Goal: Task Accomplishment & Management: Manage account settings

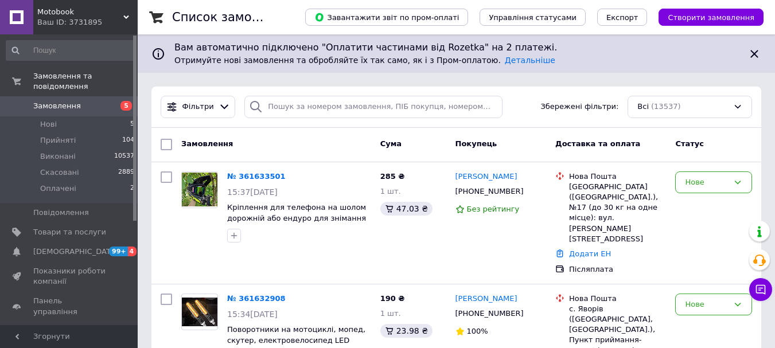
scroll to position [172, 0]
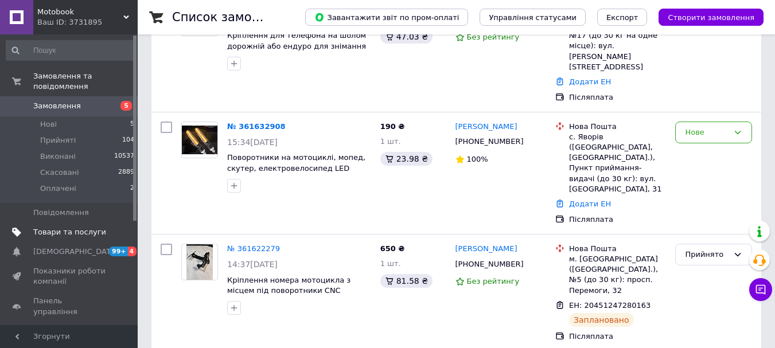
click at [82, 223] on link "Товари та послуги" at bounding box center [70, 232] width 141 height 19
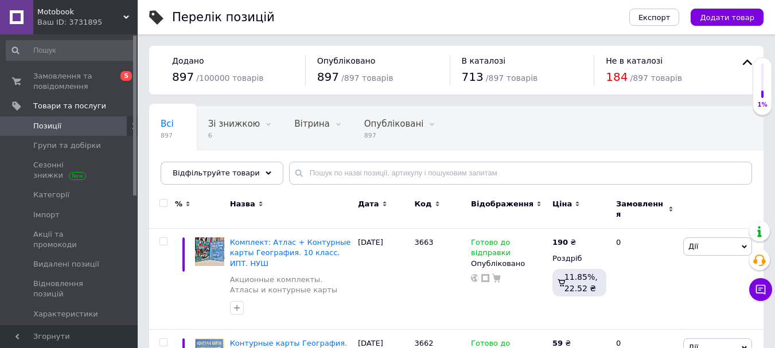
click at [732, 18] on span "Додати товар" at bounding box center [727, 17] width 54 height 9
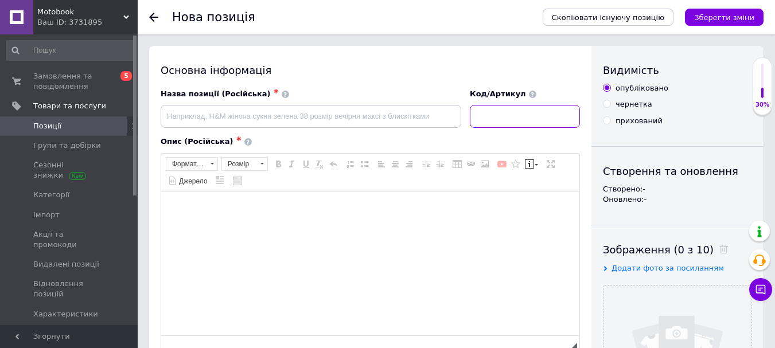
click at [479, 118] on input at bounding box center [525, 116] width 110 height 23
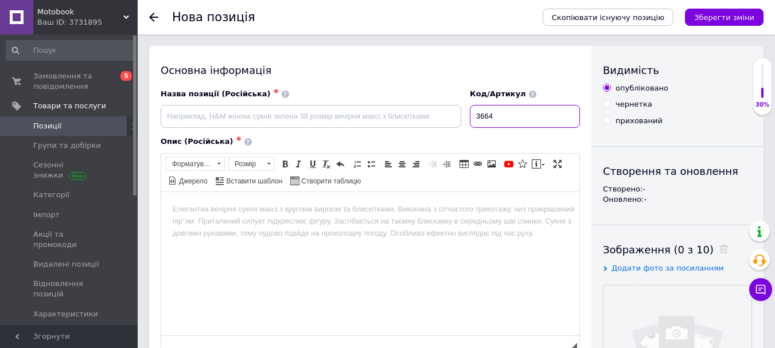
type input "3664"
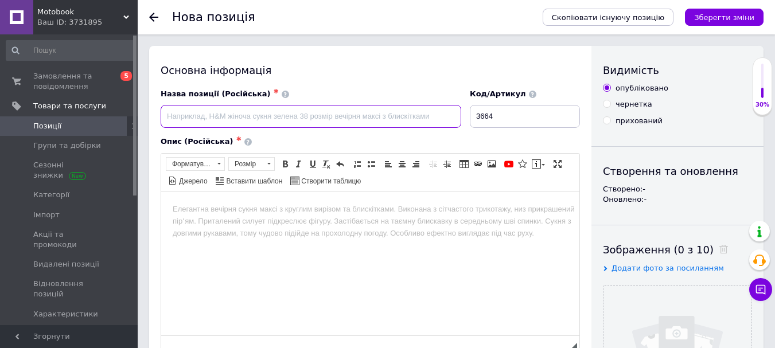
click at [369, 114] on input at bounding box center [311, 116] width 301 height 23
paste input "ИПТ. Атлас. Всемирная история. 10 класс. НУШ Подробнее: [URL][DOMAIN_NAME]"
drag, startPoint x: 219, startPoint y: 115, endPoint x: 608, endPoint y: 114, distance: 388.9
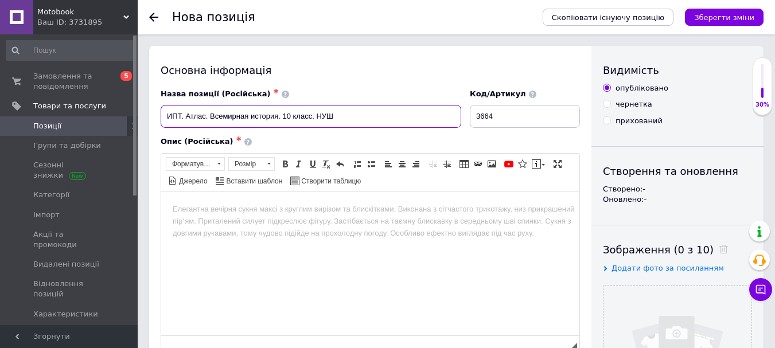
scroll to position [0, 0]
drag, startPoint x: 166, startPoint y: 116, endPoint x: 182, endPoint y: 112, distance: 16.7
click at [182, 112] on input "ИПТ. Атлас. Всемирная история. 10 класс. НУШ" at bounding box center [311, 116] width 301 height 23
click at [297, 114] on input "Атлас. Всемирная история. 10 класс. НУШ" at bounding box center [311, 116] width 301 height 23
paste input "ИПТ."
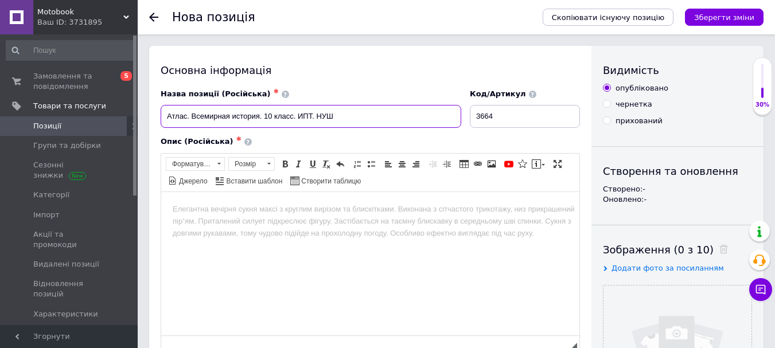
click at [192, 117] on input "Атлас. Всемирная история. 10 класс. ИПТ. НУШ" at bounding box center [311, 116] width 301 height 23
type input "Атлас Всемирная история. 10 класс. ИПТ. НУШ"
click at [336, 227] on html at bounding box center [370, 209] width 418 height 35
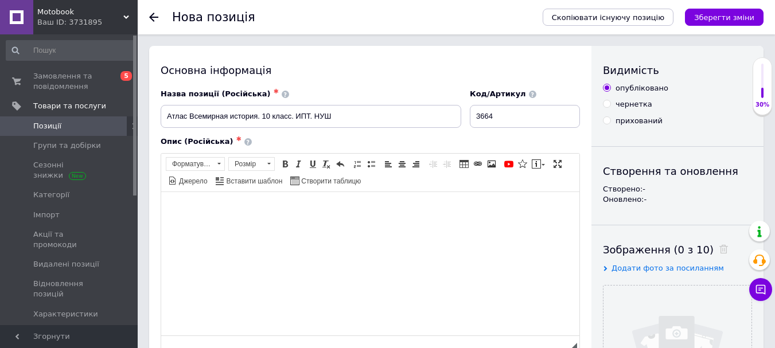
paste body "Редактор, A20F8282-8257-4CDC-B47F-8F1D2AE020FC"
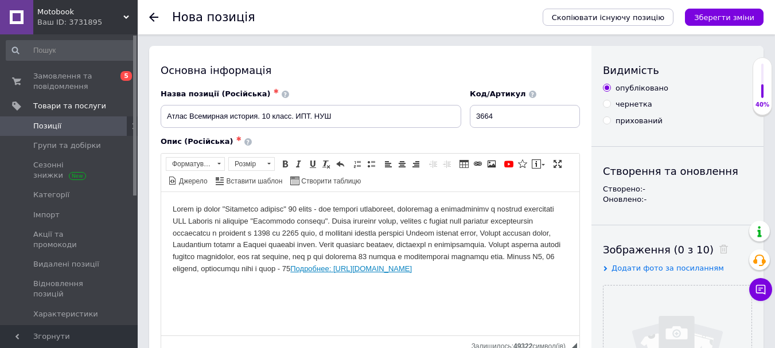
drag, startPoint x: 399, startPoint y: 287, endPoint x: 268, endPoint y: 470, distance: 225.0
click at [161, 278] on html "Подробнее: [URL][DOMAIN_NAME]" at bounding box center [370, 239] width 418 height 95
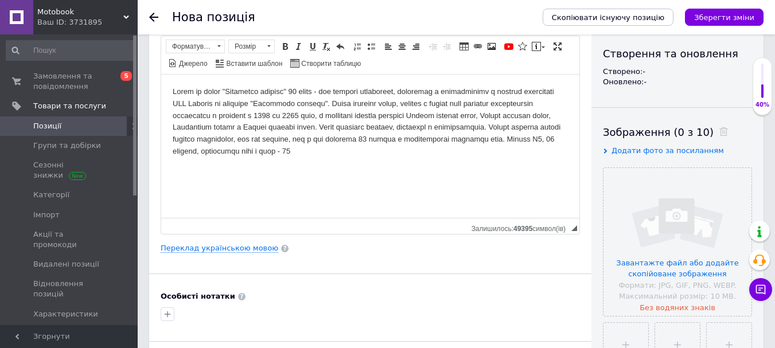
scroll to position [229, 0]
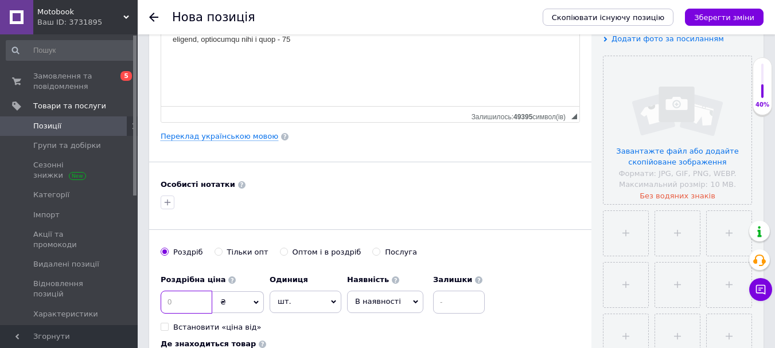
click at [205, 297] on input at bounding box center [187, 302] width 52 height 23
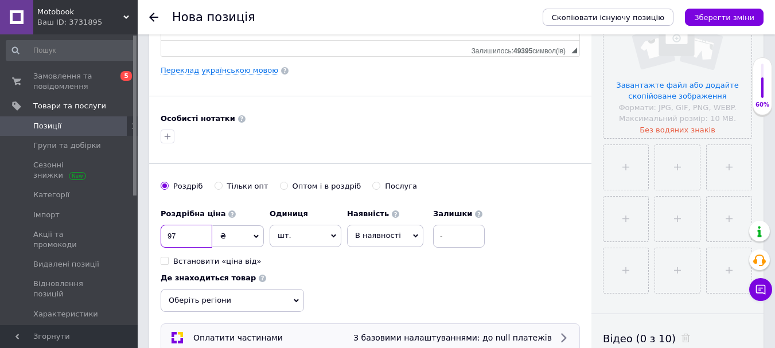
scroll to position [344, 0]
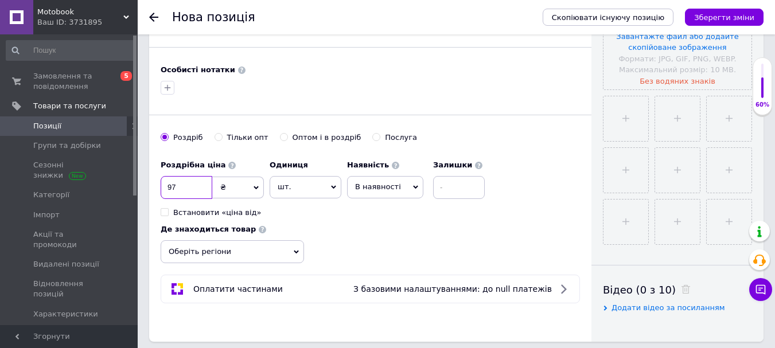
type input "97"
click at [353, 192] on span "В наявності" at bounding box center [385, 187] width 76 height 22
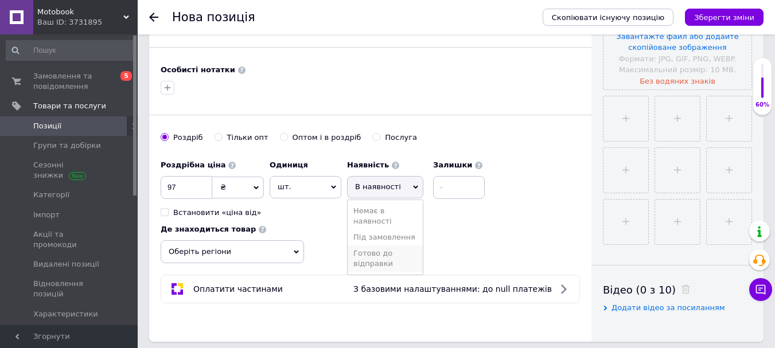
click at [375, 272] on li "Готово до відправки" at bounding box center [385, 258] width 75 height 26
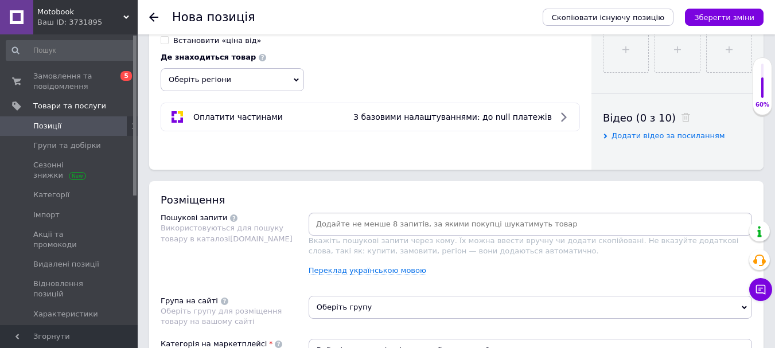
scroll to position [631, 0]
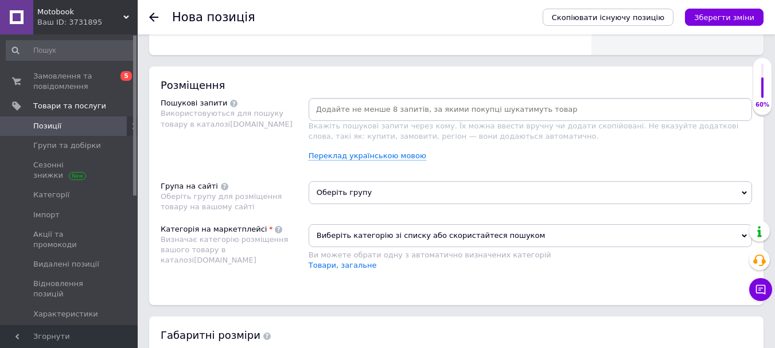
click at [396, 108] on input at bounding box center [530, 109] width 439 height 17
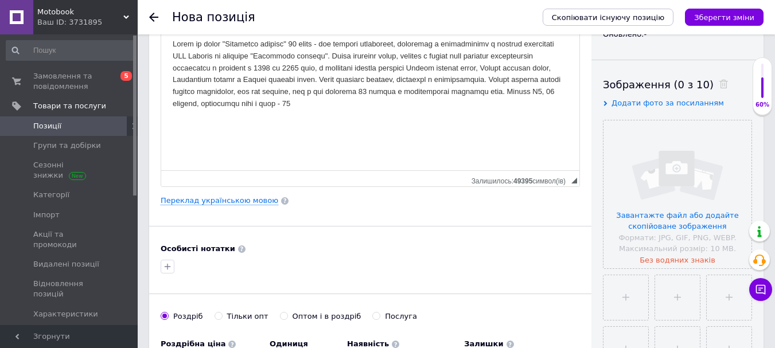
scroll to position [0, 0]
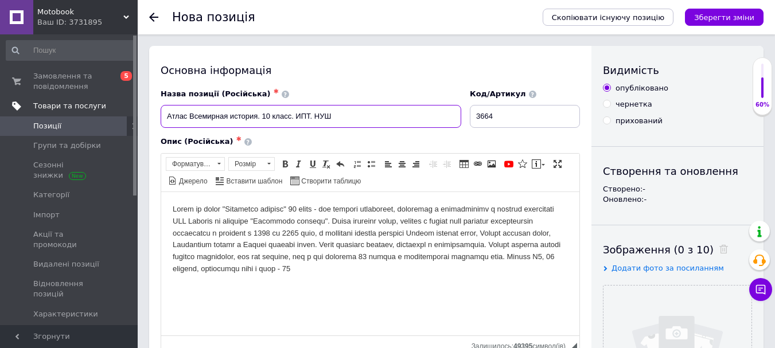
drag, startPoint x: 349, startPoint y: 118, endPoint x: 38, endPoint y: 105, distance: 311.7
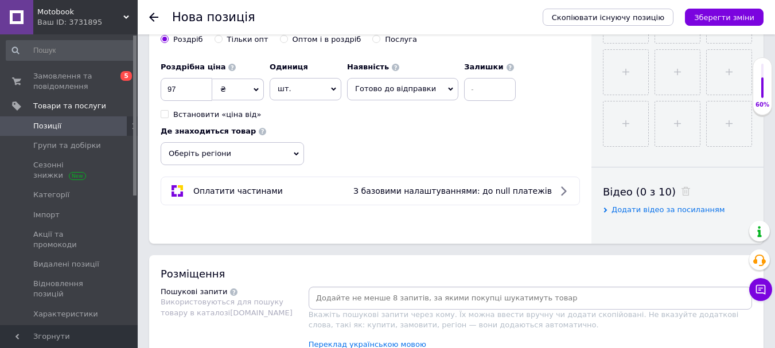
scroll to position [574, 0]
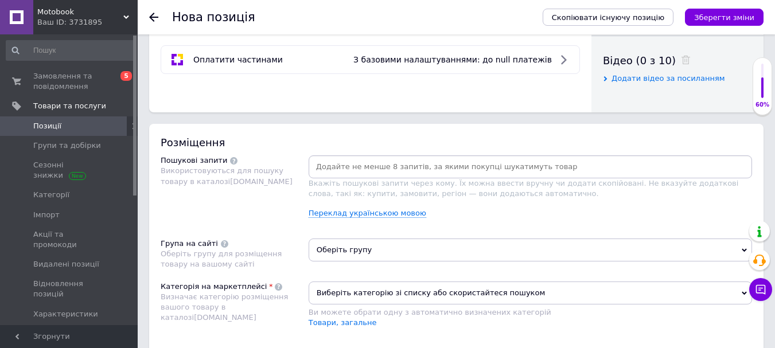
click at [427, 173] on input at bounding box center [530, 166] width 439 height 17
paste input "Атлас Всемирная история. 10 класс. ИПТ. НУШ"
type input "Атлас Всемирная история. 10 класс. ИПТ. НУШ"
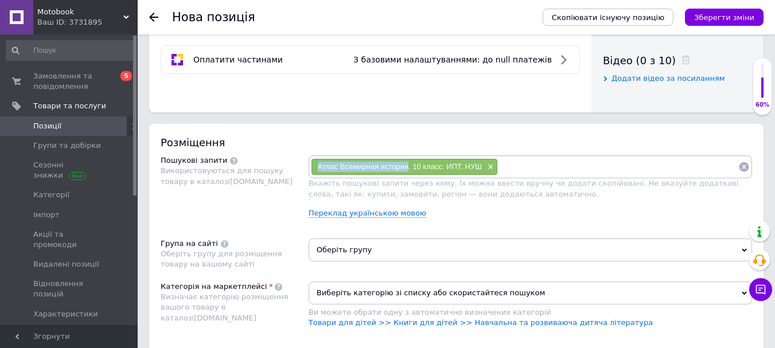
drag, startPoint x: 318, startPoint y: 166, endPoint x: 409, endPoint y: 167, distance: 91.2
click at [409, 167] on span "Атлас Всемирная история. 10 класс. ИПТ. НУШ" at bounding box center [400, 166] width 164 height 9
copy span "Атлас Всемирная история"
click at [573, 166] on input at bounding box center [618, 166] width 240 height 17
paste input "Атлас Всемирная история"
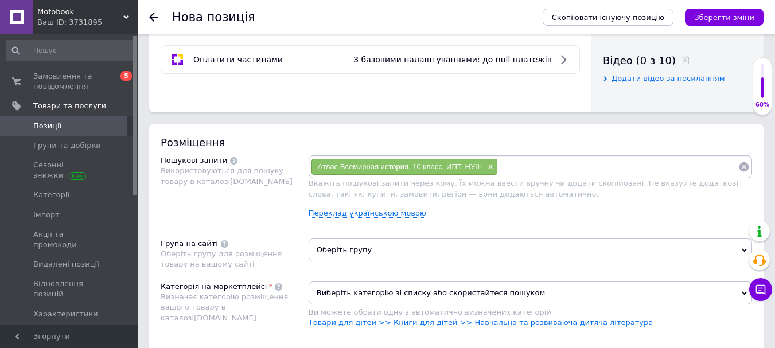
type input "Атлас Всемирная история"
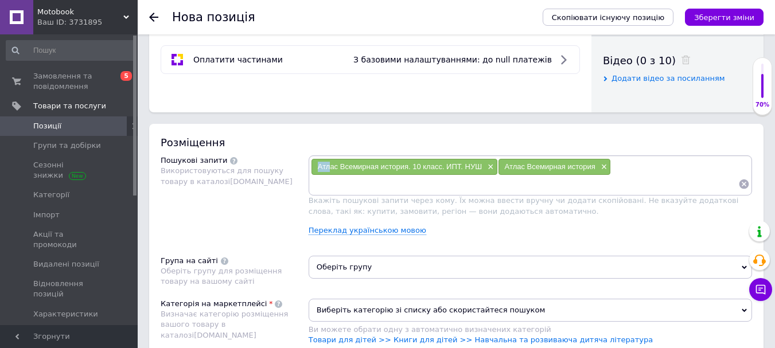
drag, startPoint x: 313, startPoint y: 162, endPoint x: 329, endPoint y: 165, distance: 15.7
click at [329, 165] on div "Атлас Всемирная история. 10 класс. ИПТ. НУШ ×" at bounding box center [404, 167] width 186 height 16
click at [375, 187] on input at bounding box center [524, 183] width 427 height 17
paste input "Атлас Всемирная история"
drag, startPoint x: 409, startPoint y: 166, endPoint x: 442, endPoint y: 169, distance: 32.8
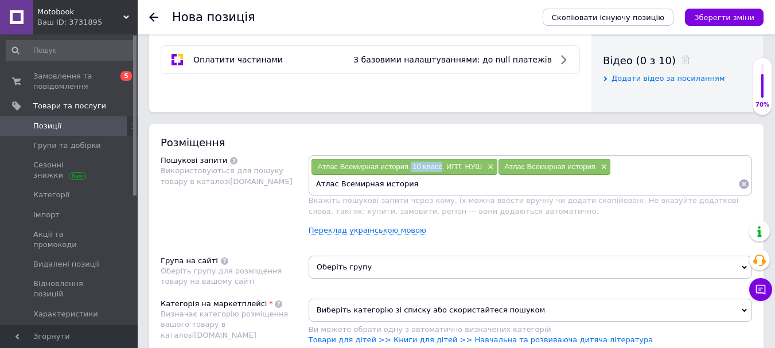
click at [442, 169] on span "Атлас Всемирная история. 10 класс. ИПТ. НУШ" at bounding box center [400, 166] width 164 height 9
copy span "10 класс"
click at [436, 189] on input "Атлас Всемирная история" at bounding box center [524, 183] width 427 height 17
paste input "10 класс"
type input "Атлас Всемирная история 10 класс"
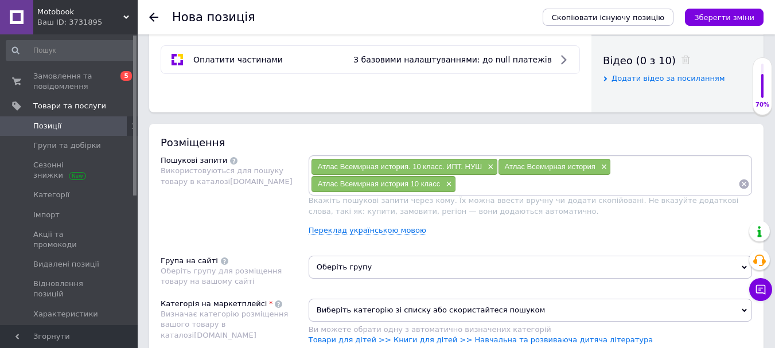
paste input "10 класс"
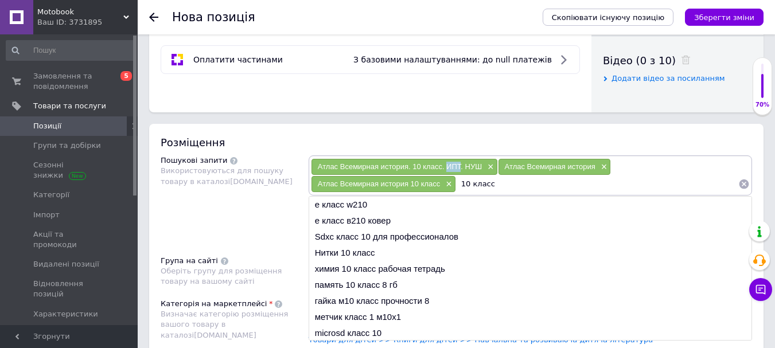
drag, startPoint x: 446, startPoint y: 170, endPoint x: 459, endPoint y: 167, distance: 14.0
click at [459, 167] on span "Атлас Всемирная история. 10 класс. ИПТ. НУШ" at bounding box center [400, 166] width 164 height 9
copy span "ИПТ"
click at [600, 187] on input "10 класс" at bounding box center [597, 183] width 282 height 17
paste input "ИПТ"
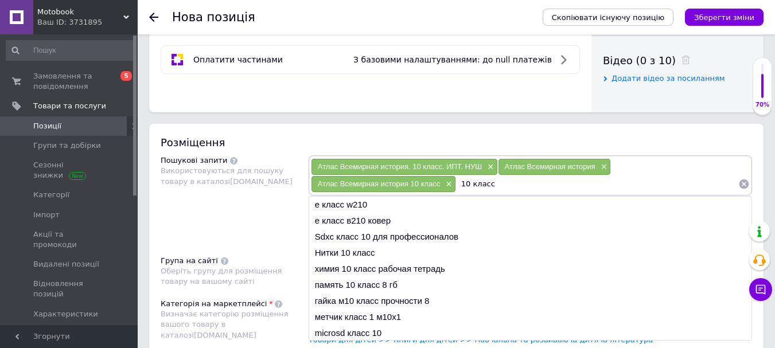
type input "10 класс ИПТ"
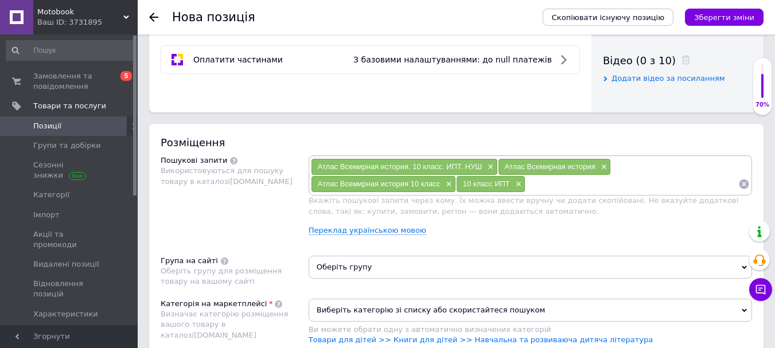
paste input "ИПТ"
drag, startPoint x: 381, startPoint y: 165, endPoint x: 408, endPoint y: 166, distance: 27.0
click at [408, 166] on span "Атлас Всемирная история. 10 класс. ИПТ. НУШ" at bounding box center [400, 166] width 164 height 9
copy span "история"
click at [603, 184] on input "ИПТ" at bounding box center [631, 183] width 213 height 17
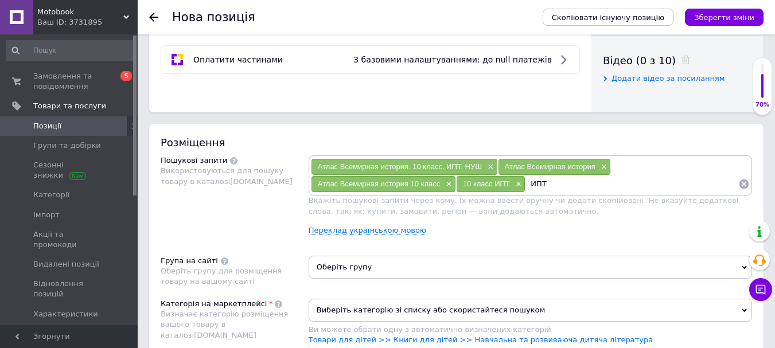
paste input "история"
type input "ИПТ история"
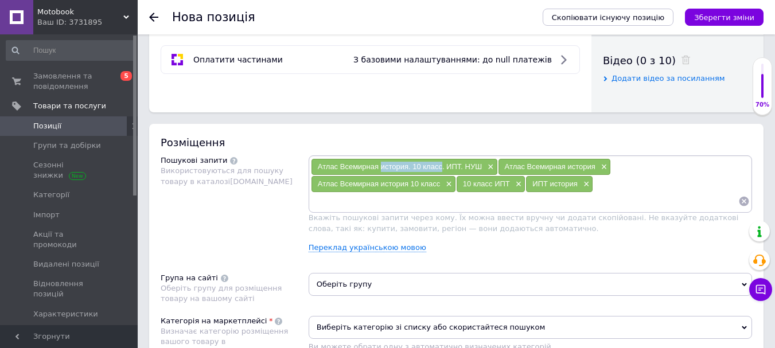
drag, startPoint x: 380, startPoint y: 166, endPoint x: 442, endPoint y: 166, distance: 61.9
click at [442, 166] on span "Атлас Всемирная история. 10 класс. ИПТ. НУШ" at bounding box center [400, 166] width 164 height 9
copy span "история. 10 класс"
click at [428, 196] on input at bounding box center [524, 201] width 427 height 17
paste input "история. 10 класс"
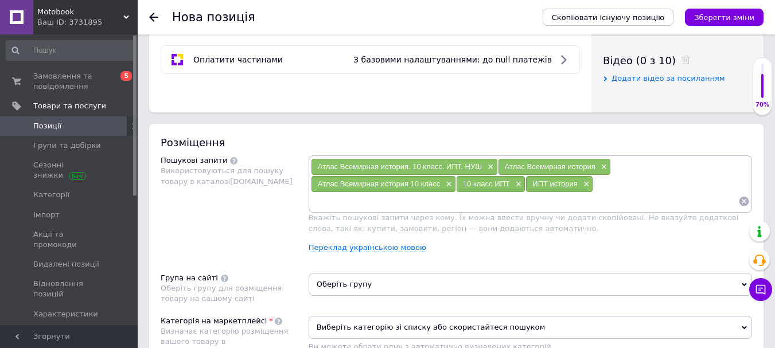
type input "история. 10 класс"
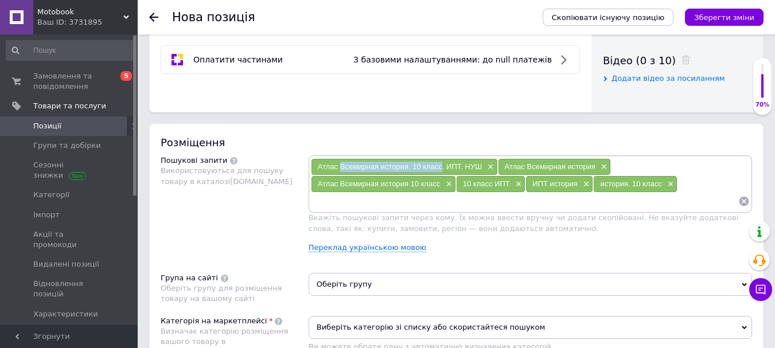
drag, startPoint x: 340, startPoint y: 166, endPoint x: 442, endPoint y: 165, distance: 101.5
click at [442, 165] on span "Атлас Всемирная история. 10 класс. ИПТ. НУШ" at bounding box center [400, 166] width 164 height 9
copy span "Всемирная история. 10 класс"
click at [368, 210] on div "Атлас Всемирная история. 10 класс. ИПТ. НУШ × Атлас Всемирная история × Атлас В…" at bounding box center [530, 183] width 443 height 57
click at [364, 207] on input at bounding box center [524, 201] width 427 height 17
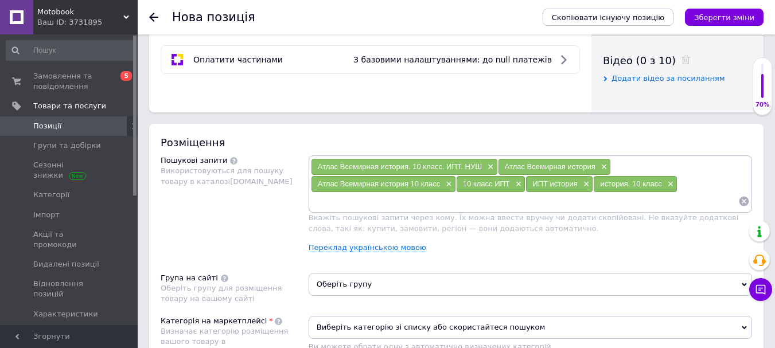
paste input "Всемирная история. 10 класс"
type input "Всемирная история. 10 класс"
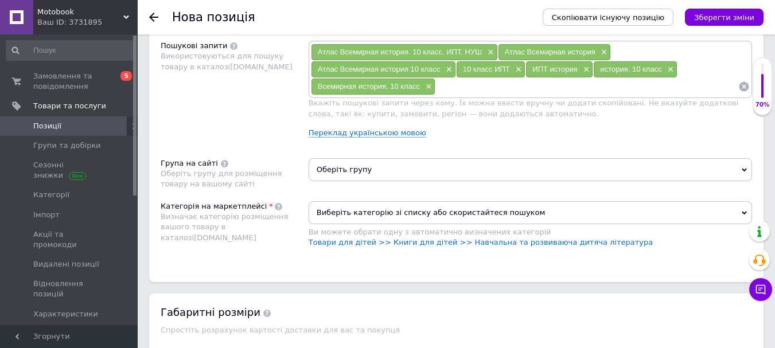
click at [395, 175] on span "Оберіть групу" at bounding box center [530, 169] width 443 height 23
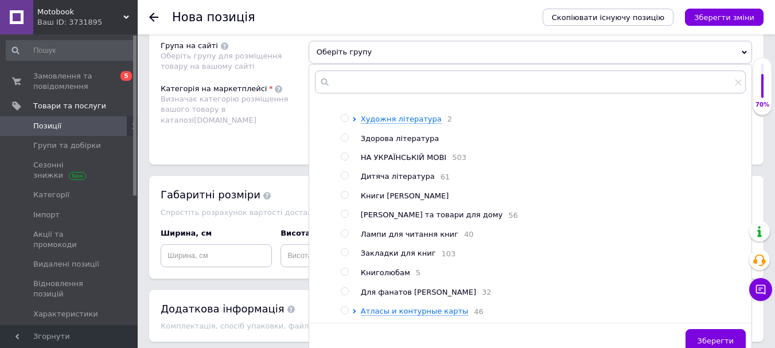
scroll to position [848, 0]
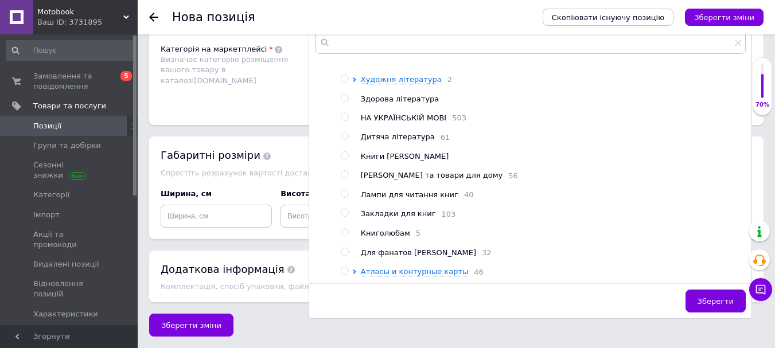
click at [345, 270] on input "radio" at bounding box center [344, 270] width 7 height 7
radio input "true"
click at [713, 297] on span "Зберегти" at bounding box center [715, 301] width 36 height 9
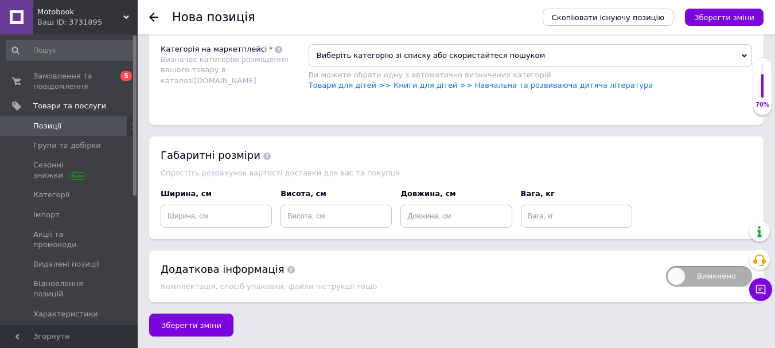
click at [408, 54] on span "Виберіть категорію зі списку або скористайтеся пошуком" at bounding box center [530, 55] width 443 height 23
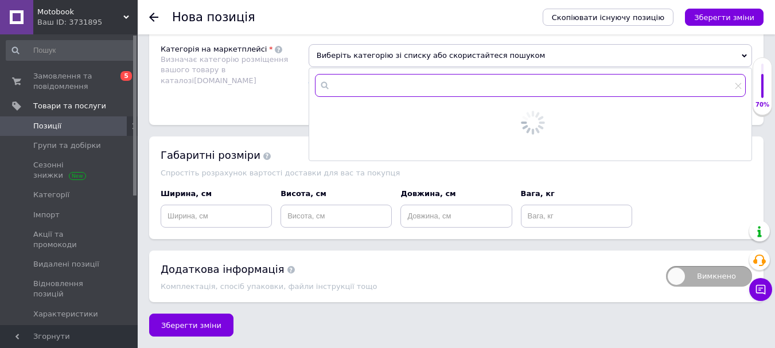
click at [391, 90] on input "text" at bounding box center [530, 85] width 431 height 23
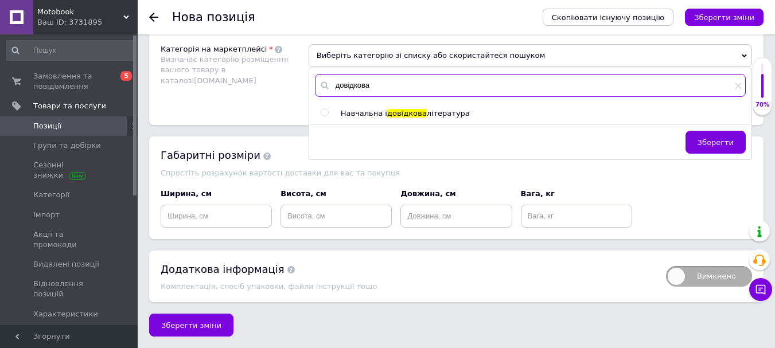
type input "довідкова"
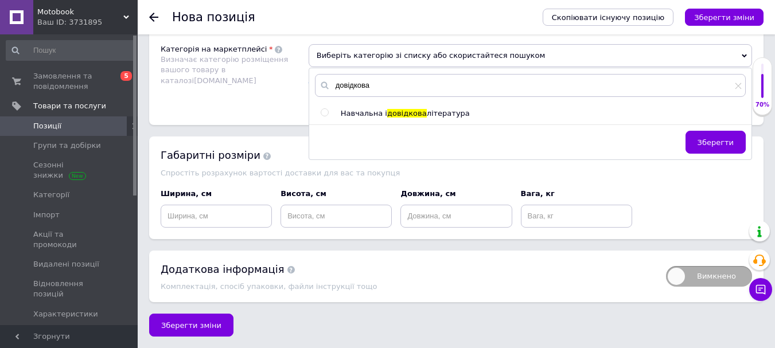
click at [326, 111] on input "radio" at bounding box center [324, 112] width 7 height 7
radio input "true"
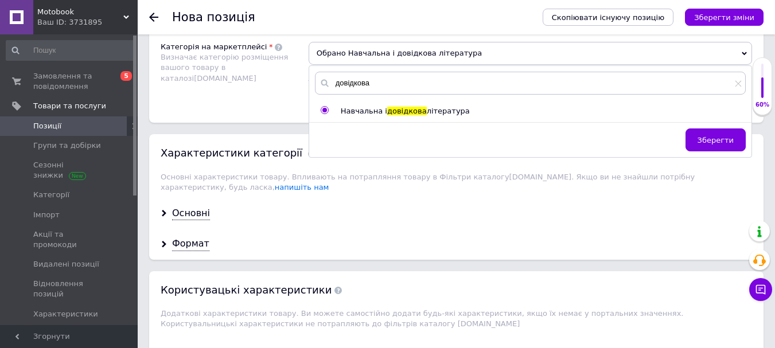
click at [709, 139] on span "Зберегти" at bounding box center [715, 140] width 36 height 9
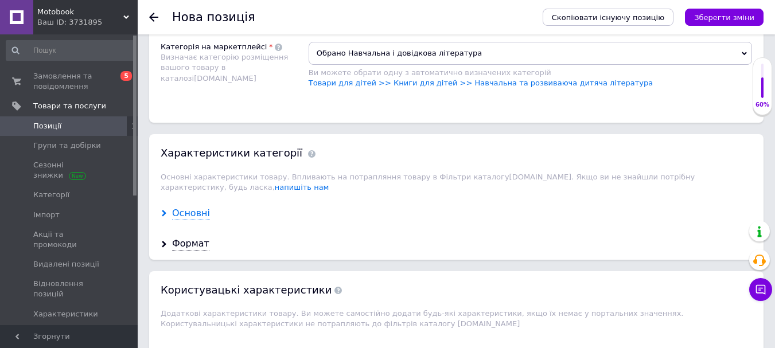
click at [204, 207] on div "Основні" at bounding box center [191, 213] width 38 height 13
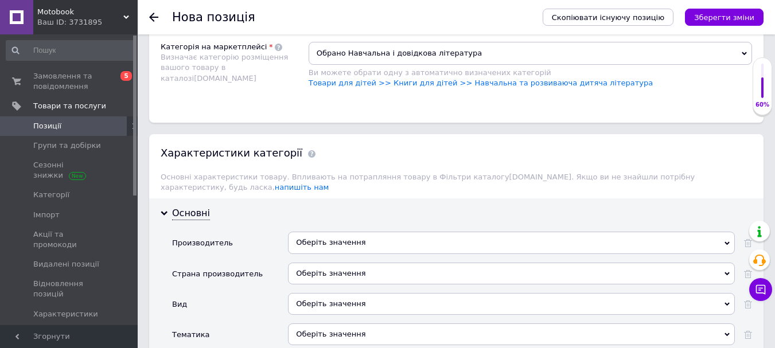
click at [338, 266] on div "Оберіть значення" at bounding box center [511, 274] width 447 height 22
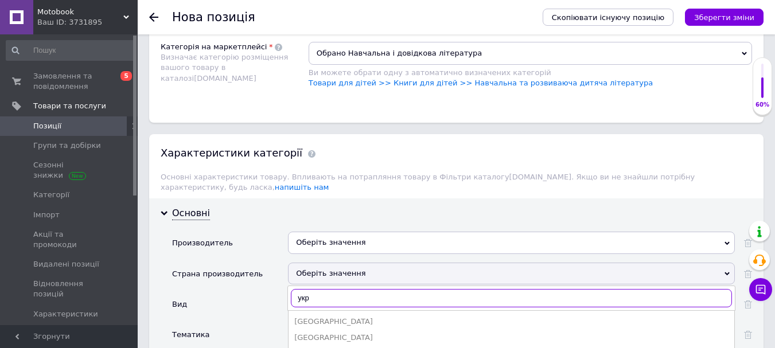
scroll to position [905, 0]
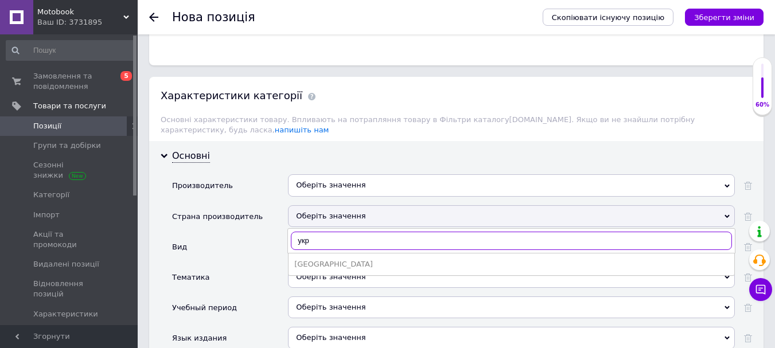
type input "укр"
click at [323, 259] on div "[GEOGRAPHIC_DATA]" at bounding box center [511, 264] width 434 height 10
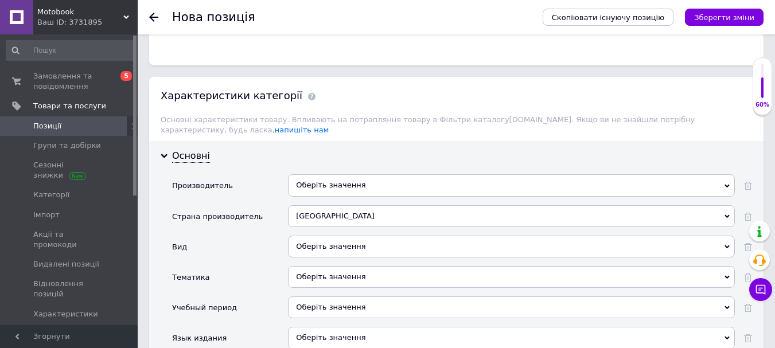
click at [335, 174] on div "Оберіть значення" at bounding box center [511, 185] width 447 height 22
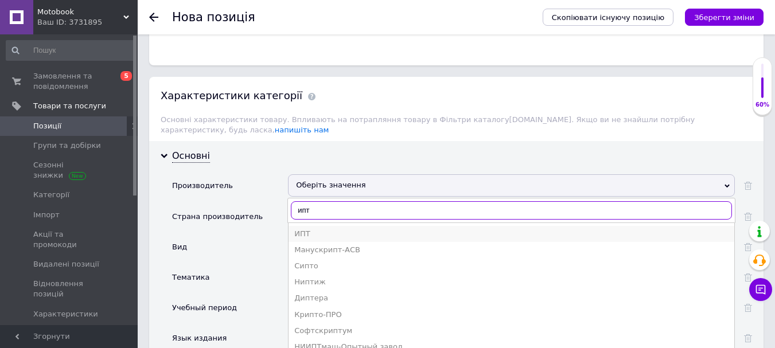
type input "ипт"
click at [317, 229] on div "ИПТ" at bounding box center [511, 234] width 434 height 10
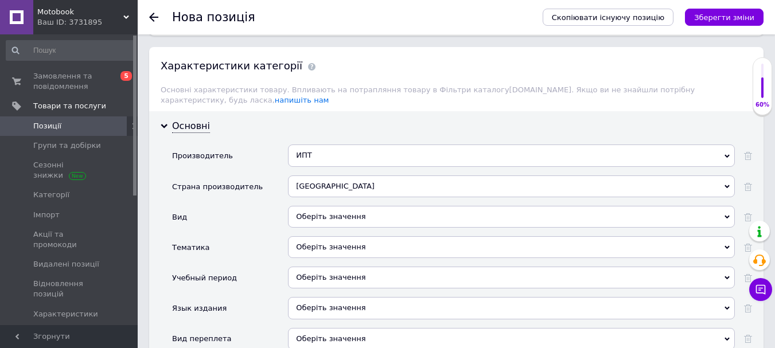
scroll to position [962, 0]
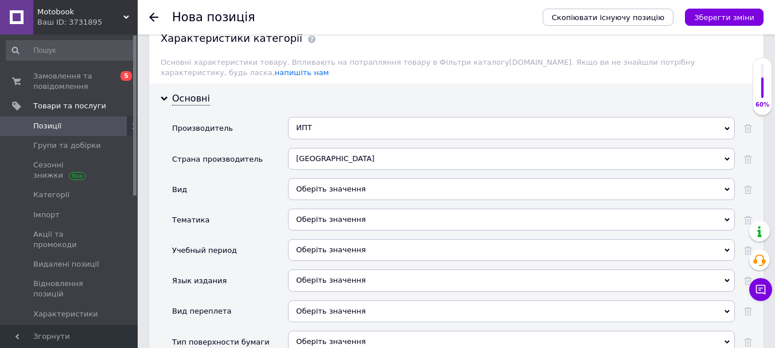
click at [311, 270] on div "Оберіть значення" at bounding box center [511, 281] width 447 height 22
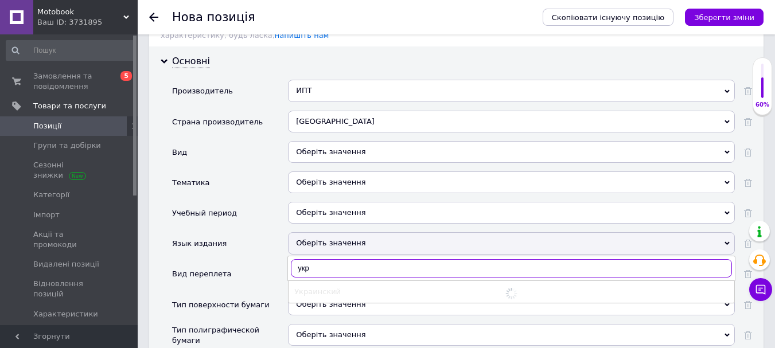
scroll to position [1020, 0]
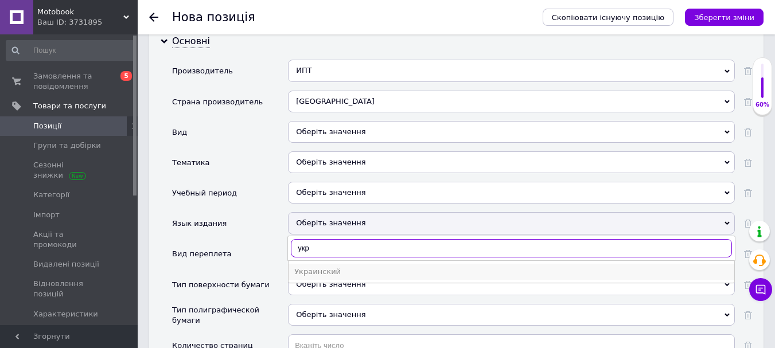
type input "укр"
click at [311, 267] on div "Украинский" at bounding box center [511, 272] width 434 height 10
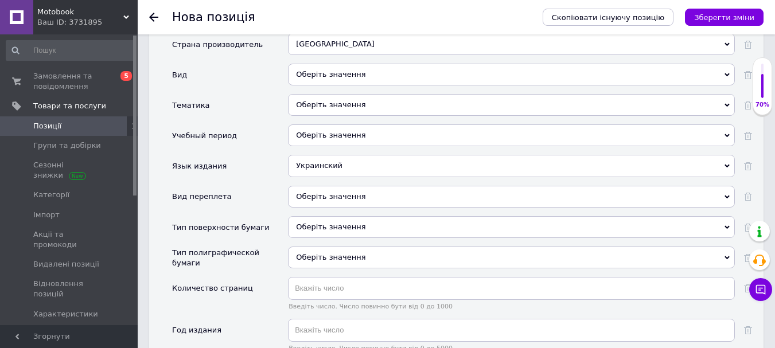
click at [316, 247] on div "Оберіть значення" at bounding box center [511, 258] width 447 height 22
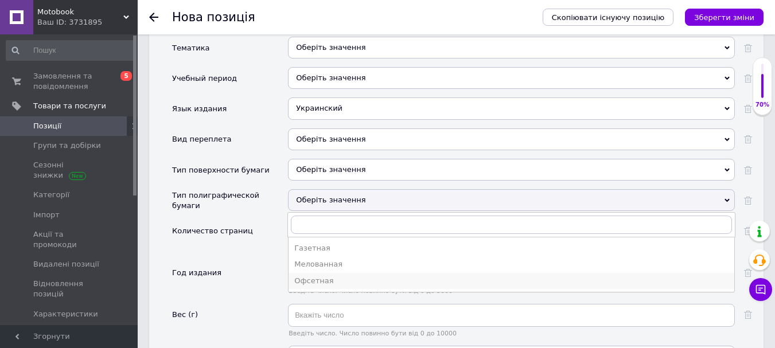
click at [316, 276] on div "Офсетная" at bounding box center [511, 281] width 434 height 10
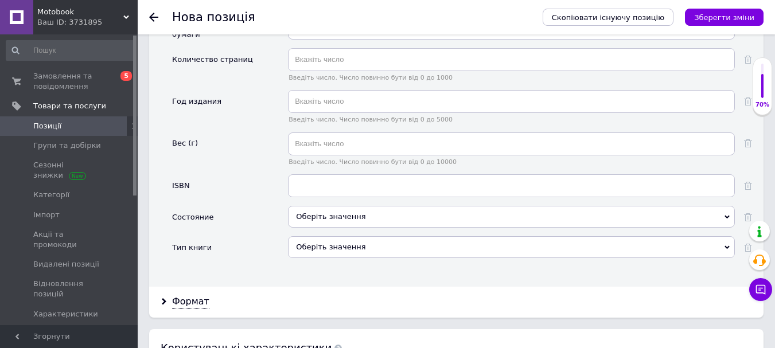
scroll to position [1306, 0]
click at [317, 205] on div "Оберіть значення" at bounding box center [511, 216] width 447 height 22
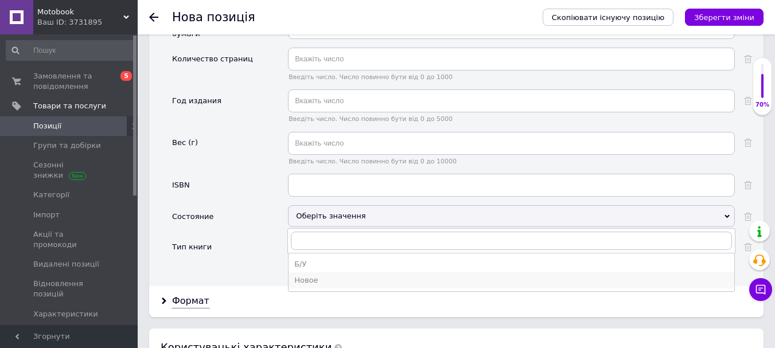
click at [310, 275] on div "Новое" at bounding box center [511, 280] width 434 height 10
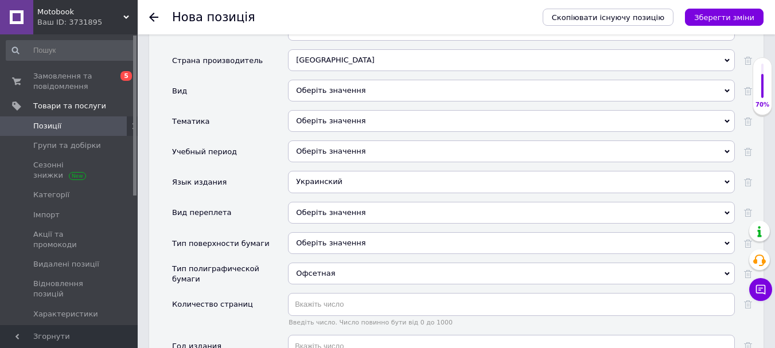
scroll to position [962, 0]
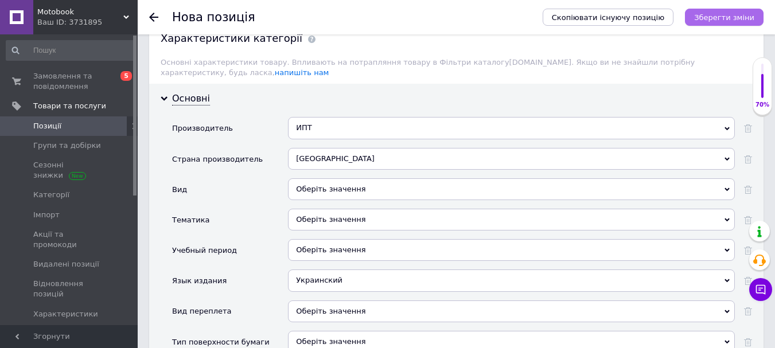
click at [736, 14] on icon "Зберегти зміни" at bounding box center [724, 17] width 60 height 9
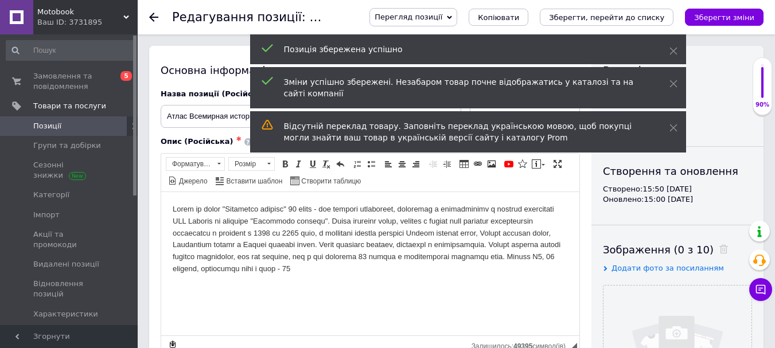
click at [643, 19] on icon "Зберегти, перейти до списку" at bounding box center [606, 17] width 115 height 9
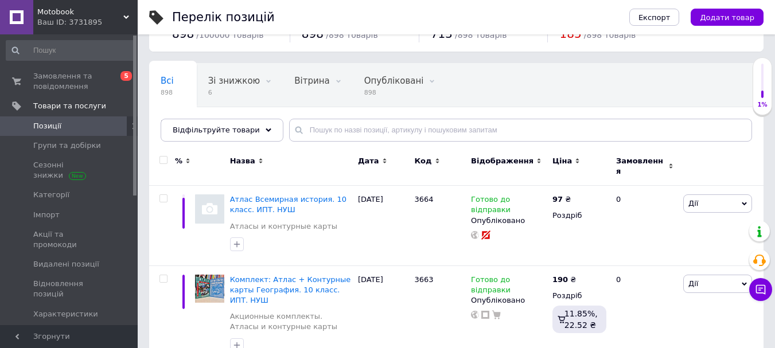
scroll to position [115, 0]
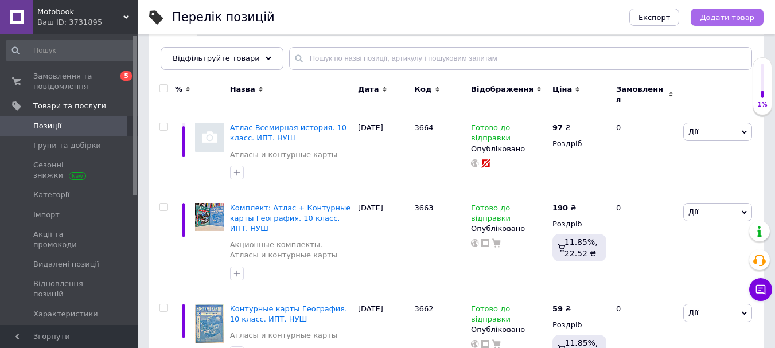
click at [730, 11] on button "Додати товар" at bounding box center [727, 17] width 73 height 17
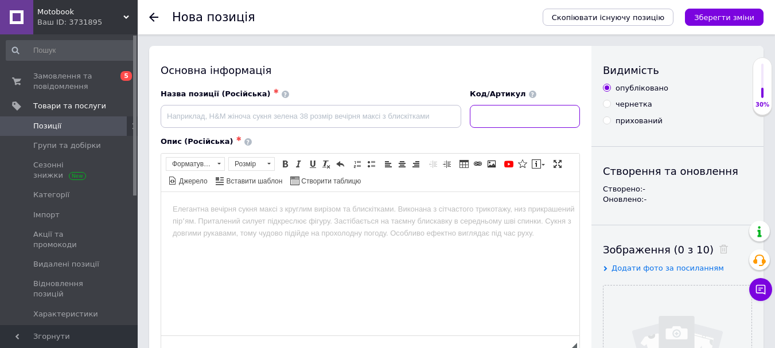
click at [557, 119] on input at bounding box center [525, 116] width 110 height 23
type input "3665"
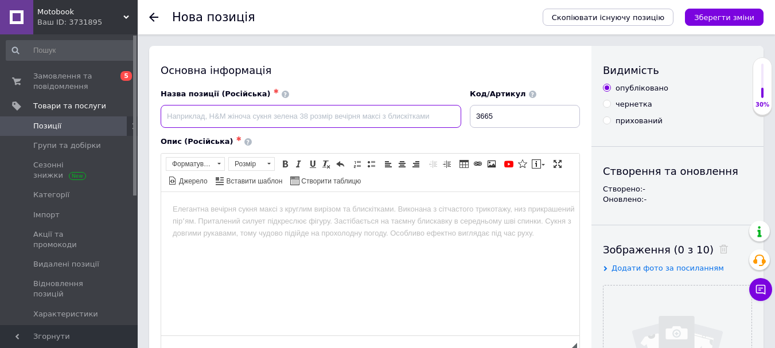
click at [366, 124] on input at bounding box center [311, 116] width 301 height 23
paste input "ИПТ. Атлас. История Украины. 10 класс. НУШ Подробнее: [URL][DOMAIN_NAME]"
drag, startPoint x: 218, startPoint y: 116, endPoint x: 626, endPoint y: 116, distance: 408.4
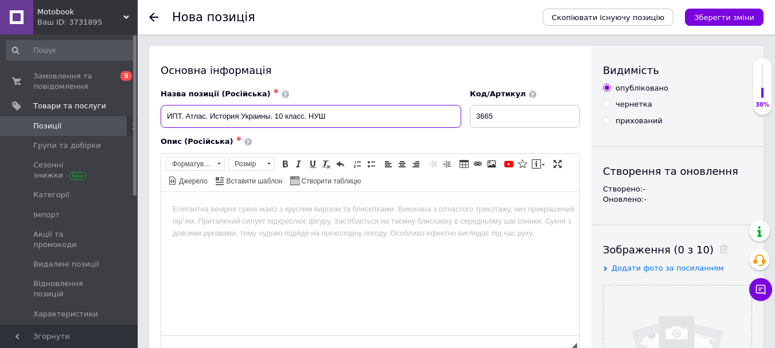
scroll to position [0, 0]
drag, startPoint x: 185, startPoint y: 116, endPoint x: 165, endPoint y: 122, distance: 20.7
click at [165, 122] on input "ИПТ. Атлас. История Украины. 10 класс. НУШ" at bounding box center [311, 116] width 301 height 23
drag, startPoint x: 176, startPoint y: 100, endPoint x: 160, endPoint y: 116, distance: 22.3
click at [160, 116] on div "Назва позиції (Російська) ✱ ИПТ. Атлас. История Украины. 10 класс. НУШ" at bounding box center [311, 109] width 309 height 48
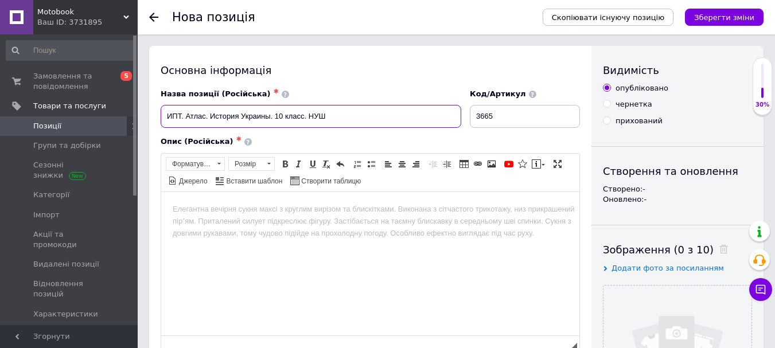
drag, startPoint x: 166, startPoint y: 112, endPoint x: 184, endPoint y: 113, distance: 18.4
click at [184, 113] on input "ИПТ. Атлас. История Украины. 10 класс. НУШ" at bounding box center [311, 116] width 301 height 23
click at [290, 117] on input "Атлас. История Украины. 10 класс. НУШ" at bounding box center [311, 116] width 301 height 23
paste input "ИПТ."
click at [192, 120] on input "Атлас. История Украины. 10 класс. ИПТ. НУШ" at bounding box center [311, 116] width 301 height 23
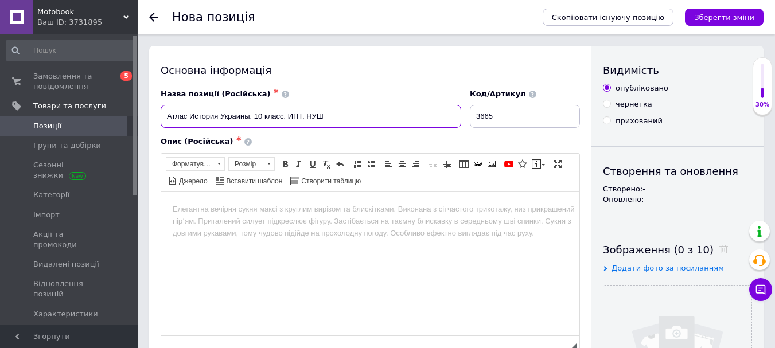
type input "Атлас История Украины. 10 класс. ИПТ. НУШ"
click at [271, 227] on html at bounding box center [370, 209] width 418 height 35
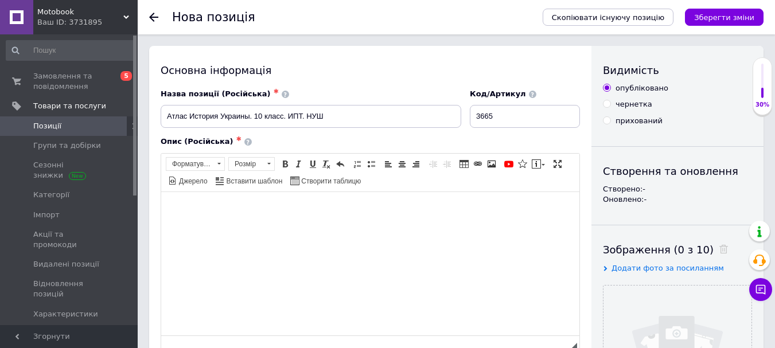
paste body "Редактор, 2C269C12-2013-426F-9BDE-9CE78CC215A7"
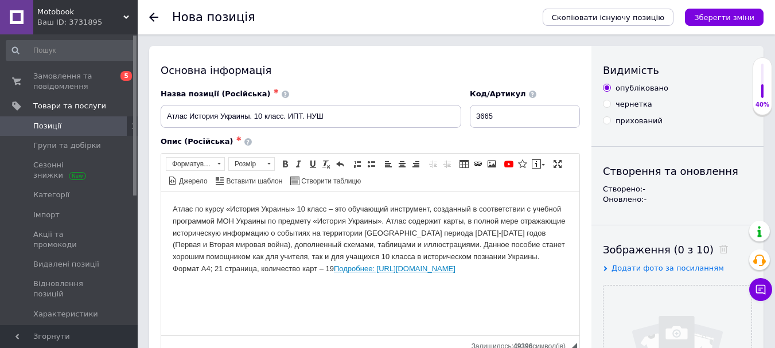
drag, startPoint x: 547, startPoint y: 271, endPoint x: 283, endPoint y: 275, distance: 263.9
click at [282, 276] on html "Атлас по курсу «История Украины» 10 класс – это обучающий инструмент, созданный…" at bounding box center [370, 239] width 418 height 95
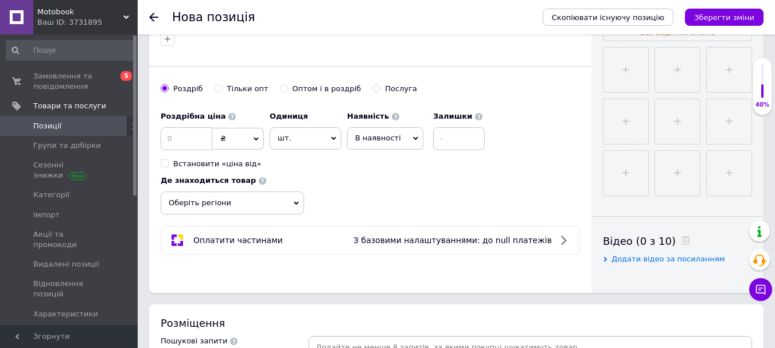
scroll to position [401, 0]
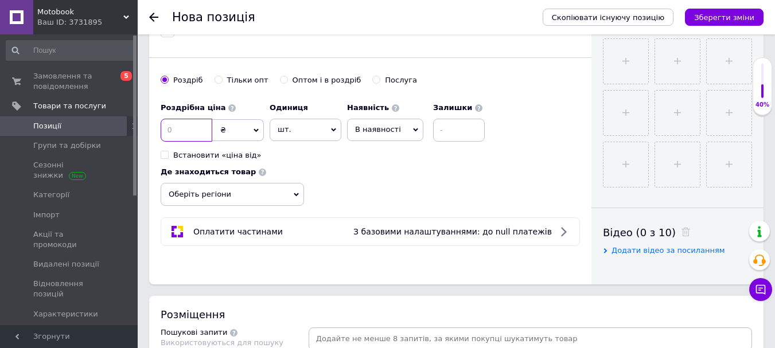
click at [181, 131] on input at bounding box center [187, 130] width 52 height 23
type input "97"
click at [408, 118] on div "Наявність В наявності Немає в наявності Під замовлення Готово до відправки" at bounding box center [385, 119] width 76 height 44
click at [386, 138] on span "В наявності" at bounding box center [385, 130] width 76 height 22
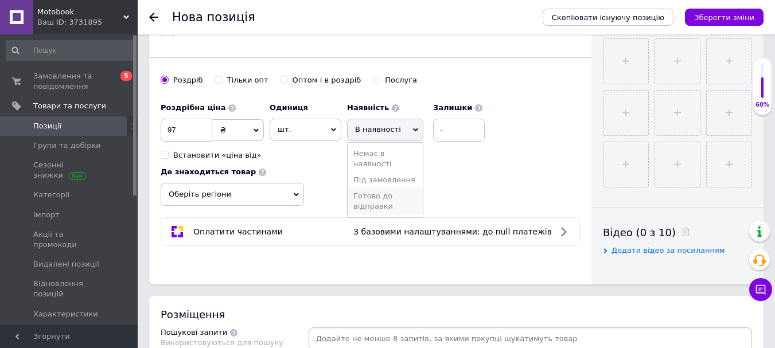
click at [372, 207] on li "Готово до відправки" at bounding box center [385, 201] width 75 height 26
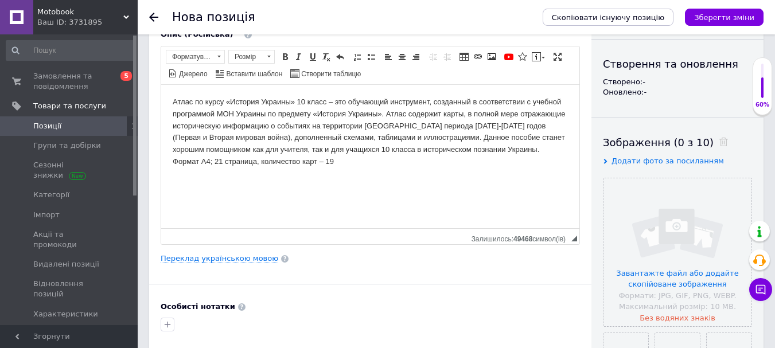
scroll to position [0, 0]
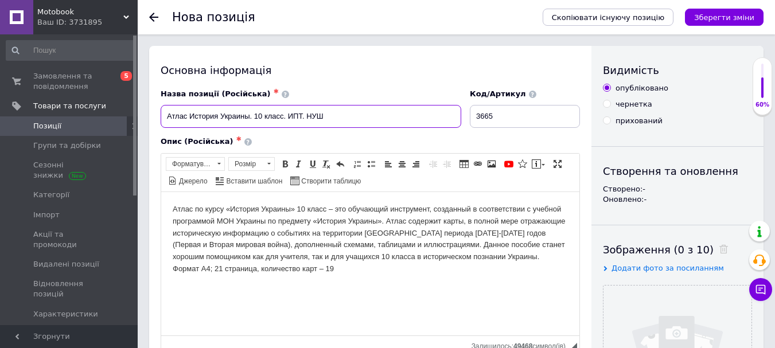
drag, startPoint x: 169, startPoint y: 112, endPoint x: 381, endPoint y: 114, distance: 212.8
click at [381, 114] on input "Атлас История Украины. 10 класс. ИПТ. НУШ" at bounding box center [311, 116] width 301 height 23
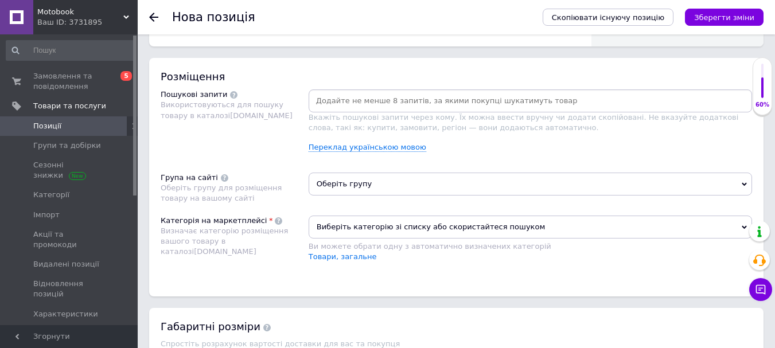
scroll to position [574, 0]
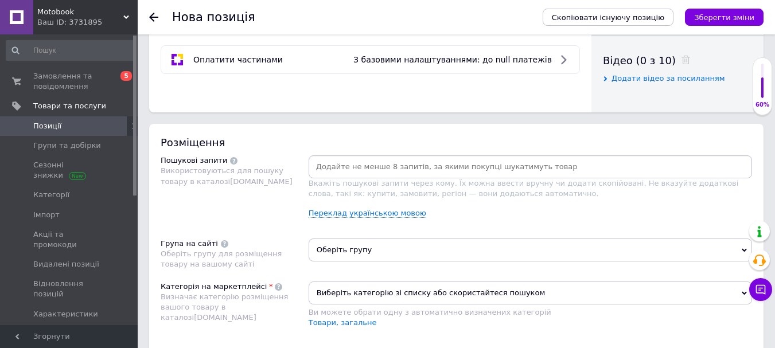
click at [440, 167] on input at bounding box center [530, 166] width 439 height 17
paste input "Атлас История Украины. 10 класс. ИПТ. НУШ"
type input "Атлас История Украины. 10 класс. ИПТ. НУШ"
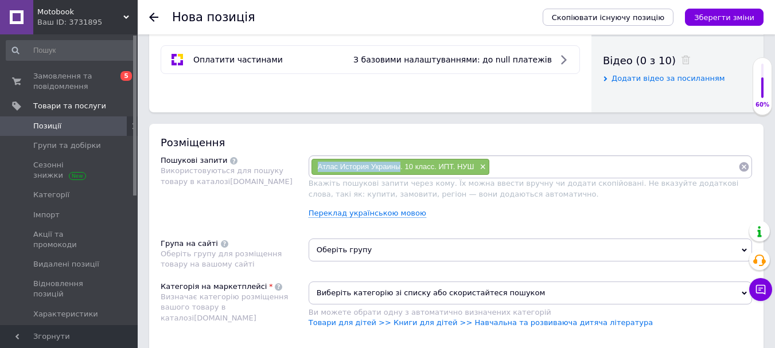
drag, startPoint x: 315, startPoint y: 166, endPoint x: 400, endPoint y: 171, distance: 84.5
click at [400, 171] on div "Атлас История Украины. 10 класс. ИПТ. НУШ ×" at bounding box center [400, 167] width 178 height 16
copy span "Атлас История [GEOGRAPHIC_DATA]"
click at [551, 173] on input at bounding box center [614, 166] width 248 height 17
paste input "Атлас История [GEOGRAPHIC_DATA]"
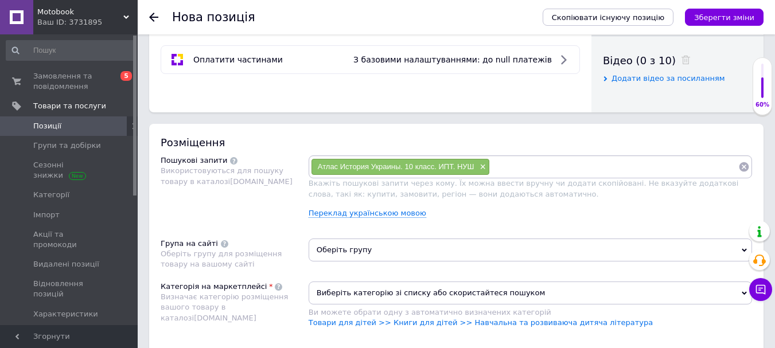
type input "Атлас История [GEOGRAPHIC_DATA]"
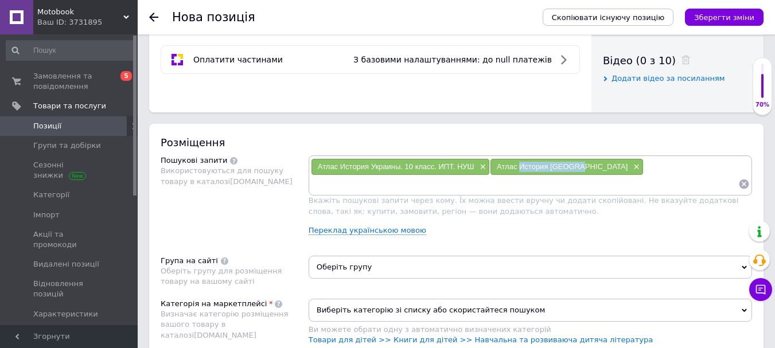
drag, startPoint x: 521, startPoint y: 164, endPoint x: 580, endPoint y: 168, distance: 58.6
click at [580, 168] on div "Атлас История Украины ×" at bounding box center [566, 167] width 153 height 16
copy span "История [GEOGRAPHIC_DATA]"
paste input "История [GEOGRAPHIC_DATA]"
click at [421, 191] on input at bounding box center [524, 183] width 427 height 17
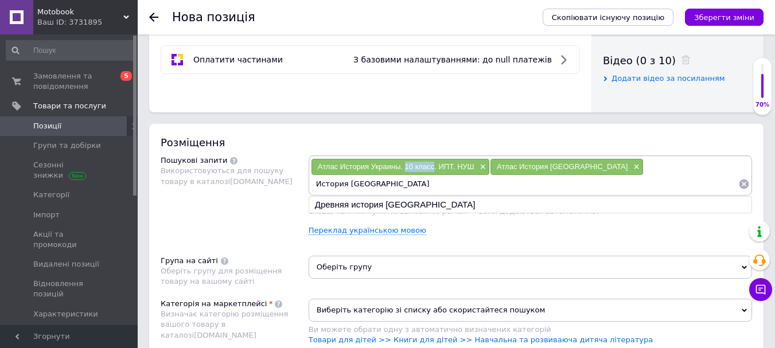
drag, startPoint x: 414, startPoint y: 169, endPoint x: 434, endPoint y: 169, distance: 20.1
click at [434, 169] on span "Атлас История Украины. 10 класс. ИПТ. НУШ" at bounding box center [396, 166] width 157 height 9
copy span "10 класс"
click at [422, 193] on input "История [GEOGRAPHIC_DATA]" at bounding box center [524, 183] width 427 height 17
paste input "10 класс"
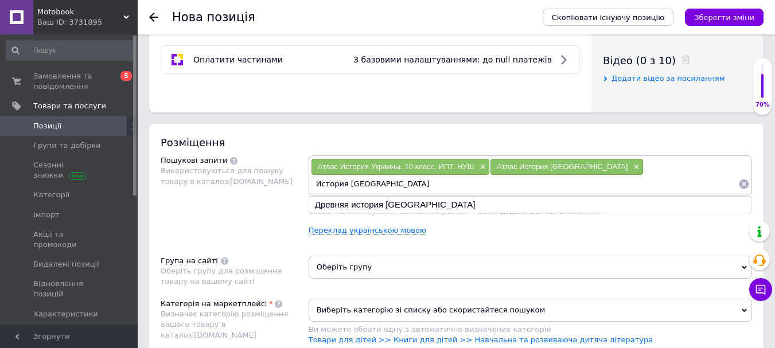
type input "История Украины 10 класс"
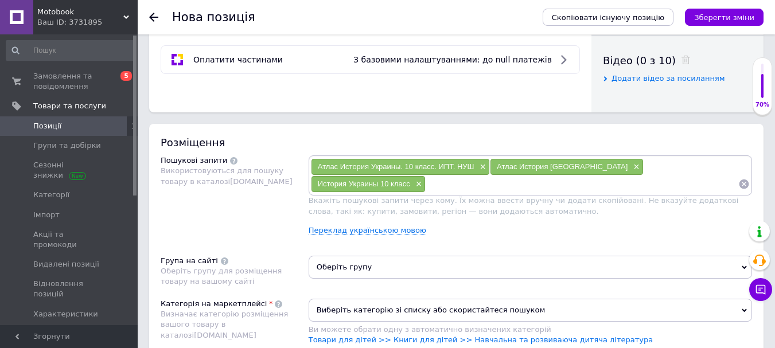
paste input "10 класс"
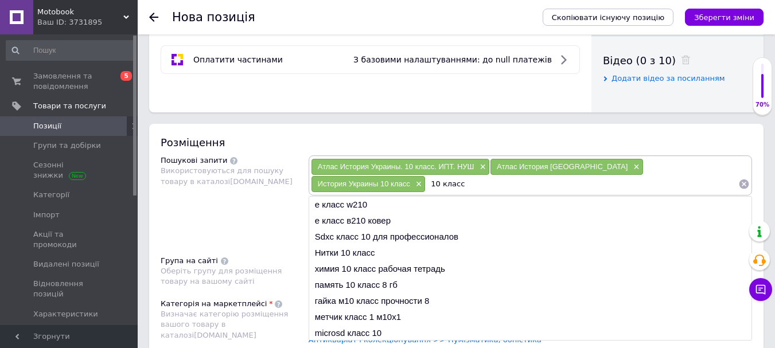
click at [342, 165] on span "Атлас История Украины. 10 класс. ИПТ. НУШ" at bounding box center [396, 166] width 157 height 9
click at [315, 165] on div "Атлас История Украины. 10 класс. ИПТ. НУШ ×" at bounding box center [400, 167] width 178 height 16
drag, startPoint x: 315, startPoint y: 165, endPoint x: 400, endPoint y: 173, distance: 84.7
click at [400, 173] on div "Атлас История Украины. 10 класс. ИПТ. НУШ ×" at bounding box center [400, 167] width 178 height 16
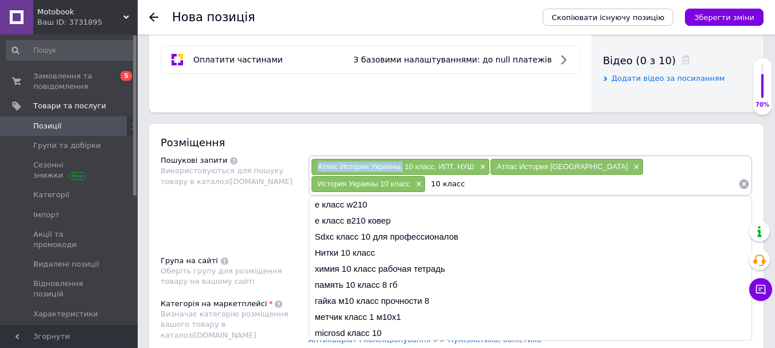
copy span "Атлас История [GEOGRAPHIC_DATA]."
click at [426, 185] on input "10 класс" at bounding box center [582, 183] width 313 height 17
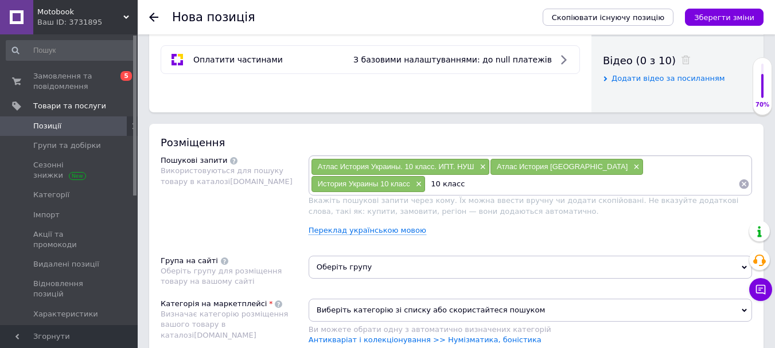
paste input "Атлас История [GEOGRAPHIC_DATA]."
type input "10 класс Атлас История [GEOGRAPHIC_DATA]"
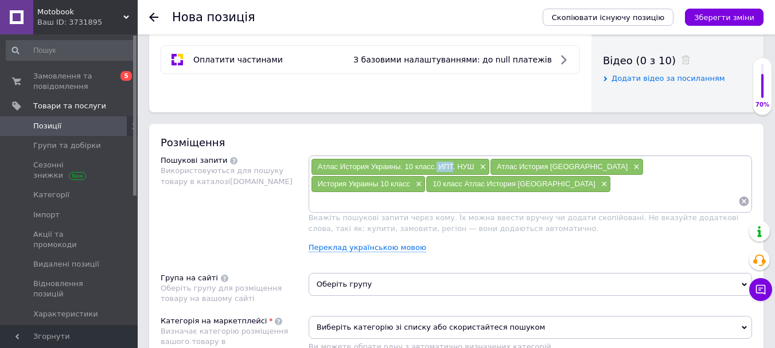
drag, startPoint x: 437, startPoint y: 165, endPoint x: 452, endPoint y: 167, distance: 15.0
click at [452, 167] on span "Атлас История Украины. 10 класс. ИПТ. НУШ" at bounding box center [396, 166] width 157 height 9
click at [458, 193] on input at bounding box center [524, 201] width 427 height 17
paste input "ИПТ"
drag, startPoint x: 341, startPoint y: 164, endPoint x: 399, endPoint y: 165, distance: 58.5
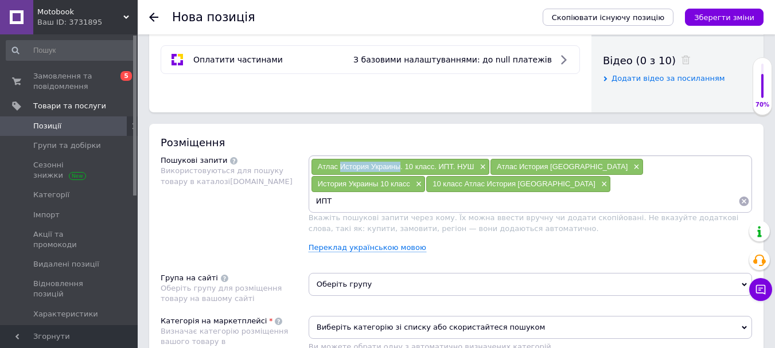
click at [399, 165] on span "Атлас История Украины. 10 класс. ИПТ. НУШ" at bounding box center [396, 166] width 157 height 9
click at [556, 193] on input "ИПТ" at bounding box center [524, 201] width 427 height 17
paste input "История [GEOGRAPHIC_DATA]"
type input "ИПТ История [GEOGRAPHIC_DATA]"
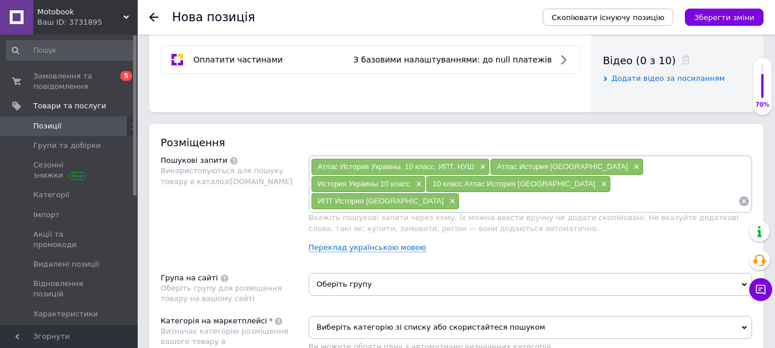
paste input "История [GEOGRAPHIC_DATA]"
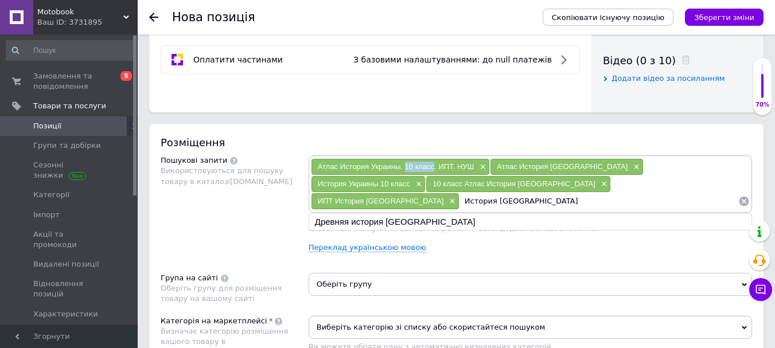
drag, startPoint x: 405, startPoint y: 165, endPoint x: 434, endPoint y: 169, distance: 28.5
click at [434, 169] on span "Атлас История Украины. 10 класс. ИПТ. НУШ" at bounding box center [396, 166] width 157 height 9
click at [641, 193] on input "История [GEOGRAPHIC_DATA]" at bounding box center [598, 201] width 279 height 17
paste input "10 класс"
drag, startPoint x: 315, startPoint y: 170, endPoint x: 340, endPoint y: 170, distance: 24.1
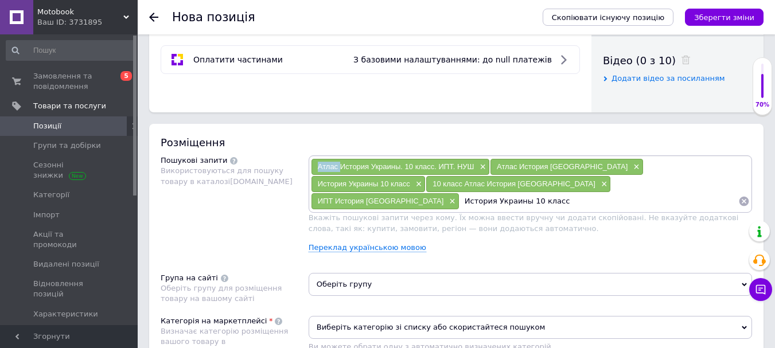
click at [340, 170] on div "Атлас История Украины. 10 класс. ИПТ. НУШ ×" at bounding box center [400, 167] width 178 height 16
click at [669, 193] on input "История Украины 10 класс" at bounding box center [598, 201] width 279 height 17
paste input "Атлас"
type input "История Украины 10 класс Атлас"
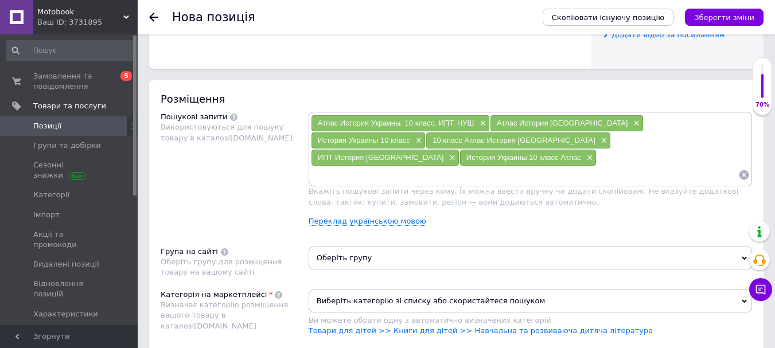
scroll to position [688, 0]
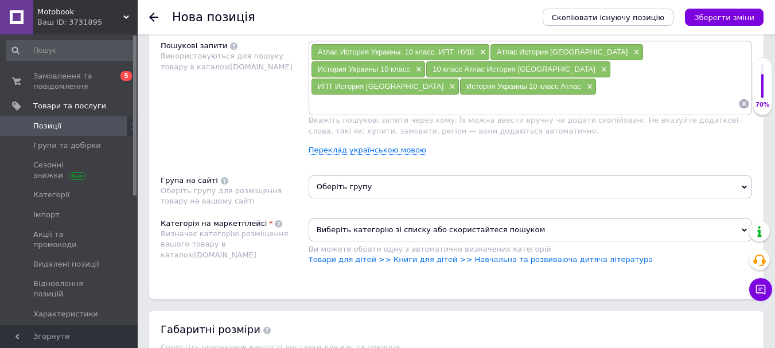
click at [372, 175] on span "Оберіть групу" at bounding box center [530, 186] width 443 height 23
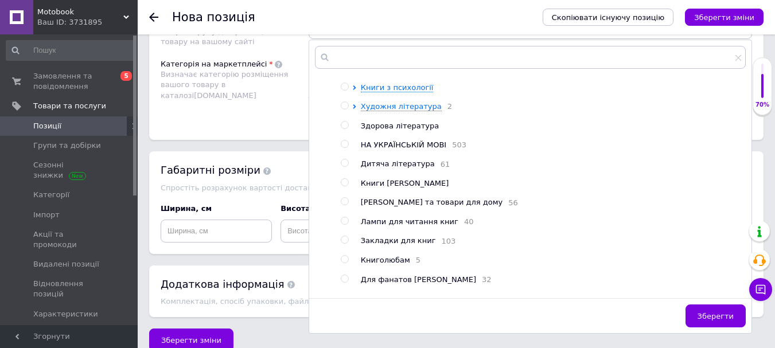
scroll to position [55, 0]
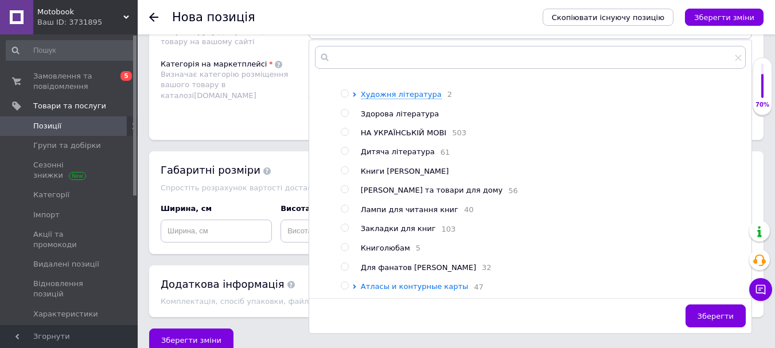
drag, startPoint x: 347, startPoint y: 269, endPoint x: 423, endPoint y: 268, distance: 76.3
click at [347, 282] on input "radio" at bounding box center [344, 285] width 7 height 7
radio input "true"
click at [727, 312] on span "Зберегти" at bounding box center [715, 316] width 36 height 9
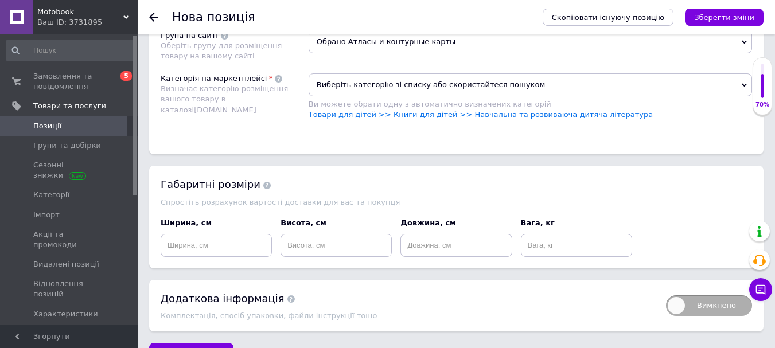
scroll to position [733, 0]
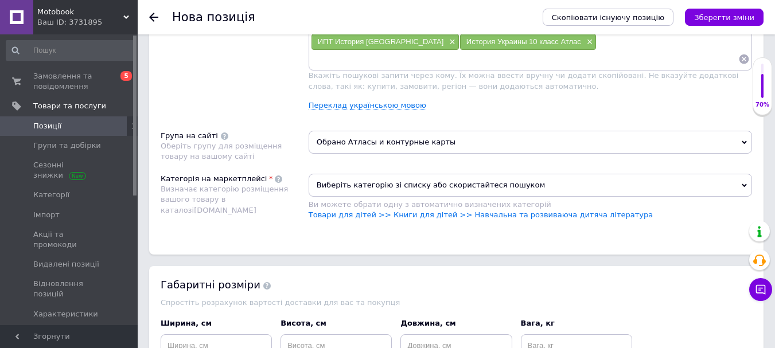
click at [434, 174] on span "Виберіть категорію зі списку або скористайтеся пошуком" at bounding box center [530, 185] width 443 height 23
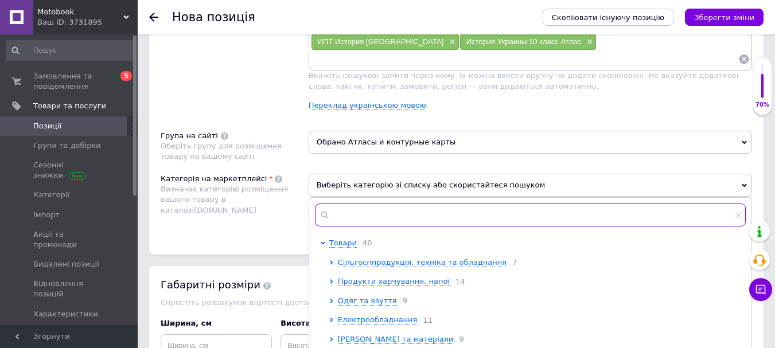
click at [425, 207] on input "text" at bounding box center [530, 215] width 431 height 23
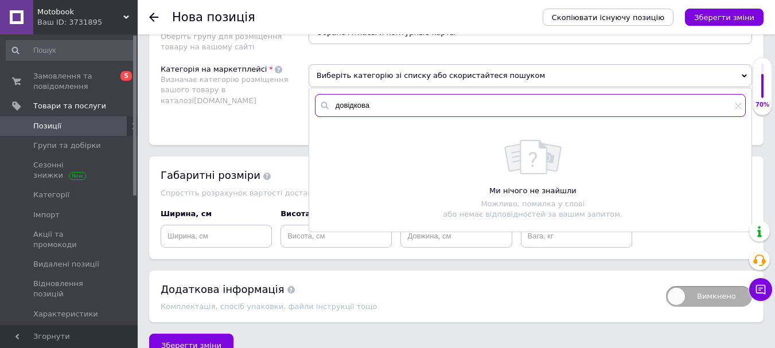
scroll to position [848, 0]
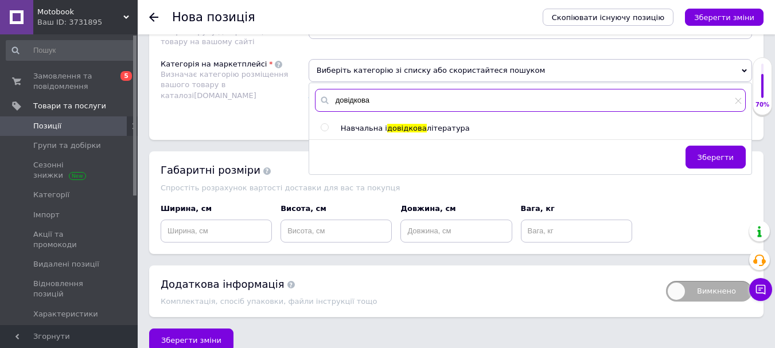
type input "довідкова"
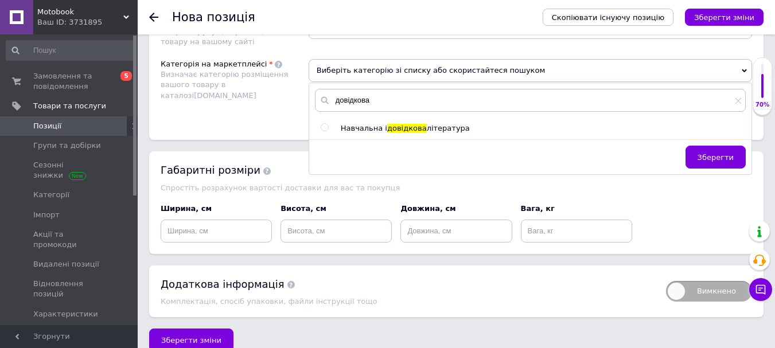
click at [321, 124] on input "radio" at bounding box center [324, 127] width 7 height 7
radio input "true"
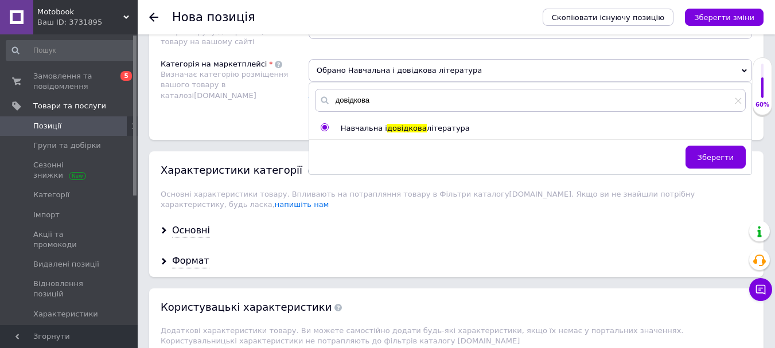
drag, startPoint x: 701, startPoint y: 133, endPoint x: 611, endPoint y: 140, distance: 90.9
click at [701, 146] on button "Зберегти" at bounding box center [715, 157] width 60 height 23
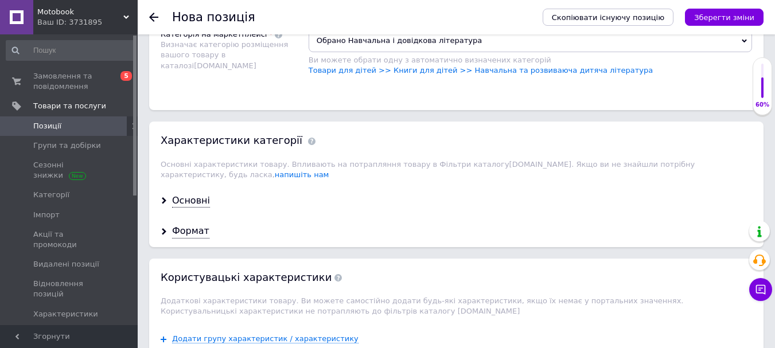
scroll to position [905, 0]
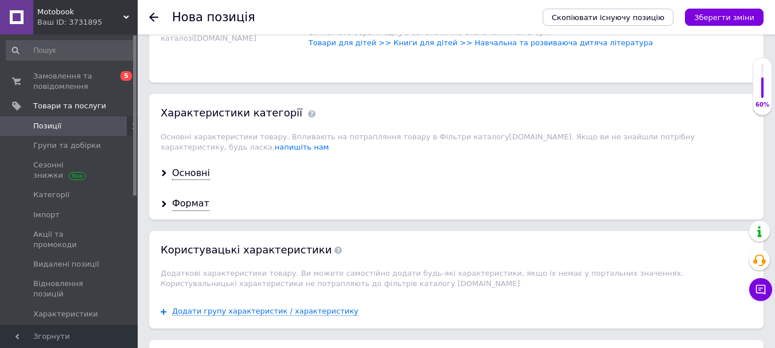
click at [190, 158] on div "Основні" at bounding box center [456, 173] width 614 height 30
click at [187, 167] on div "Основні" at bounding box center [191, 173] width 38 height 13
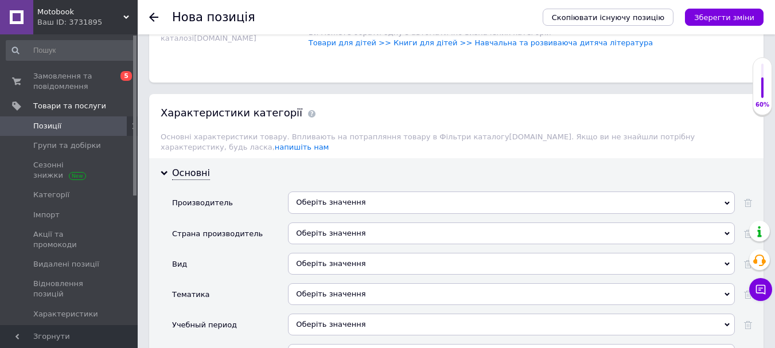
click at [329, 223] on div "Оберіть значення" at bounding box center [511, 234] width 447 height 22
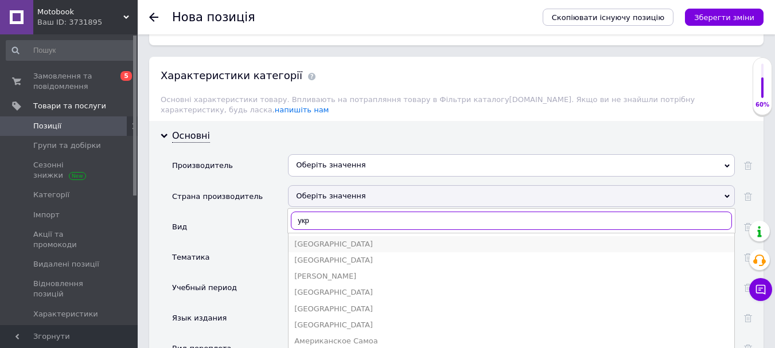
scroll to position [962, 0]
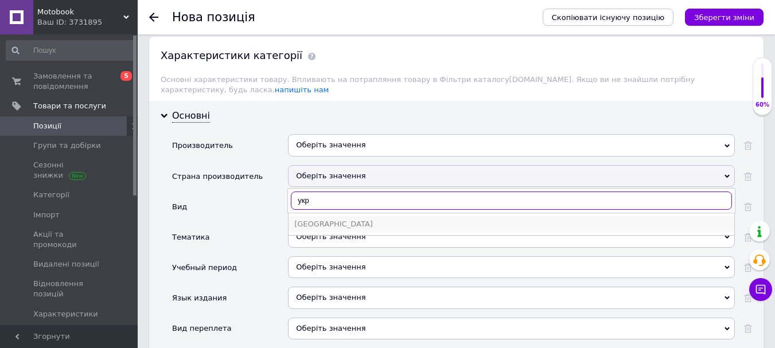
type input "укр"
click at [318, 219] on div "[GEOGRAPHIC_DATA]" at bounding box center [511, 224] width 434 height 10
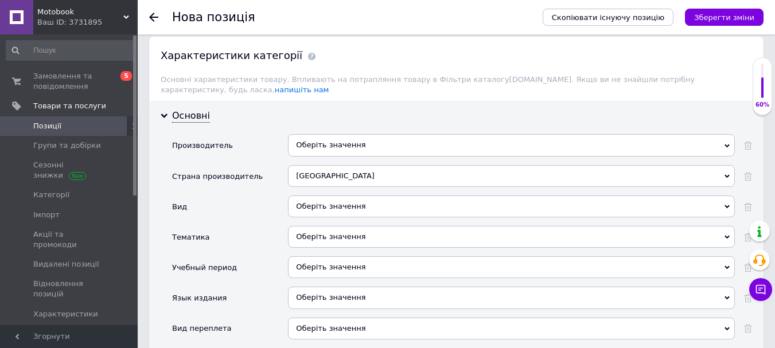
click at [322, 134] on div "Оберіть значення" at bounding box center [511, 145] width 447 height 22
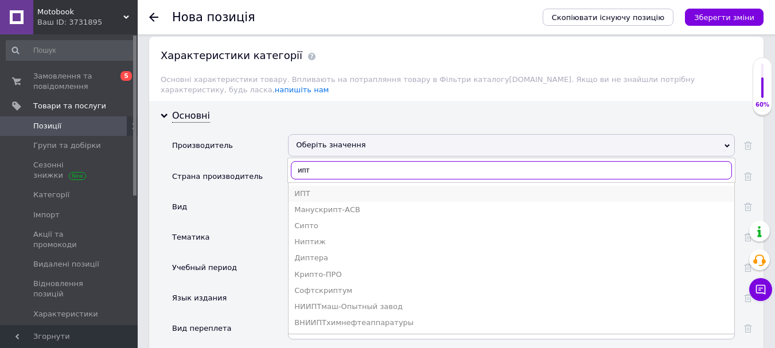
type input "ипт"
click at [311, 186] on li "ИПТ" at bounding box center [511, 194] width 446 height 16
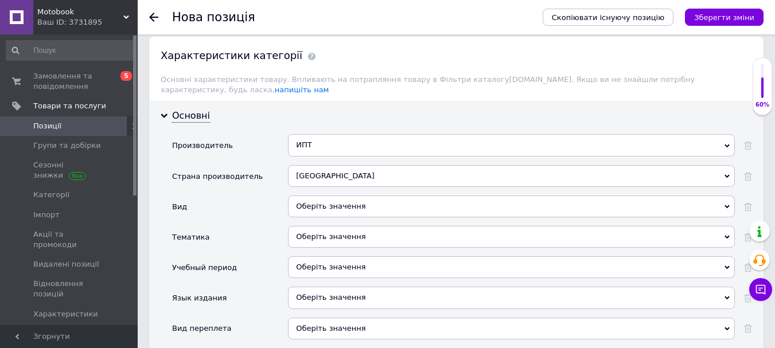
click at [321, 287] on div "Оберіть значення" at bounding box center [511, 298] width 447 height 22
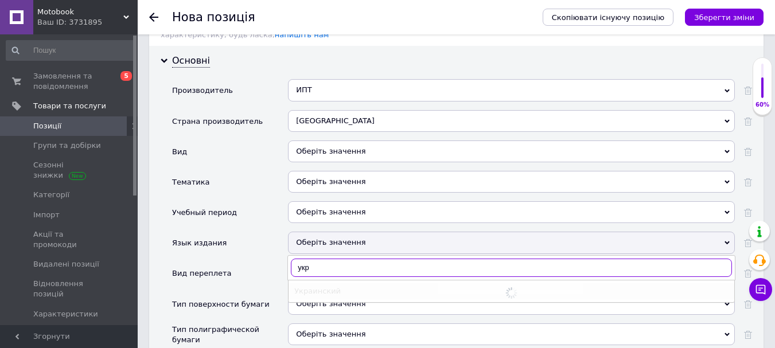
scroll to position [1020, 0]
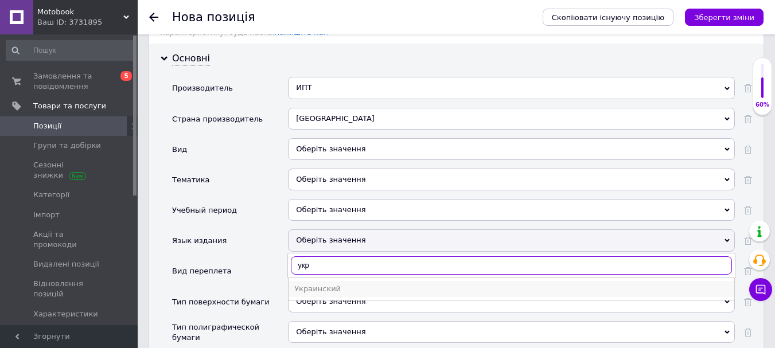
type input "укр"
click at [323, 284] on div "Украинский" at bounding box center [511, 289] width 434 height 10
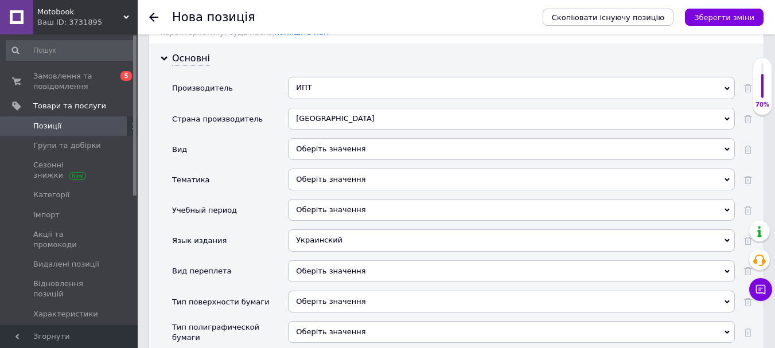
click at [321, 321] on div "Оберіть значення" at bounding box center [511, 332] width 447 height 22
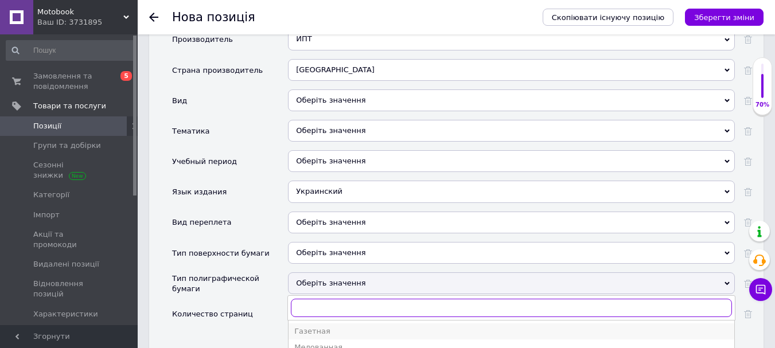
scroll to position [1134, 0]
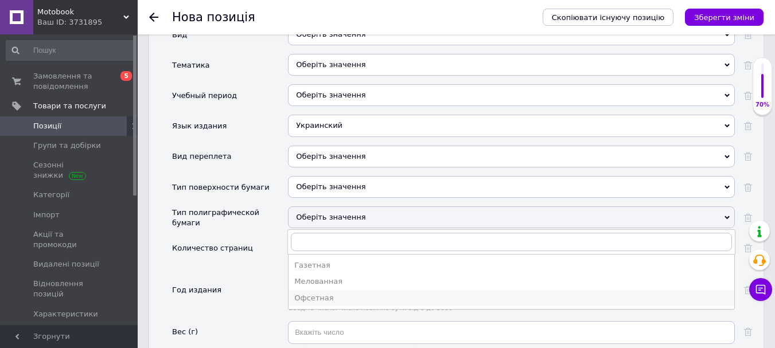
click at [318, 293] on div "Офсетная" at bounding box center [511, 298] width 434 height 10
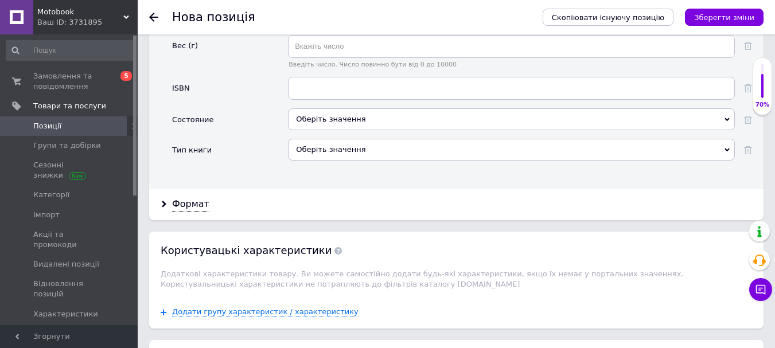
scroll to position [1421, 0]
click at [317, 108] on div "Оберіть значення" at bounding box center [511, 119] width 447 height 22
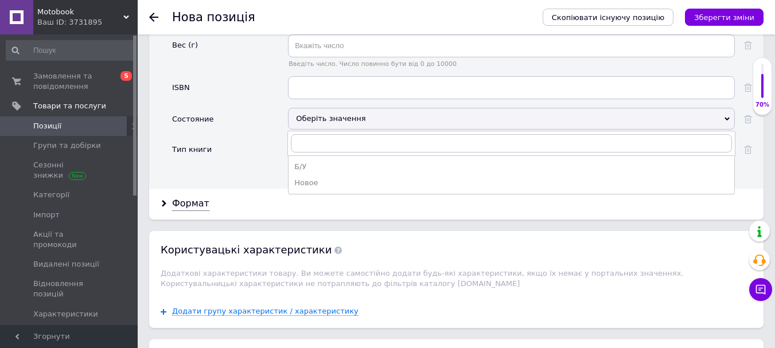
drag, startPoint x: 312, startPoint y: 155, endPoint x: 318, endPoint y: 155, distance: 5.8
click at [313, 178] on div "Новое" at bounding box center [511, 183] width 434 height 10
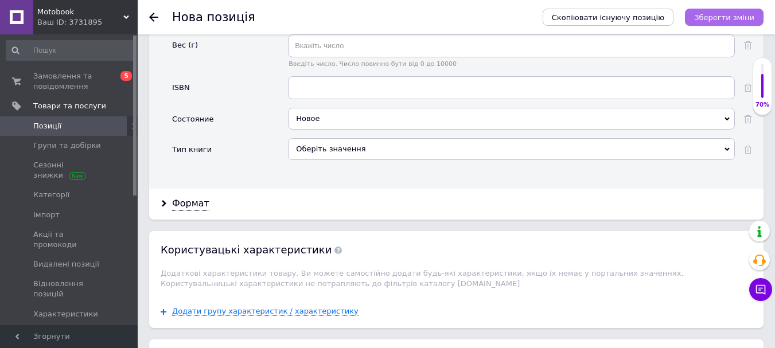
click at [736, 9] on button "Зберегти зміни" at bounding box center [724, 17] width 79 height 17
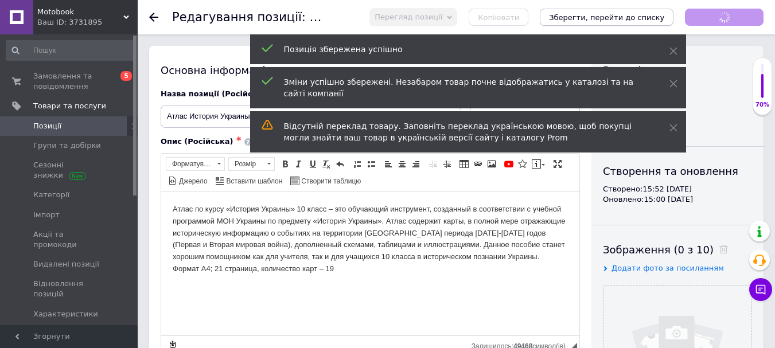
click at [651, 21] on icon "Зберегти, перейти до списку" at bounding box center [606, 17] width 115 height 9
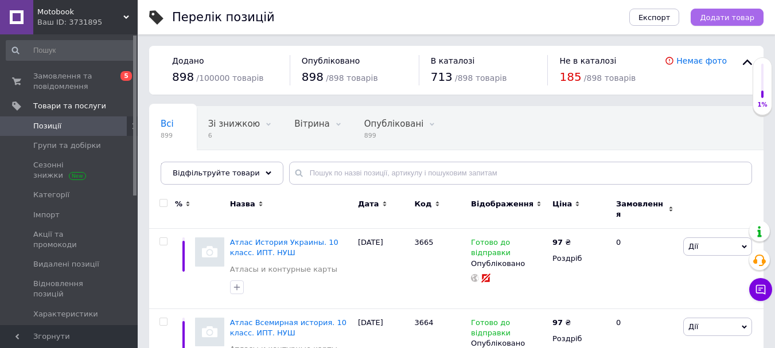
click at [715, 20] on span "Додати товар" at bounding box center [727, 17] width 54 height 9
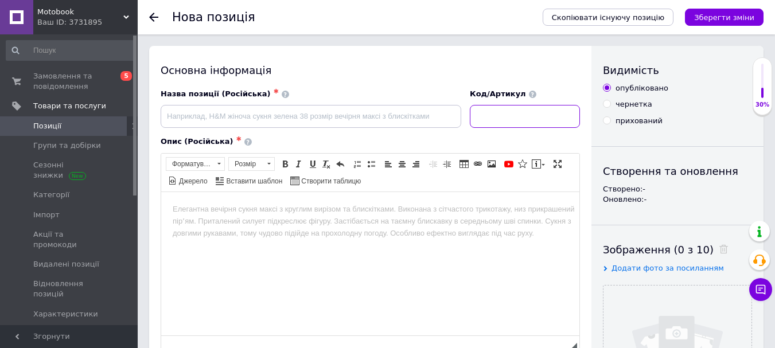
click at [555, 123] on input at bounding box center [525, 116] width 110 height 23
type input "3666"
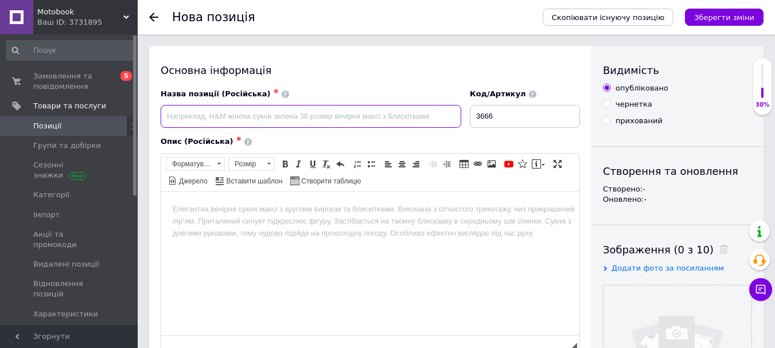
click at [389, 119] on input at bounding box center [311, 116] width 301 height 23
paste input "ИПТ. Контурные карты. Всемирная история.10 класс. НУШ Подробнее: [URL][DOMAIN_N…"
drag, startPoint x: 248, startPoint y: 112, endPoint x: 543, endPoint y: 122, distance: 294.9
click at [543, 122] on div "Назва позиції (Російська) ✱ ИПТ. Контурные карты. Всемирная история.10 класс. Н…" at bounding box center [371, 109] width 428 height 48
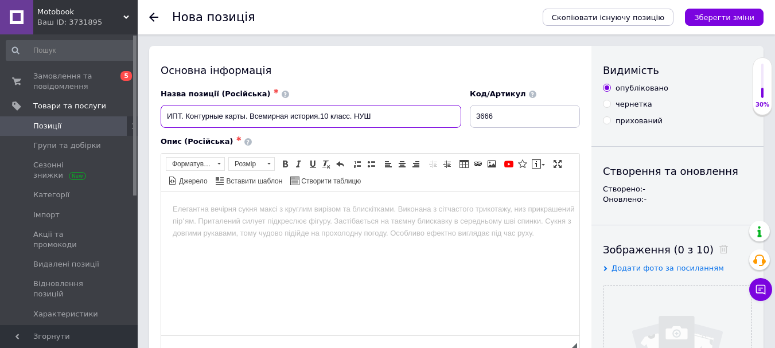
scroll to position [0, 0]
drag, startPoint x: 166, startPoint y: 115, endPoint x: 185, endPoint y: 112, distance: 19.1
click at [185, 112] on input "ИПТ. Контурные карты. Всемирная история.10 класс. НУШ" at bounding box center [311, 116] width 301 height 23
click at [333, 113] on input "Контурные карты. Всемирная история.10 класс. НУШ" at bounding box center [311, 116] width 301 height 23
paste input "ИПТ."
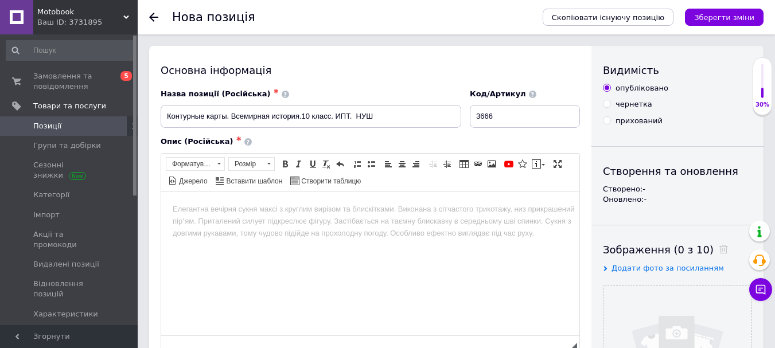
click at [294, 224] on html at bounding box center [370, 209] width 418 height 35
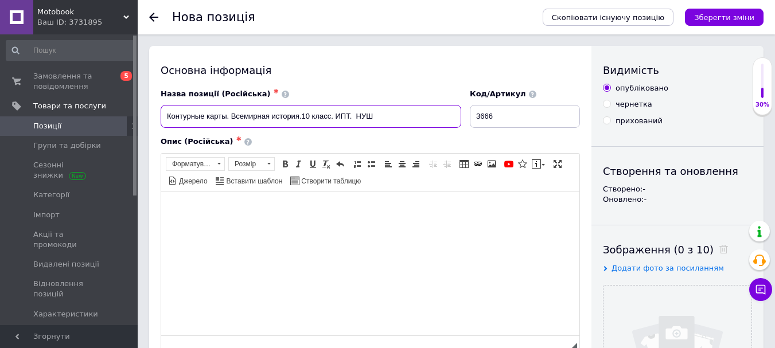
click at [228, 116] on input "Контурные карты. Всемирная история.10 класс. ИПТ. НУШ" at bounding box center [311, 116] width 301 height 23
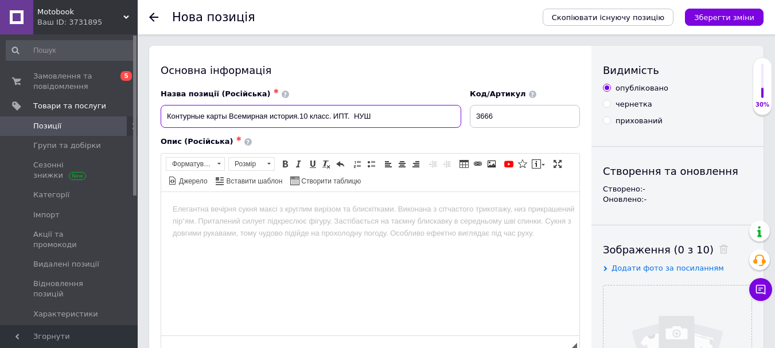
paste input "Контурные карты по курсу «Всемирная история» 10 класс яв"
drag, startPoint x: 440, startPoint y: 114, endPoint x: 228, endPoint y: 115, distance: 211.6
click at [228, 115] on input "Контурные картыКонтурные карты по курсу «Всемирная история» 10 класс яв Всемирн…" at bounding box center [311, 116] width 301 height 23
type input "Контурные карты Всемирная история.10 класс. ИПТ. НУШ"
click at [284, 212] on body "Редактор, 6EE14866-7361-47DB-AB78-80497BCFFA88" at bounding box center [370, 209] width 395 height 12
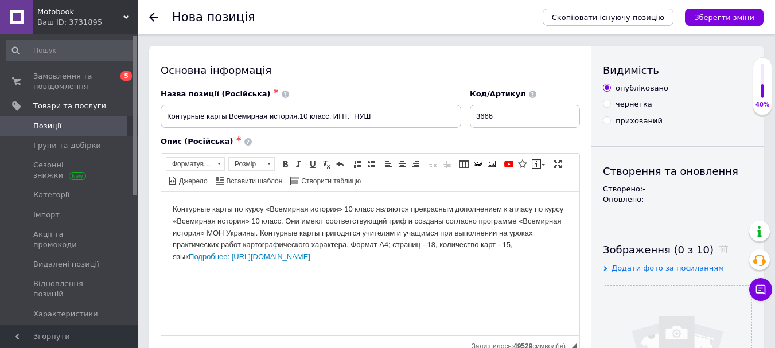
drag, startPoint x: 364, startPoint y: 268, endPoint x: 169, endPoint y: 260, distance: 195.7
click at [163, 262] on html "Контурные карты по курсу «Всемирная история» 10 класс являются прекрасным допол…" at bounding box center [370, 233] width 418 height 83
click at [489, 274] on html "Контурные карты по курсу «Всемирная история» 10 класс являются прекрасным допол…" at bounding box center [370, 233] width 418 height 83
drag, startPoint x: 444, startPoint y: 268, endPoint x: 260, endPoint y: 460, distance: 265.7
click at [161, 268] on html "Контурные карты по курсу «Всемирная история» 10 класс являются прекрасным допол…" at bounding box center [370, 233] width 418 height 83
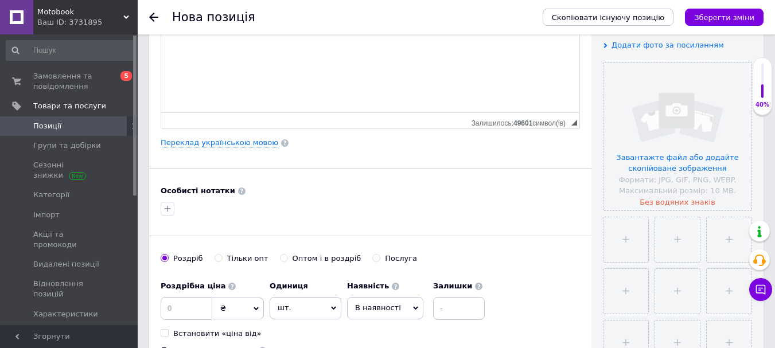
scroll to position [229, 0]
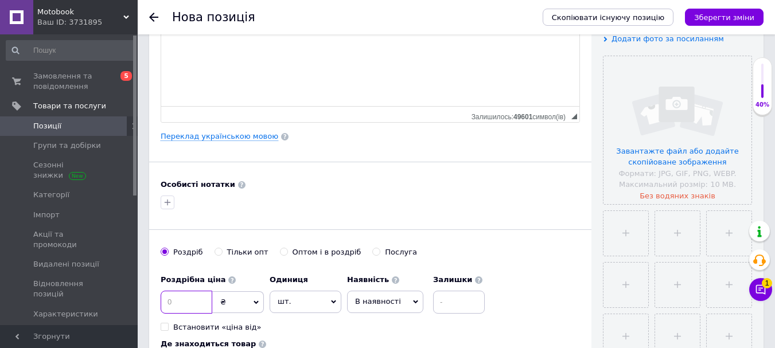
click at [198, 306] on input at bounding box center [187, 302] width 52 height 23
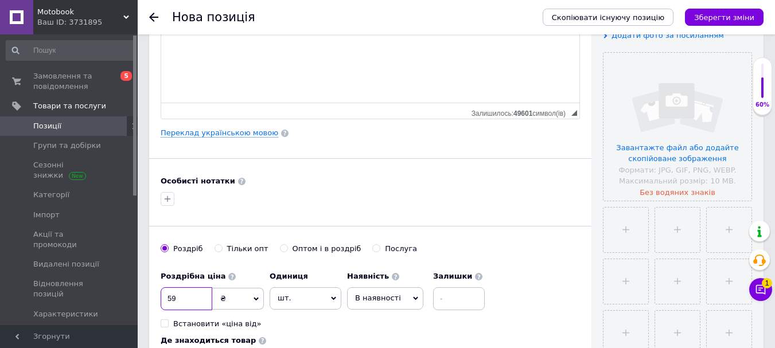
scroll to position [344, 0]
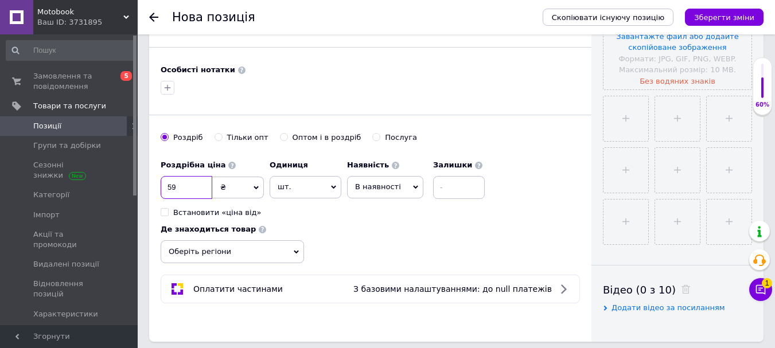
type input "59"
click at [363, 187] on span "В наявності" at bounding box center [378, 186] width 46 height 9
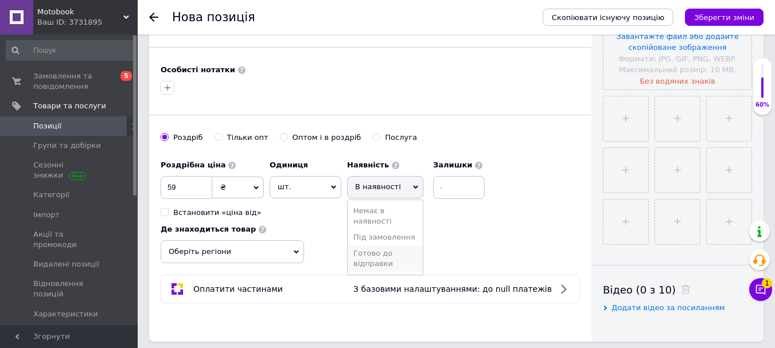
click at [373, 263] on li "Готово до відправки" at bounding box center [385, 258] width 75 height 26
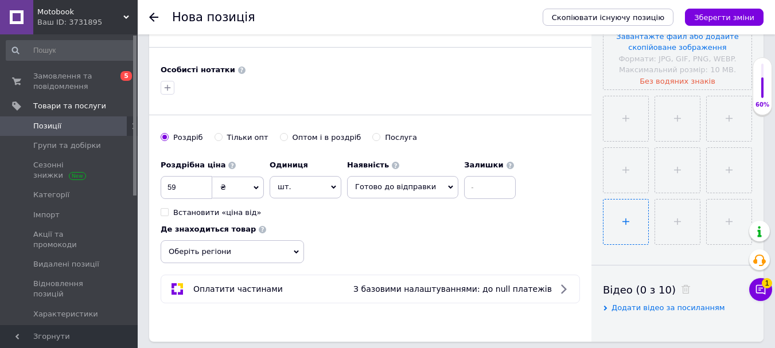
click at [766, 289] on button "Чат з покупцем 1" at bounding box center [760, 289] width 23 height 23
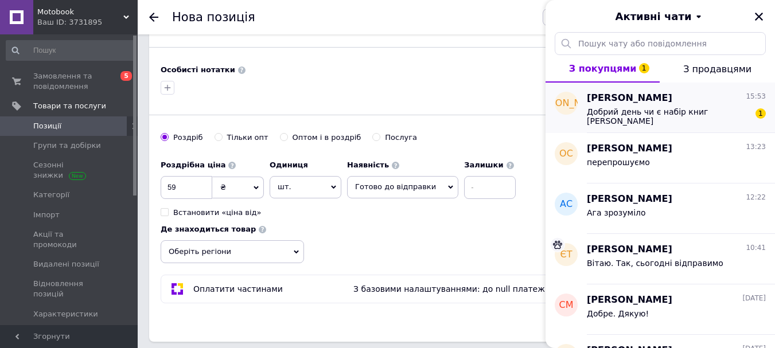
click at [680, 102] on div "[PERSON_NAME] 15:53" at bounding box center [676, 98] width 179 height 13
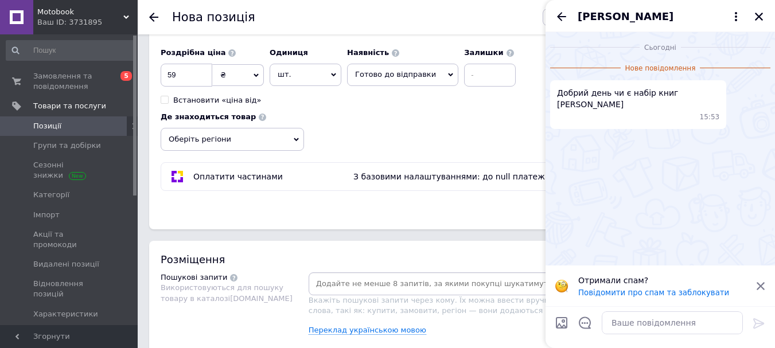
scroll to position [459, 0]
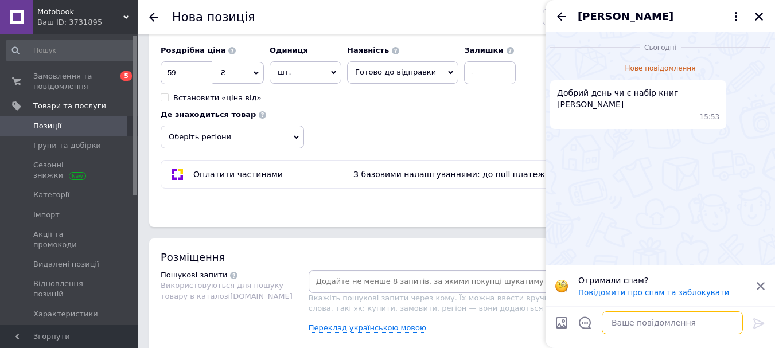
click at [641, 312] on textarea at bounding box center [672, 322] width 141 height 23
type textarea "вітаю так"
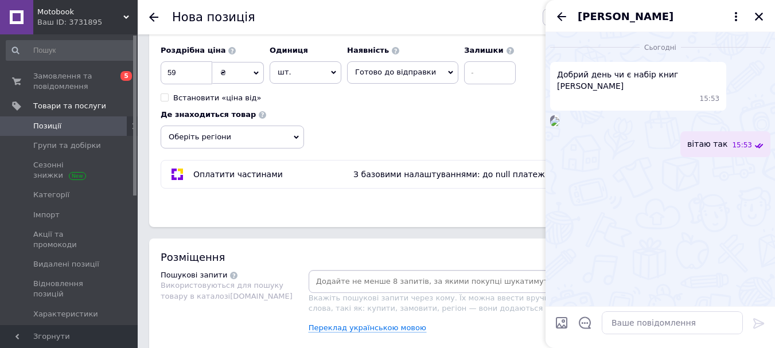
click at [758, 16] on icon "Закрити" at bounding box center [759, 17] width 8 height 8
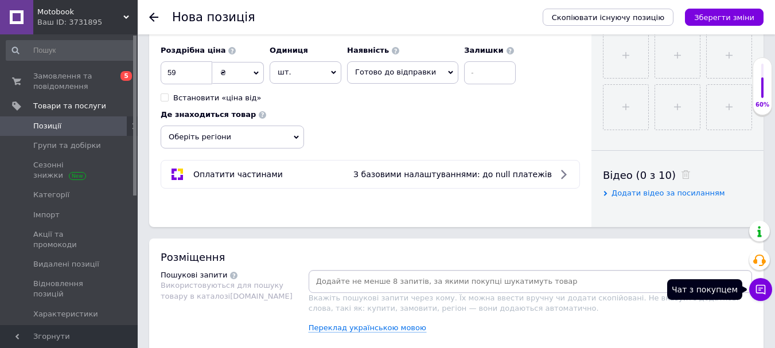
click at [765, 288] on icon at bounding box center [761, 290] width 10 height 10
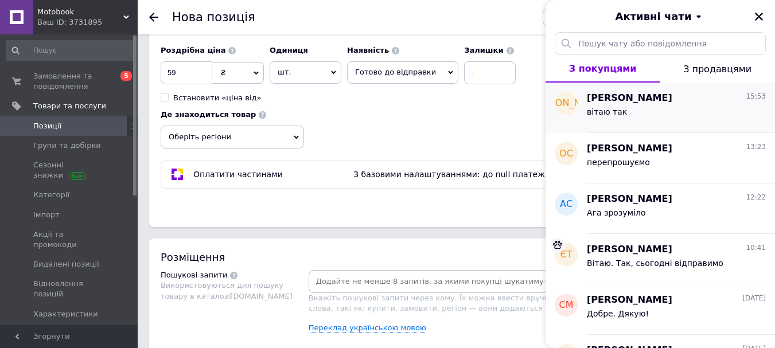
click at [622, 96] on span "[PERSON_NAME]" at bounding box center [629, 98] width 85 height 13
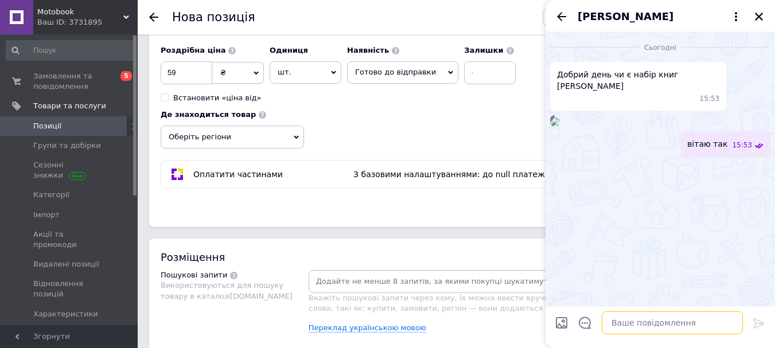
click at [655, 330] on textarea at bounding box center [672, 322] width 141 height 23
type textarea "бажаєте замовити ?"
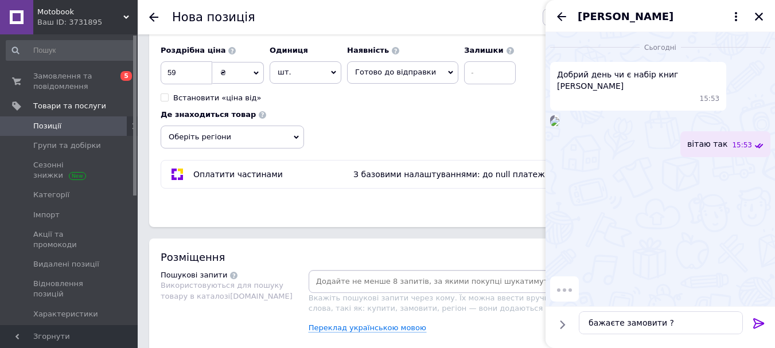
click at [756, 320] on icon at bounding box center [759, 324] width 14 height 14
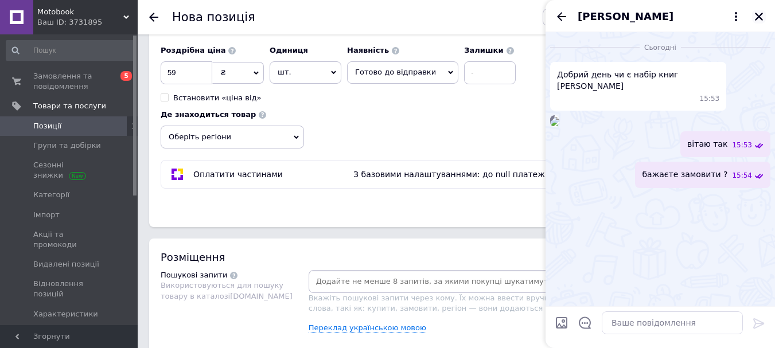
click at [756, 17] on icon "Закрити" at bounding box center [759, 16] width 10 height 10
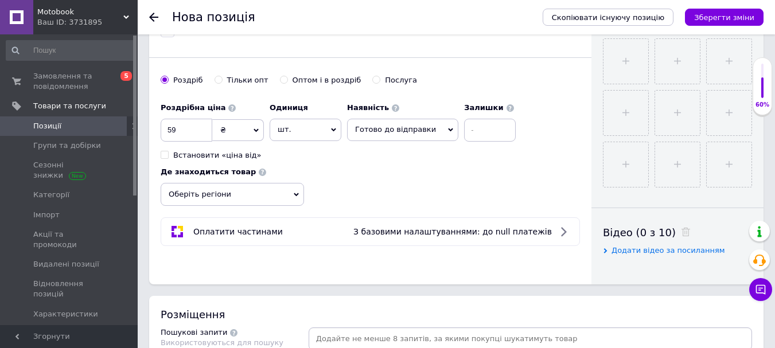
scroll to position [516, 0]
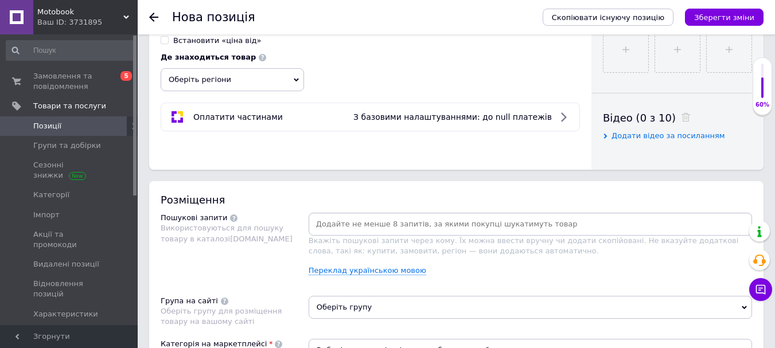
click at [406, 227] on input at bounding box center [530, 224] width 439 height 17
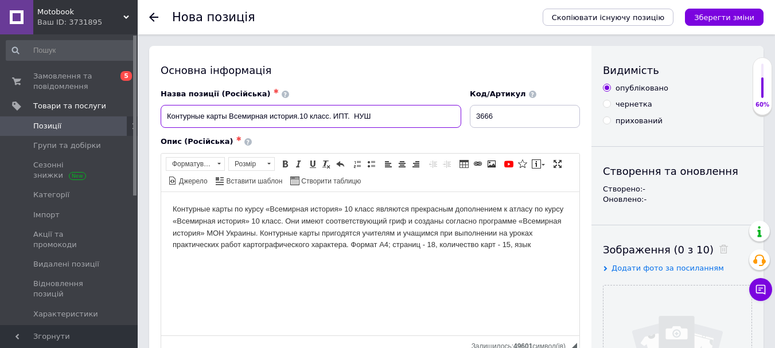
drag, startPoint x: 251, startPoint y: 122, endPoint x: 111, endPoint y: 131, distance: 140.2
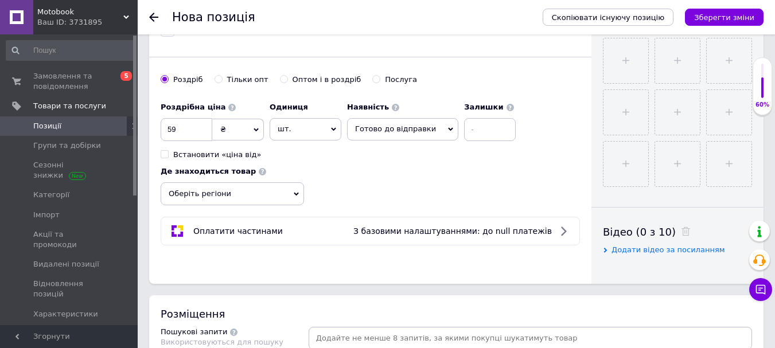
scroll to position [516, 0]
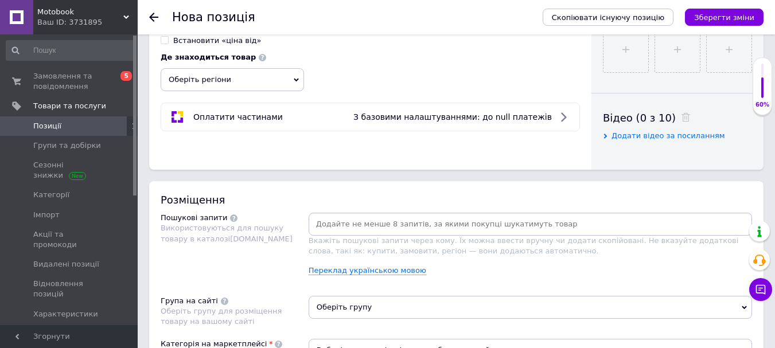
drag, startPoint x: 393, startPoint y: 209, endPoint x: 393, endPoint y: 215, distance: 6.3
click at [393, 209] on div "Розміщення Пошукові запити Використовуються для пошуку товару в каталозі [DOMAI…" at bounding box center [456, 300] width 614 height 239
click at [393, 216] on input at bounding box center [530, 224] width 439 height 17
paste input "Контурные карты Всемирная история.10 класс. ИПТ. НУШ"
type input "Контурные карты Всемирная история.10 класс. ИПТ. НУШ"
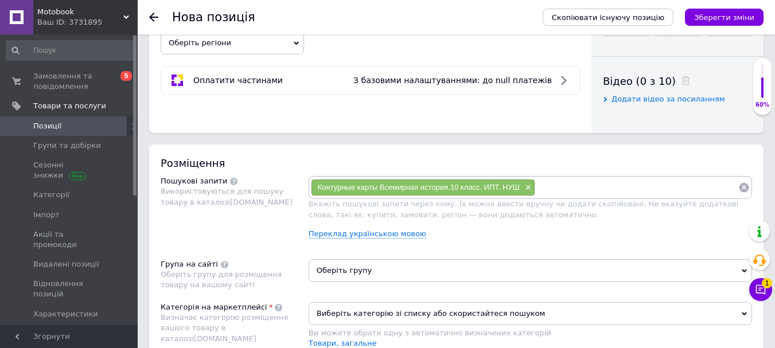
scroll to position [574, 0]
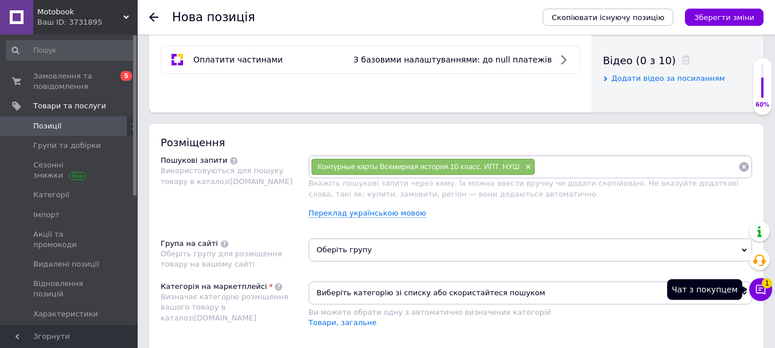
click at [762, 291] on icon at bounding box center [760, 289] width 11 height 11
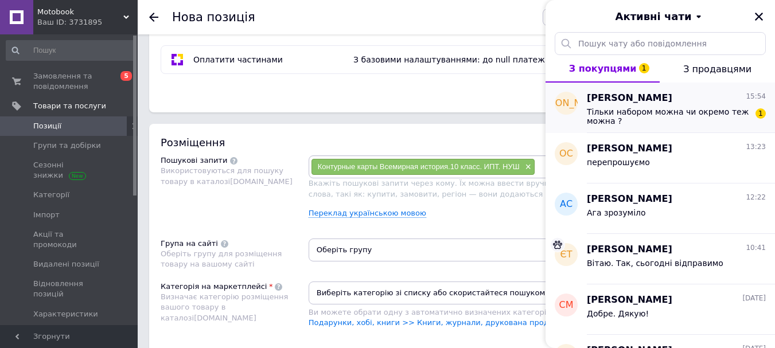
click at [616, 107] on span "Тільки набором можна чи окремо теж можна ?" at bounding box center [668, 116] width 163 height 18
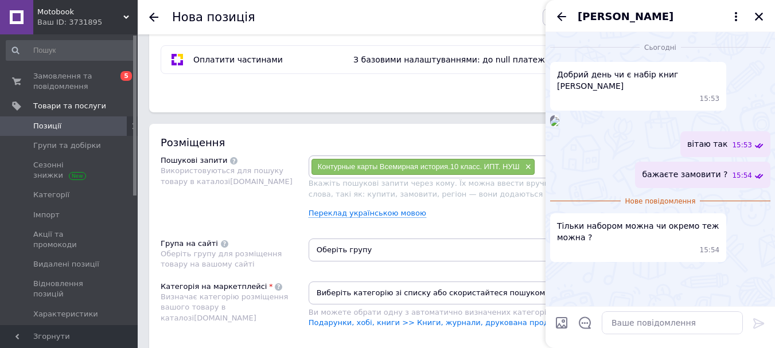
scroll to position [69, 0]
click at [647, 324] on textarea at bounding box center [672, 322] width 141 height 23
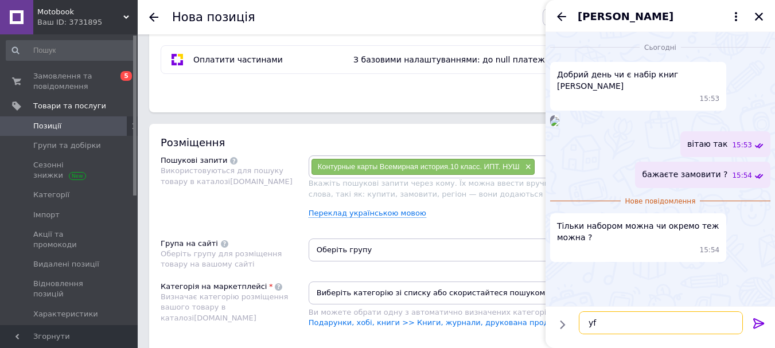
type textarea "y"
type textarea "e"
type textarea "у каталозі є й окремо"
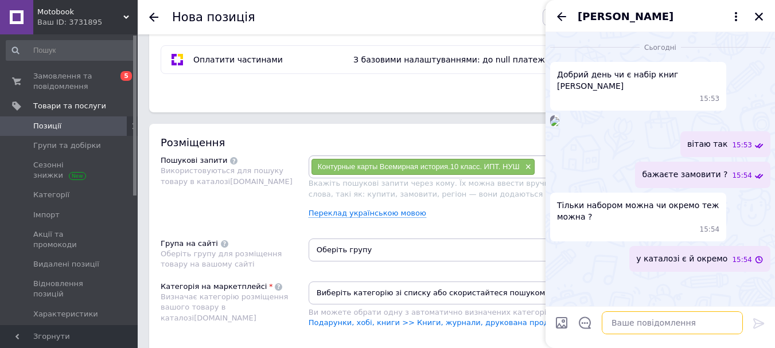
scroll to position [79, 0]
click at [757, 14] on icon "Закрити" at bounding box center [759, 16] width 10 height 10
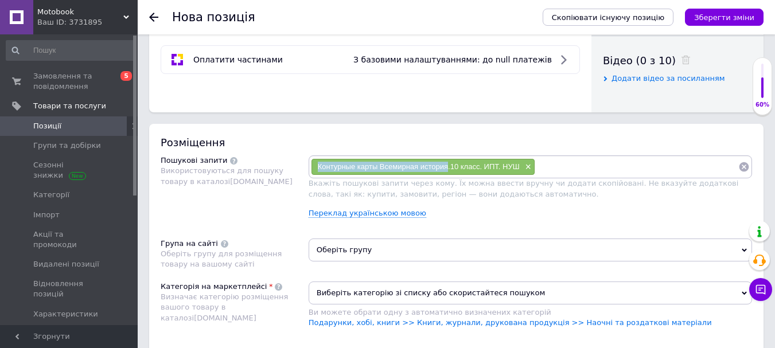
drag, startPoint x: 320, startPoint y: 165, endPoint x: 446, endPoint y: 171, distance: 126.4
click at [446, 171] on div "Контурные карты Всемирная история.10 класс. ИПТ. НУШ ×" at bounding box center [422, 167] width 223 height 16
paste input "Контурные карты Всемирная история"
click at [553, 165] on input at bounding box center [636, 166] width 203 height 17
type input "Контурные карты Всемирная история"
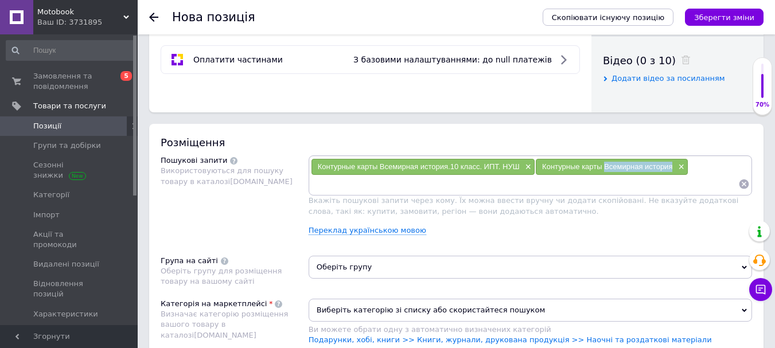
drag, startPoint x: 626, startPoint y: 165, endPoint x: 539, endPoint y: 180, distance: 88.4
click at [672, 167] on span "Контурные карты Всемирная история" at bounding box center [607, 166] width 130 height 9
click at [520, 180] on input at bounding box center [524, 183] width 427 height 17
paste input "Всемирная история"
type input "Всемирная история"
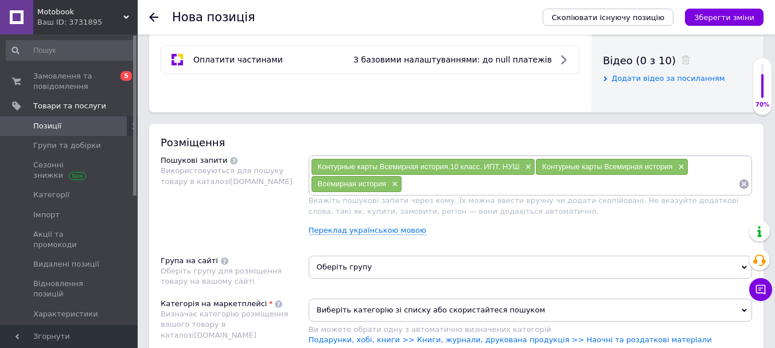
paste input "Всемирная история"
drag, startPoint x: 454, startPoint y: 163, endPoint x: 480, endPoint y: 166, distance: 26.5
click at [480, 166] on span "Контурные карты Всемирная история.10 класс. ИПТ. НУШ" at bounding box center [419, 166] width 202 height 9
drag, startPoint x: 451, startPoint y: 165, endPoint x: 479, endPoint y: 169, distance: 28.4
click at [479, 169] on span "Контурные карты Всемирная история.10 класс. ИПТ. НУШ" at bounding box center [419, 166] width 202 height 9
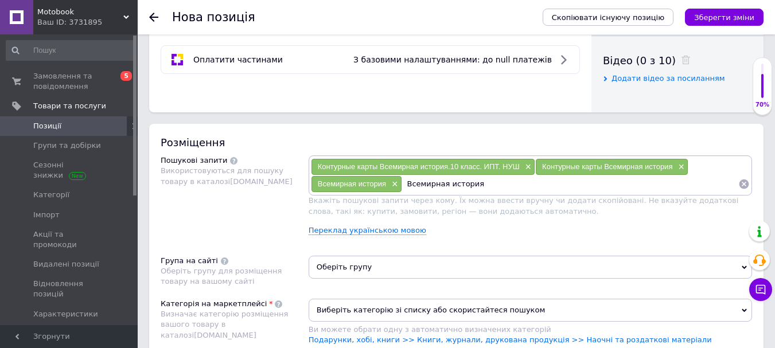
click at [516, 185] on input "Всемирная история" at bounding box center [570, 183] width 337 height 17
paste input "10 класс"
type input "Всемирная история 10 класс"
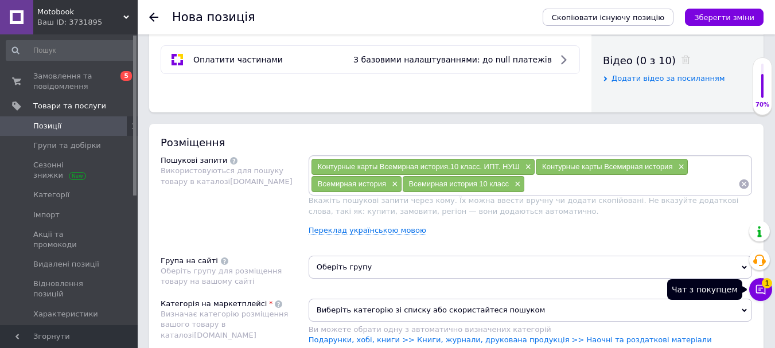
click at [762, 287] on icon at bounding box center [760, 289] width 11 height 11
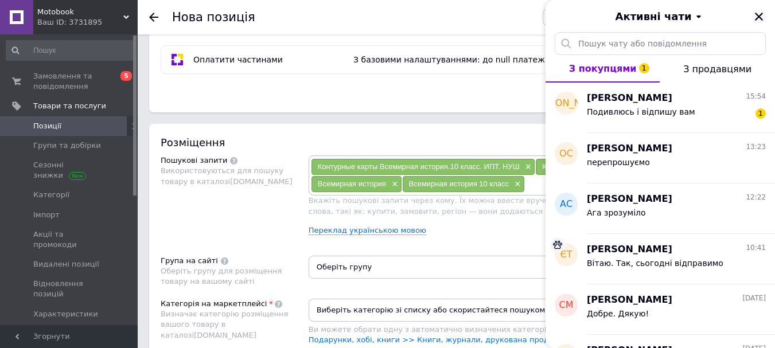
click at [761, 19] on icon "Закрити" at bounding box center [759, 17] width 8 height 8
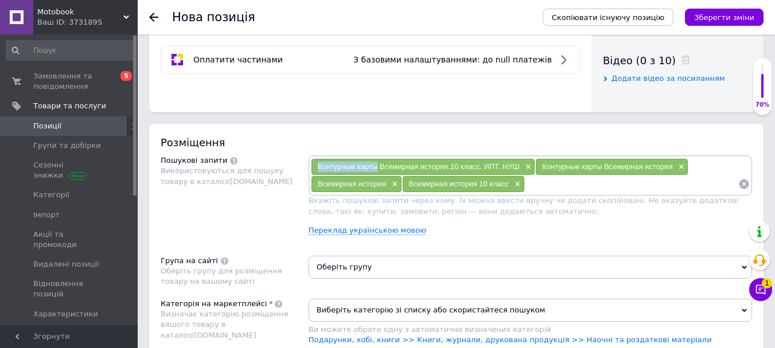
drag, startPoint x: 317, startPoint y: 165, endPoint x: 377, endPoint y: 169, distance: 60.9
click at [377, 169] on div "Контурные карты Всемирная история.10 класс. ИПТ. НУШ ×" at bounding box center [422, 167] width 223 height 16
click at [614, 188] on input at bounding box center [631, 183] width 213 height 17
paste input "Контурные карты"
type input "Контурные карты"
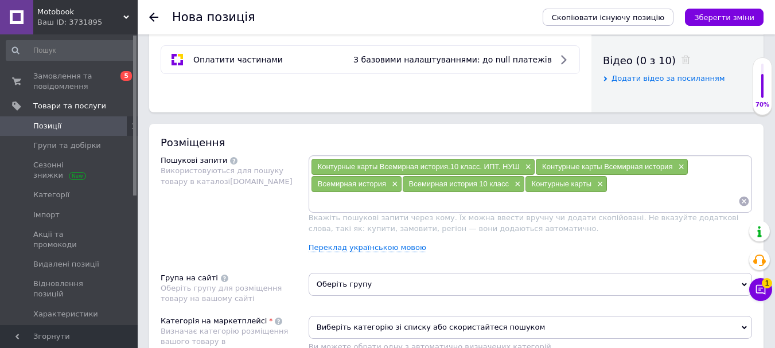
paste input "Контурные карты"
type input "Контурные карты 10 класс география"
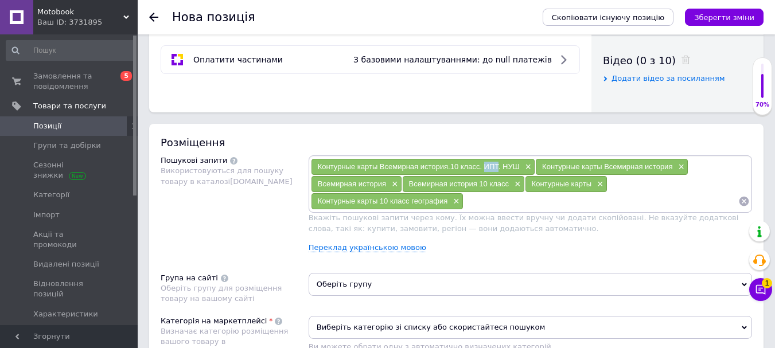
drag, startPoint x: 492, startPoint y: 167, endPoint x: 498, endPoint y: 166, distance: 5.8
click at [498, 166] on span "Контурные карты Всемирная история.10 класс. ИПТ. НУШ" at bounding box center [419, 166] width 202 height 9
click at [508, 205] on input at bounding box center [600, 201] width 275 height 17
paste input "ИПТ"
drag, startPoint x: 451, startPoint y: 167, endPoint x: 480, endPoint y: 169, distance: 28.7
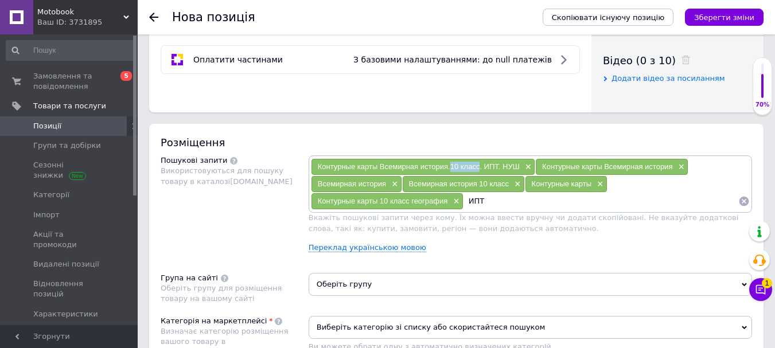
click at [480, 169] on span "Контурные карты Всемирная история.10 класс. ИПТ. НУШ" at bounding box center [419, 166] width 202 height 9
click at [502, 194] on input "ИПТ" at bounding box center [600, 201] width 275 height 17
paste input "10 класс"
type input "ИПТ 10 класс"
paste input "10 класс"
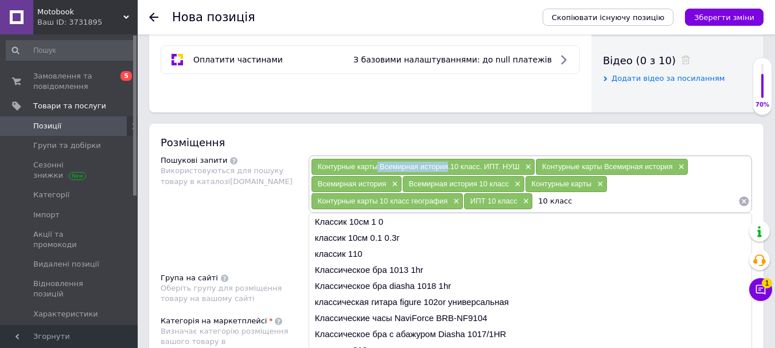
drag, startPoint x: 379, startPoint y: 166, endPoint x: 448, endPoint y: 169, distance: 70.0
click at [448, 169] on span "Контурные карты Всемирная история.10 класс. ИПТ. НУШ" at bounding box center [419, 166] width 202 height 9
click at [609, 197] on input "10 класс" at bounding box center [635, 201] width 205 height 17
paste input "Всемирная история"
type input "10 класс Всемирная история"
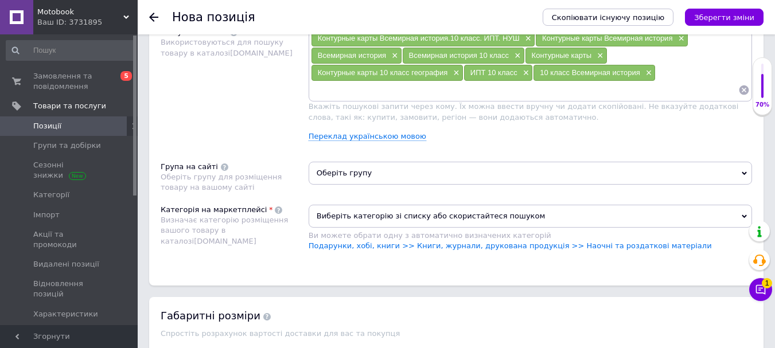
scroll to position [746, 0]
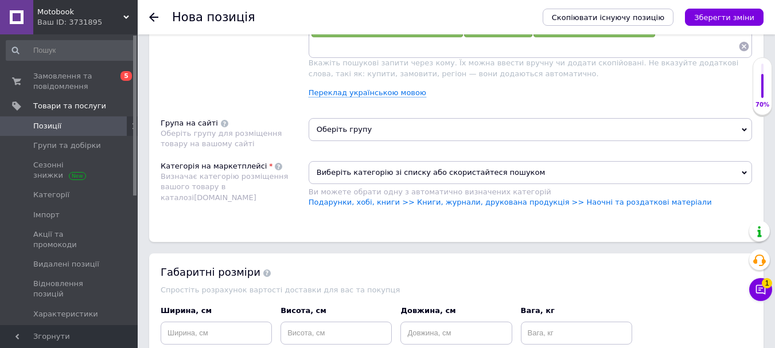
click at [360, 138] on span "Оберіть групу" at bounding box center [530, 129] width 443 height 23
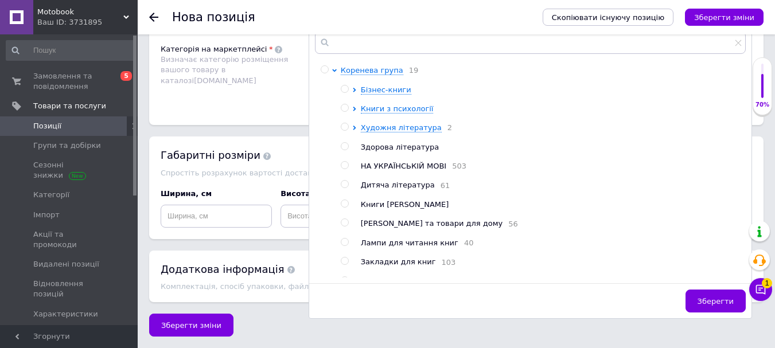
scroll to position [55, 0]
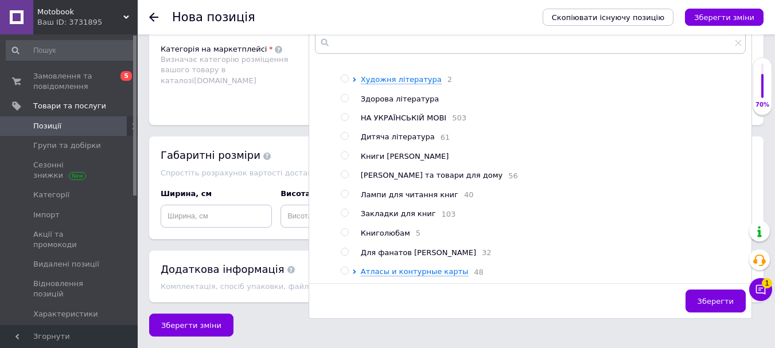
click at [345, 267] on input "radio" at bounding box center [344, 270] width 7 height 7
radio input "true"
click at [715, 297] on span "Зберегти" at bounding box center [715, 301] width 36 height 9
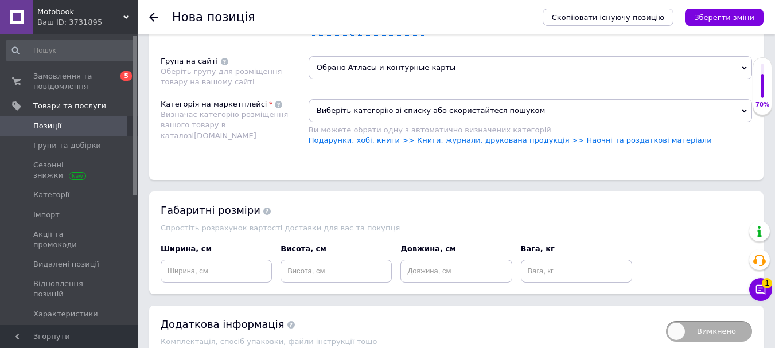
scroll to position [750, 0]
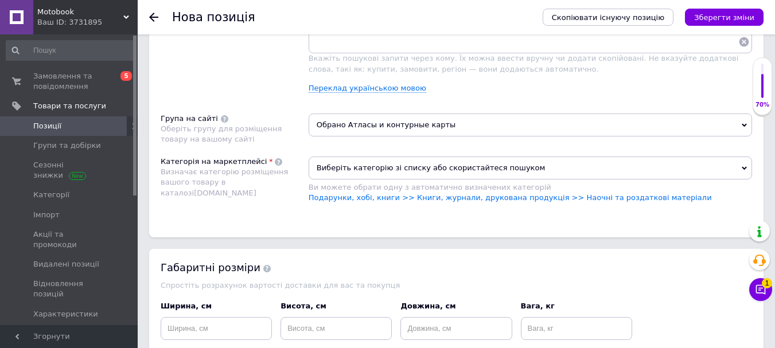
click at [446, 180] on span "Виберіть категорію зі списку або скористайтеся пошуком" at bounding box center [530, 168] width 443 height 23
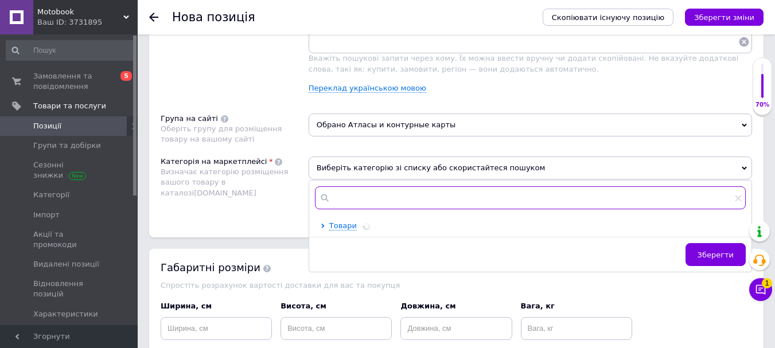
click at [392, 209] on input "text" at bounding box center [530, 197] width 431 height 23
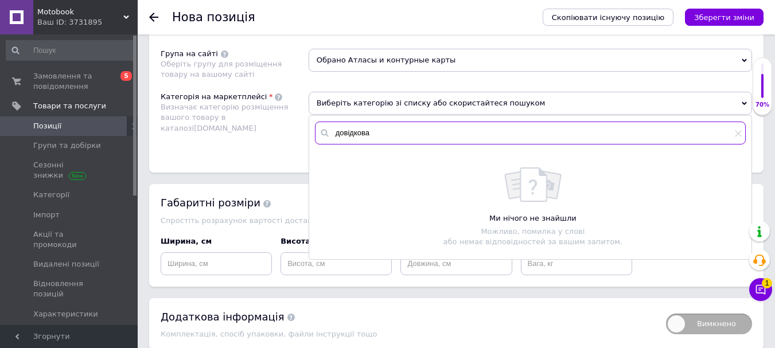
scroll to position [865, 0]
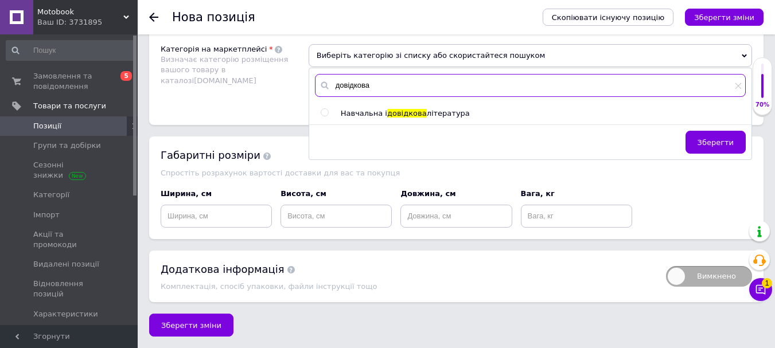
type input "довідкова"
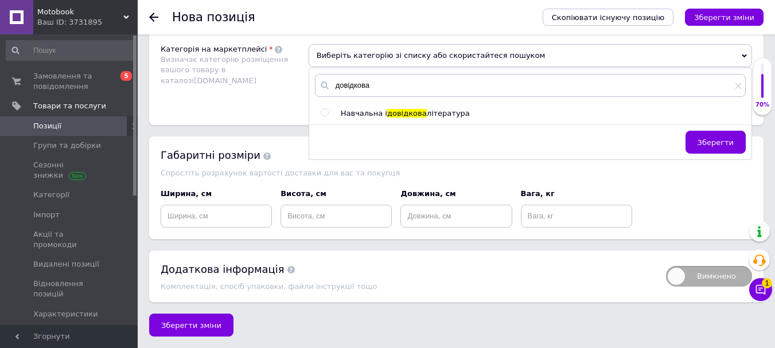
drag, startPoint x: 325, startPoint y: 109, endPoint x: 390, endPoint y: 122, distance: 66.6
click at [325, 109] on input "radio" at bounding box center [324, 112] width 7 height 7
radio input "true"
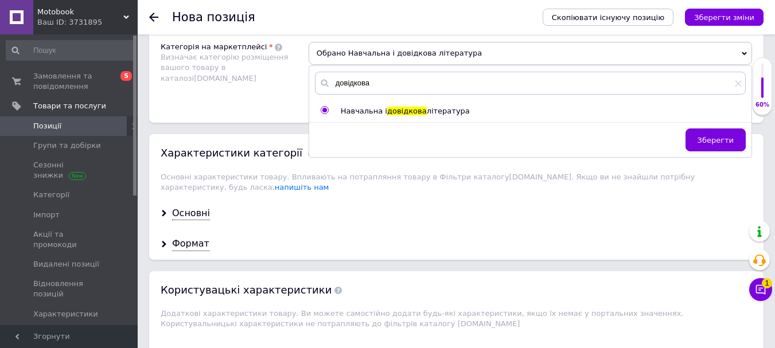
click at [721, 144] on span "Зберегти" at bounding box center [715, 140] width 36 height 9
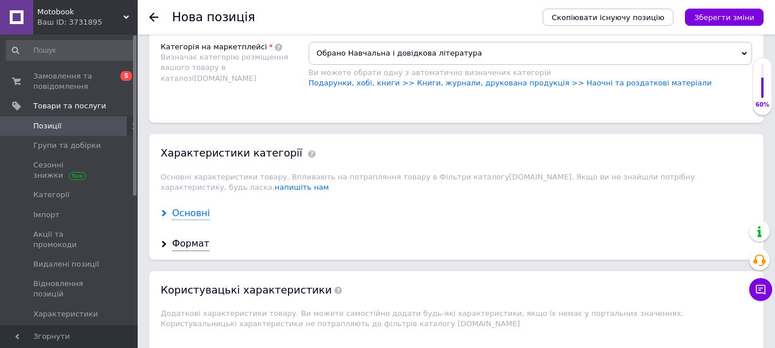
click at [191, 207] on div "Основні" at bounding box center [191, 213] width 38 height 13
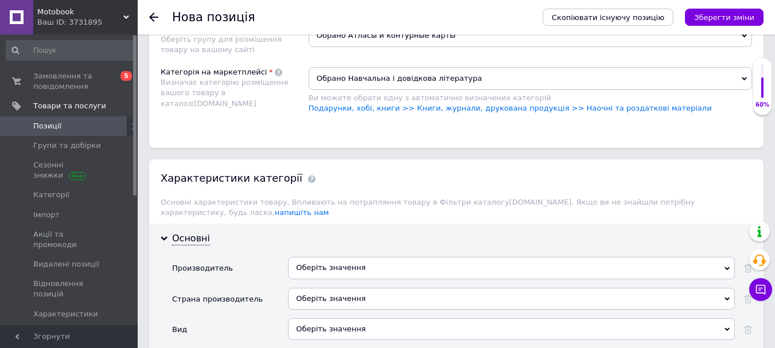
scroll to position [954, 0]
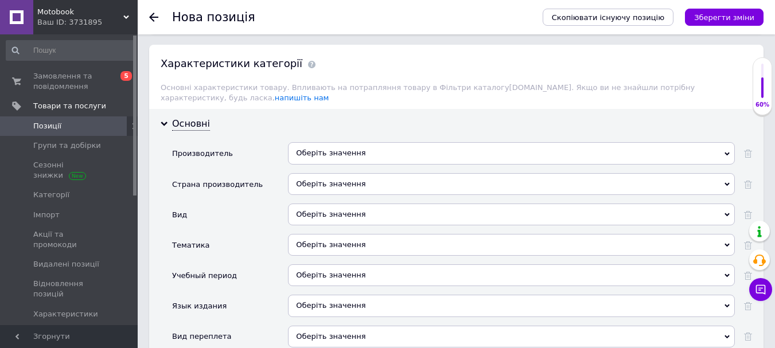
click at [333, 142] on div "Оберіть значення" at bounding box center [511, 153] width 447 height 22
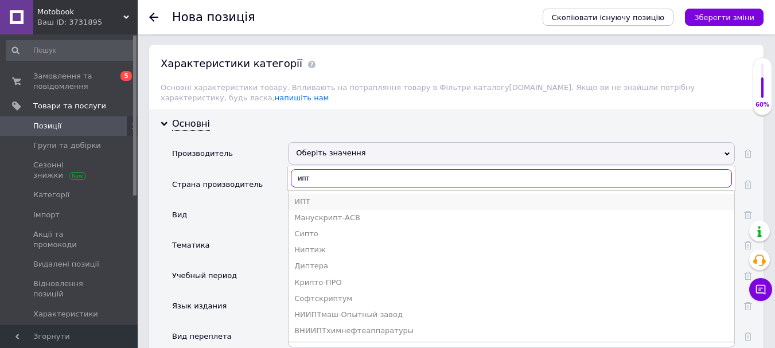
type input "ипт"
click at [319, 197] on div "ИПТ" at bounding box center [511, 202] width 434 height 10
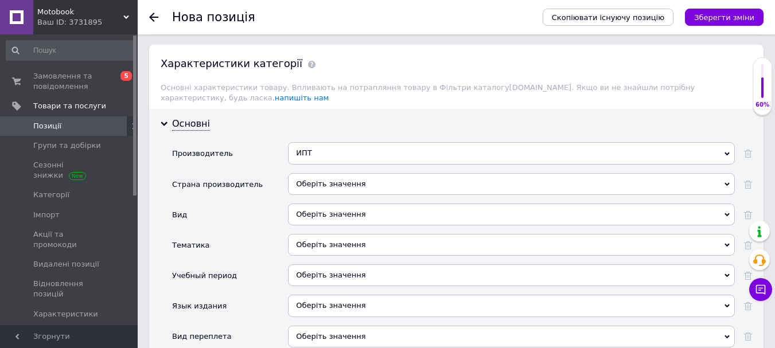
scroll to position [1012, 0]
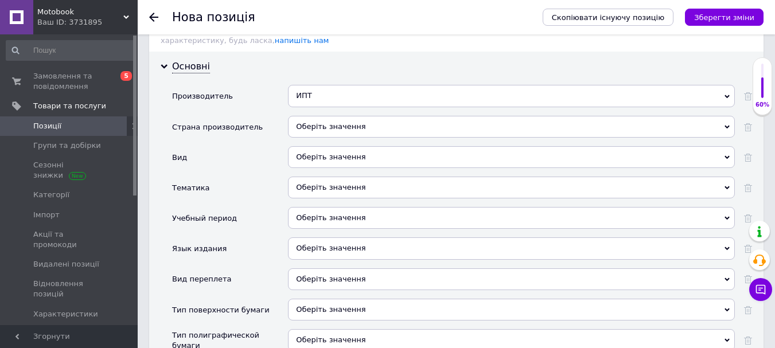
click at [324, 237] on div "Оберіть значення" at bounding box center [511, 248] width 447 height 22
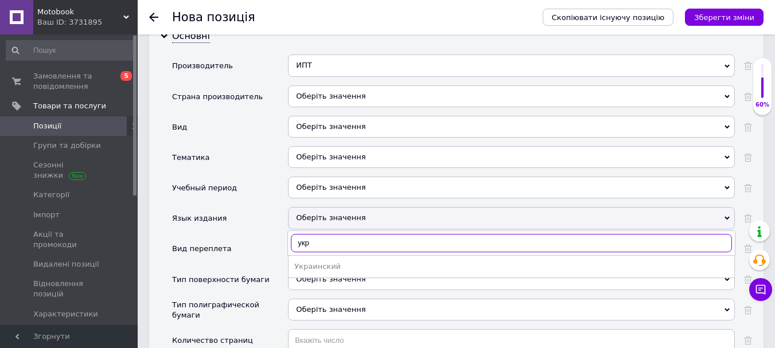
scroll to position [1069, 0]
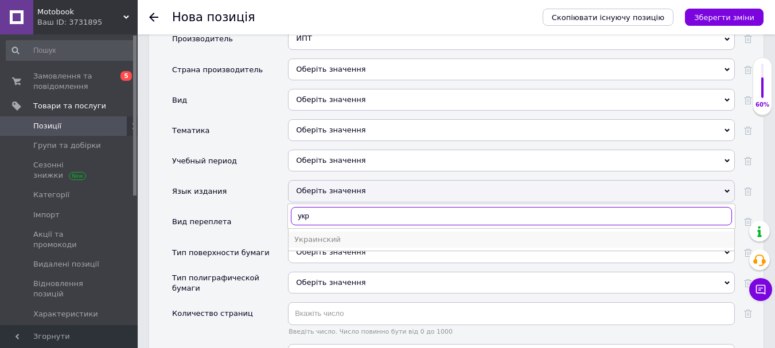
type input "укр"
click at [321, 235] on div "Украинский" at bounding box center [511, 240] width 434 height 10
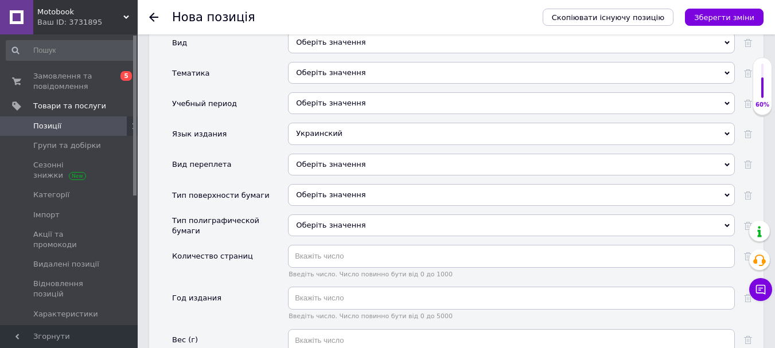
click at [323, 220] on div "Оберіть значення" at bounding box center [511, 225] width 447 height 22
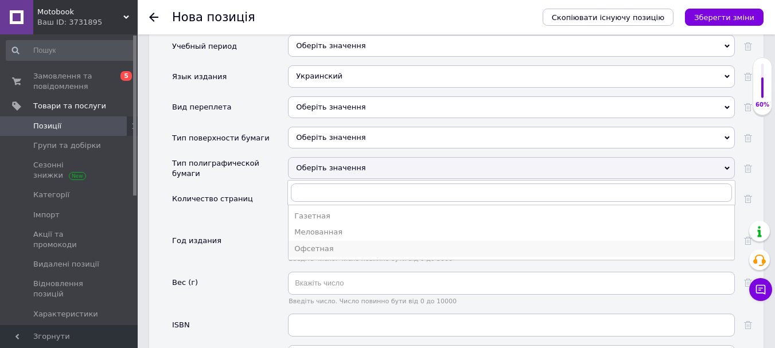
click at [321, 244] on div "Офсетная" at bounding box center [511, 249] width 434 height 10
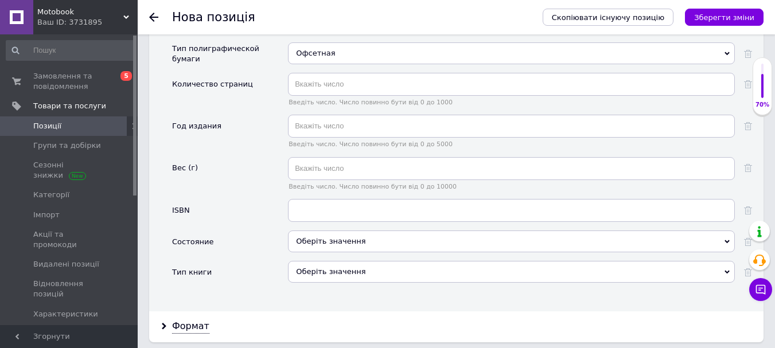
click at [314, 214] on div at bounding box center [511, 215] width 447 height 32
click at [313, 231] on div "Оберіть значення" at bounding box center [511, 242] width 447 height 22
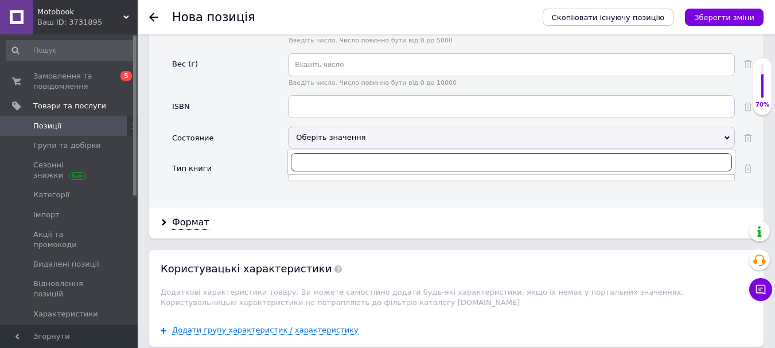
scroll to position [1413, 0]
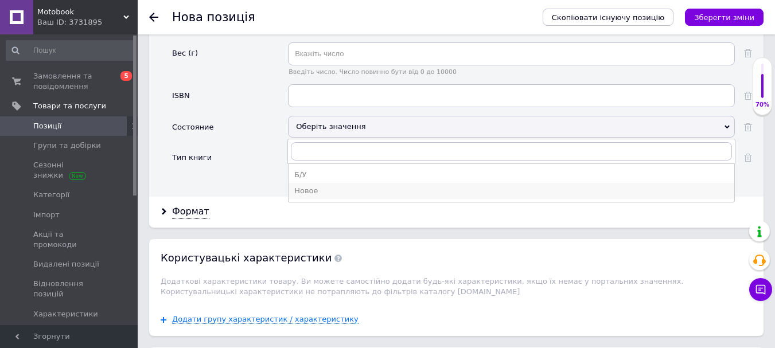
click at [311, 186] on div "Новое" at bounding box center [511, 191] width 434 height 10
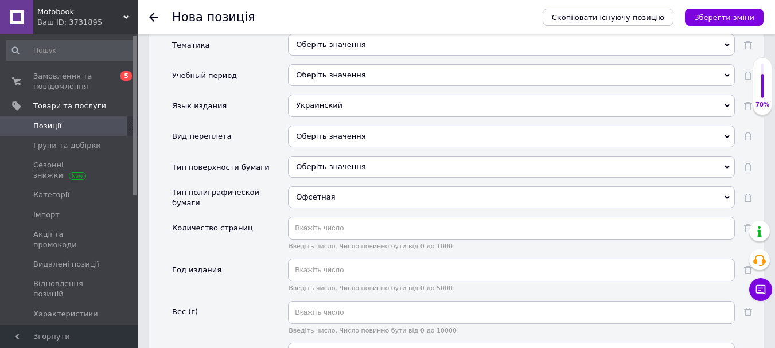
scroll to position [1126, 0]
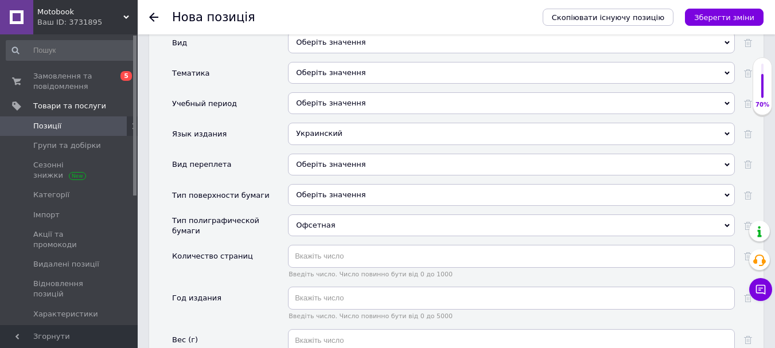
click at [321, 157] on div "Оберіть значення" at bounding box center [511, 165] width 447 height 22
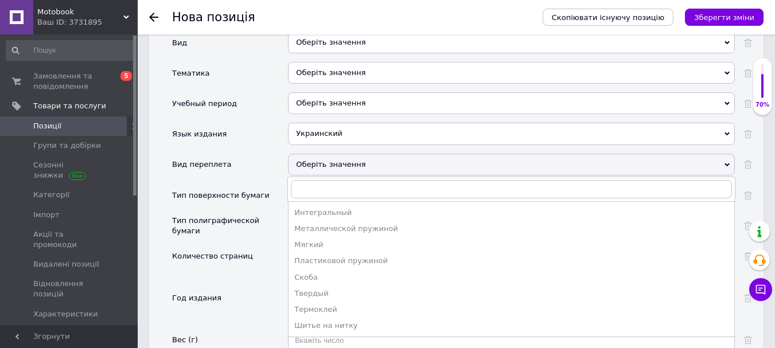
click at [237, 190] on div "Тип поверхности бумаги" at bounding box center [220, 195] width 97 height 10
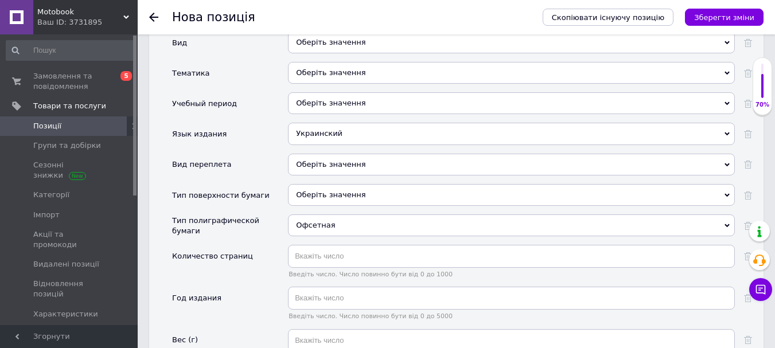
click at [325, 184] on div "Оберіть значення" at bounding box center [511, 195] width 447 height 22
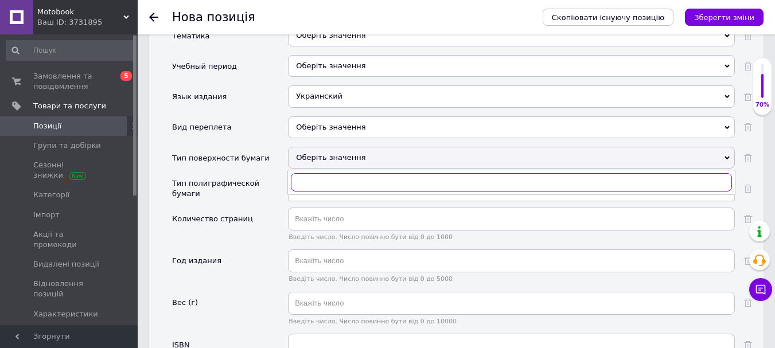
scroll to position [1184, 0]
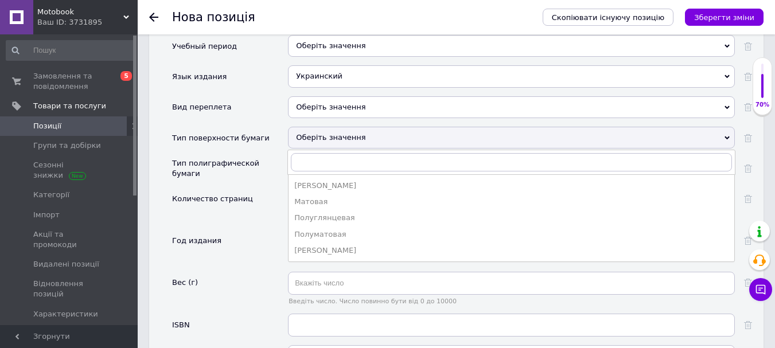
click at [248, 165] on div "Тип полиграфической бумаги" at bounding box center [227, 168] width 110 height 23
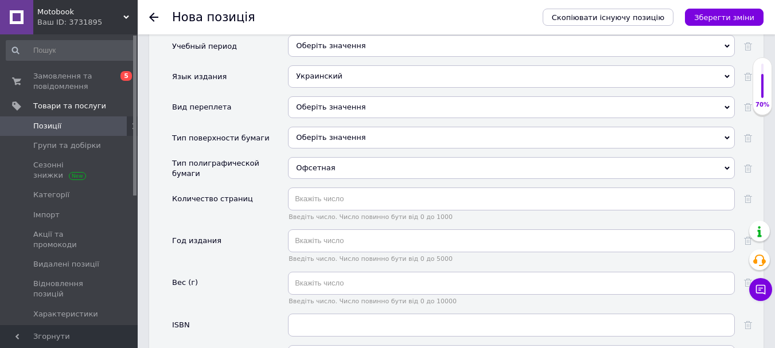
click at [311, 162] on div "Офсетная" at bounding box center [511, 168] width 447 height 22
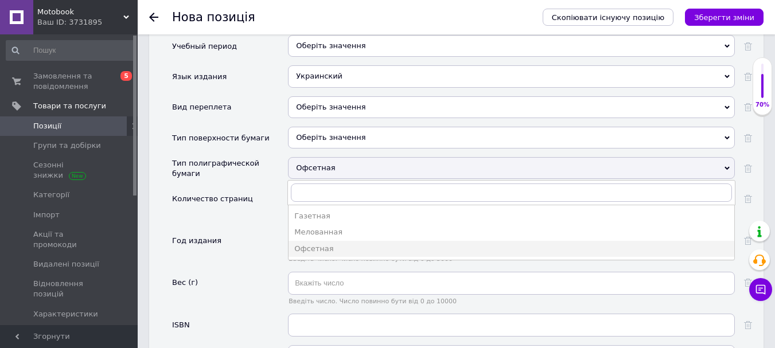
click at [267, 177] on div "Тип полиграфической бумаги" at bounding box center [230, 172] width 116 height 30
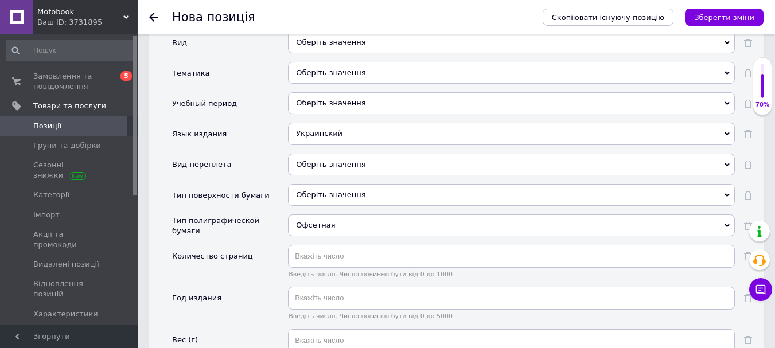
scroll to position [1012, 0]
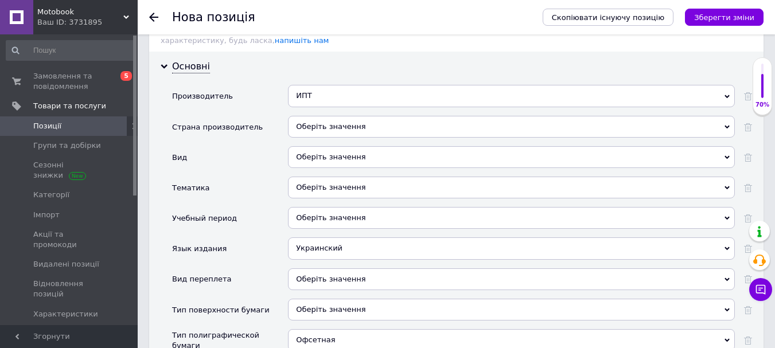
click at [327, 116] on div "Оберіть значення" at bounding box center [511, 127] width 447 height 22
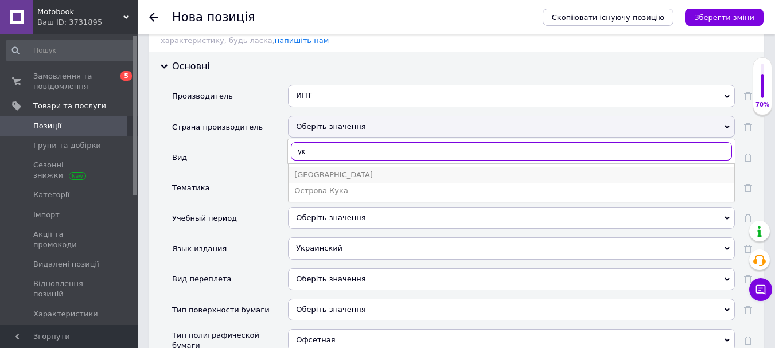
type input "ук"
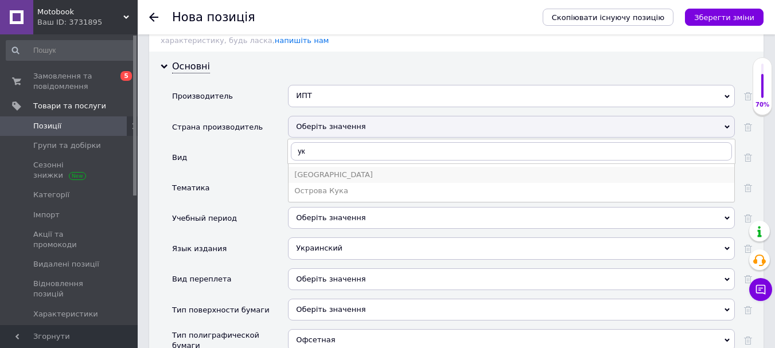
click at [328, 170] on div "[GEOGRAPHIC_DATA]" at bounding box center [511, 175] width 434 height 10
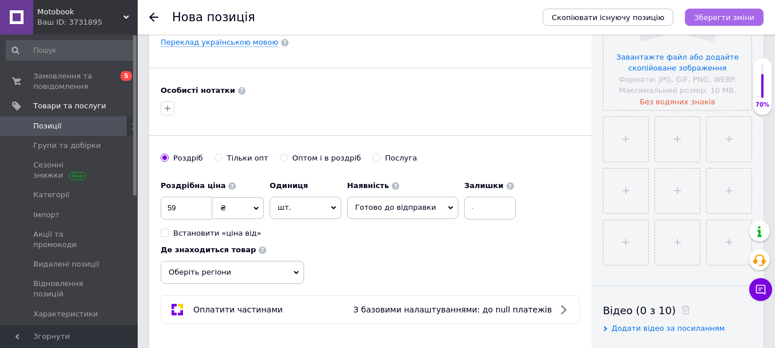
click at [715, 21] on icon "Зберегти зміни" at bounding box center [724, 17] width 60 height 9
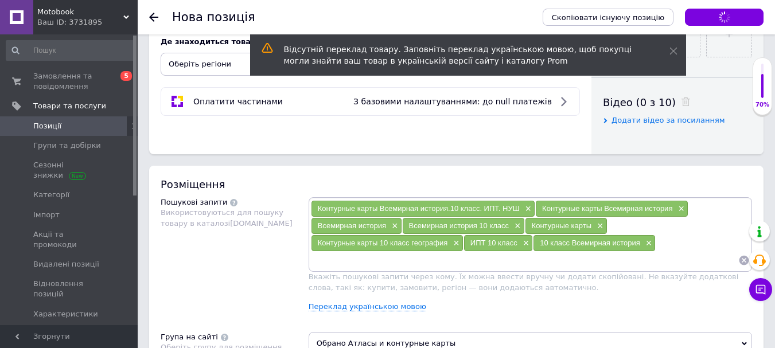
scroll to position [668, 0]
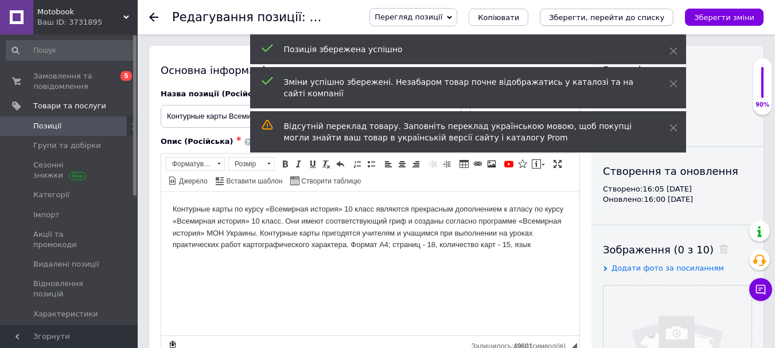
click at [658, 13] on icon "Зберегти, перейти до списку" at bounding box center [606, 17] width 115 height 9
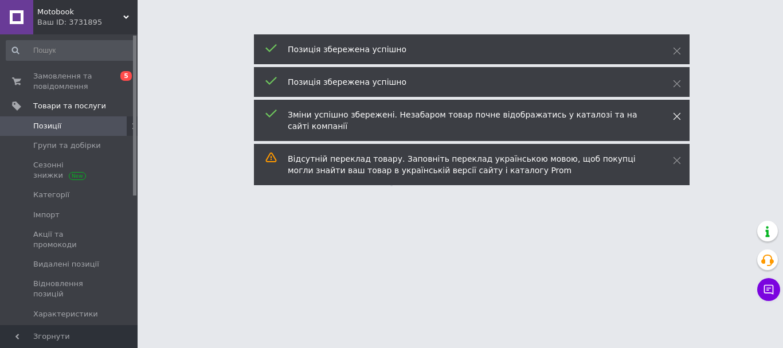
click at [674, 112] on span at bounding box center [677, 116] width 8 height 11
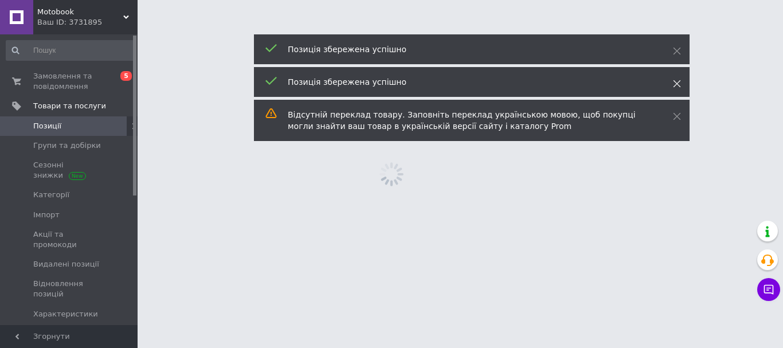
click at [678, 81] on icon at bounding box center [677, 84] width 8 height 8
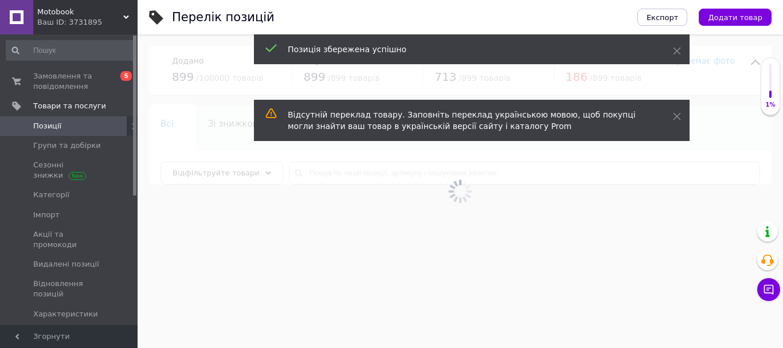
drag, startPoint x: 680, startPoint y: 51, endPoint x: 674, endPoint y: 41, distance: 11.0
click at [679, 50] on icon at bounding box center [677, 51] width 8 height 8
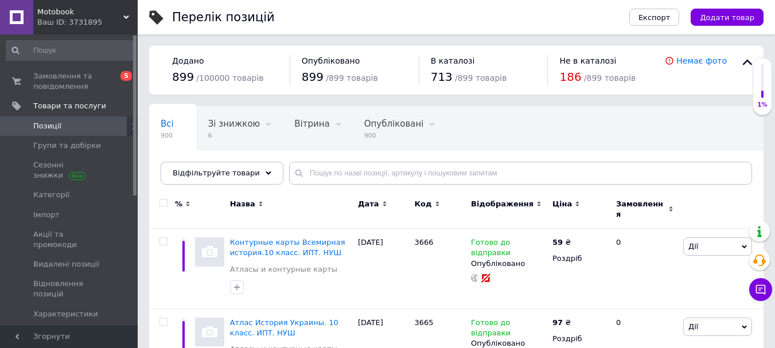
click at [731, 20] on span "Додати товар" at bounding box center [727, 17] width 54 height 9
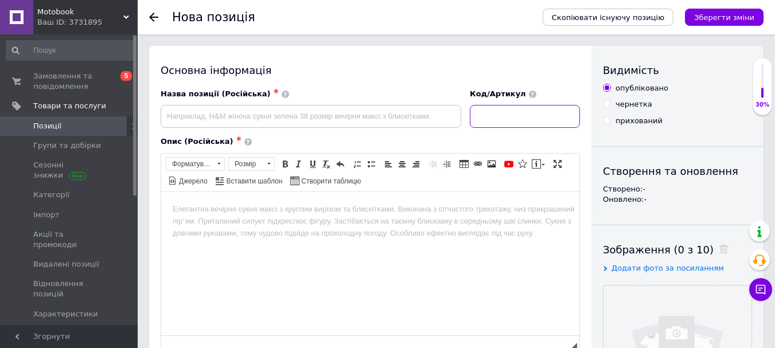
click at [541, 116] on input at bounding box center [525, 116] width 110 height 23
type input "3667"
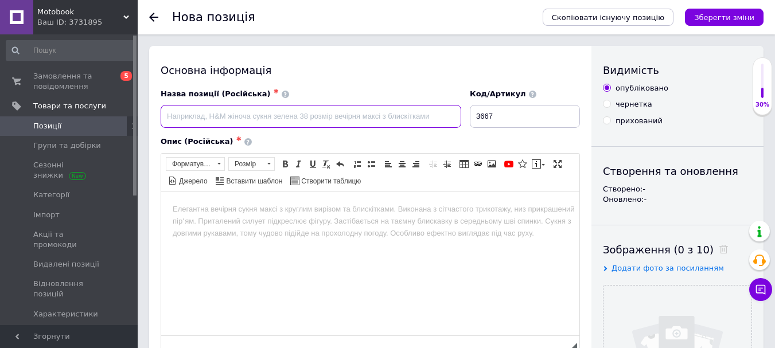
click at [255, 120] on input at bounding box center [311, 116] width 301 height 23
paste input "ИПТ. Контурные карты. История Украины. 10 класс. НУШ Подробнее: [URL][DOMAIN_NA…"
drag, startPoint x: 247, startPoint y: 115, endPoint x: 689, endPoint y: 104, distance: 442.3
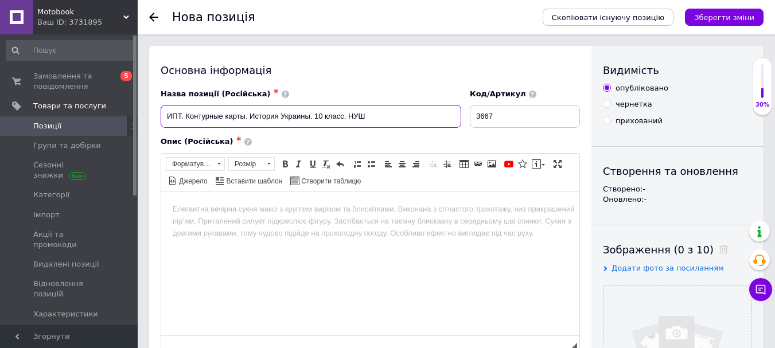
scroll to position [0, 0]
drag, startPoint x: 164, startPoint y: 110, endPoint x: 184, endPoint y: 113, distance: 19.8
click at [184, 113] on input "ИПТ. Контурные карты. История Украины. 10 класс. НУШ" at bounding box center [311, 116] width 301 height 23
click at [329, 115] on input "Контурные карты. История Украины. 10 класс. НУШ" at bounding box center [311, 116] width 301 height 23
click at [332, 116] on input "Контурные карты. История Украины. 10 класс. НУШ" at bounding box center [311, 116] width 301 height 23
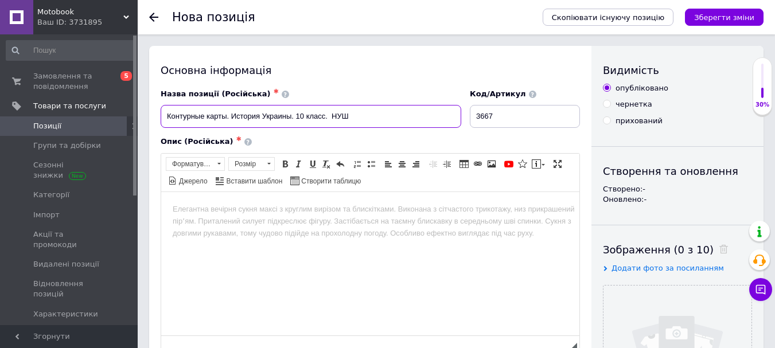
paste input "ИПТ."
click at [229, 114] on input "Контурные карты. История Украины. 10 класс. ИПТ. НУШ" at bounding box center [311, 116] width 301 height 23
type input "Контурные карты История Украины. 10 класс. ИПТ. НУШ"
click at [374, 227] on html at bounding box center [370, 209] width 418 height 35
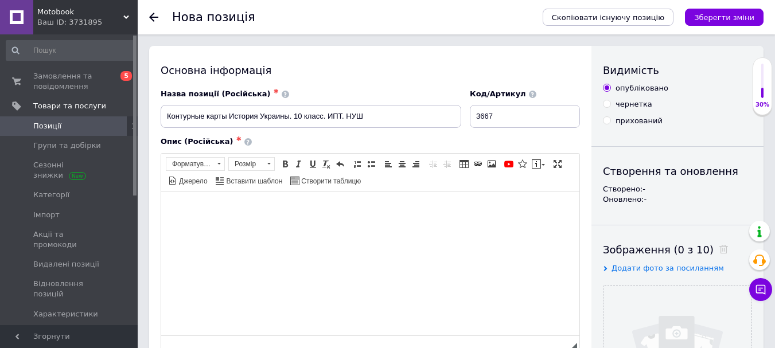
paste body "Редактор, 9B4F5C31-4A9A-4F72-A1A1-0B10611619AE"
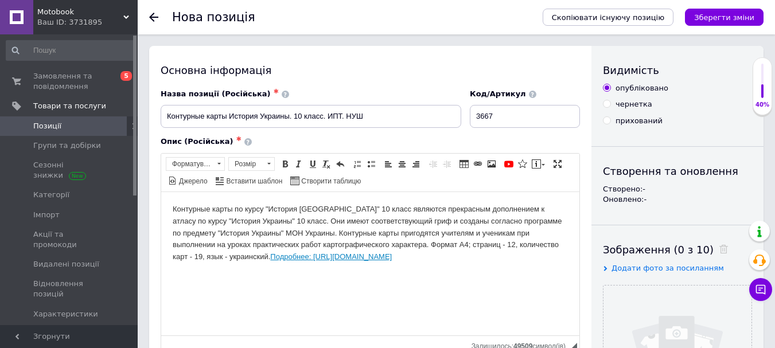
drag, startPoint x: 496, startPoint y: 258, endPoint x: 215, endPoint y: 258, distance: 281.0
click at [215, 258] on body "Контурные карты по курсу "История [GEOGRAPHIC_DATA]" 10 класс являются прекрасн…" at bounding box center [370, 233] width 395 height 60
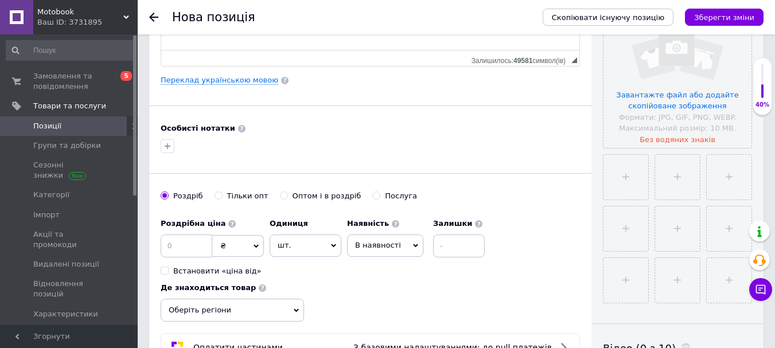
scroll to position [287, 0]
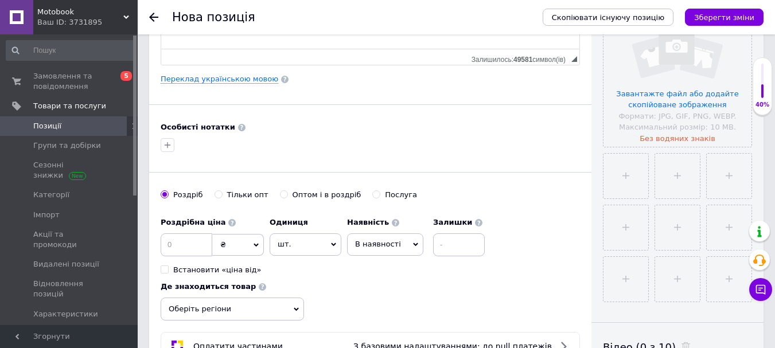
click at [158, 242] on div "Основна інформація Назва позиції (Російська) ✱ Контурные карты История Украины.…" at bounding box center [370, 79] width 442 height 640
click at [182, 239] on input at bounding box center [187, 244] width 52 height 23
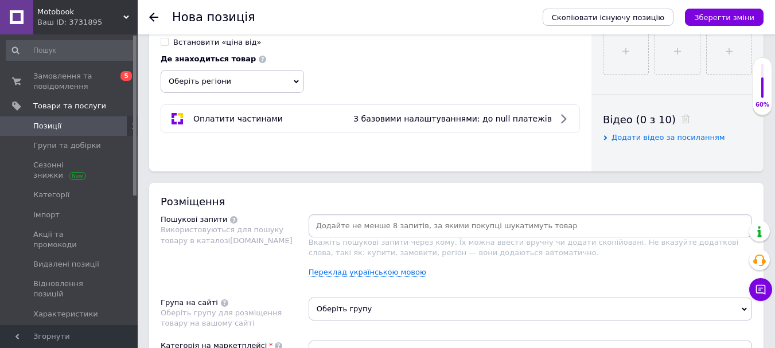
scroll to position [516, 0]
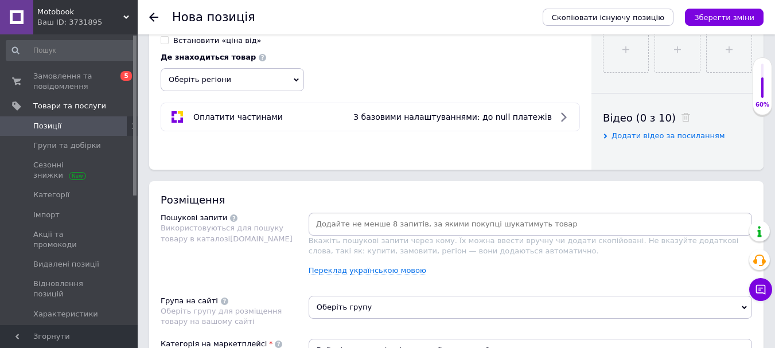
type input "59"
click at [411, 216] on input at bounding box center [530, 224] width 439 height 17
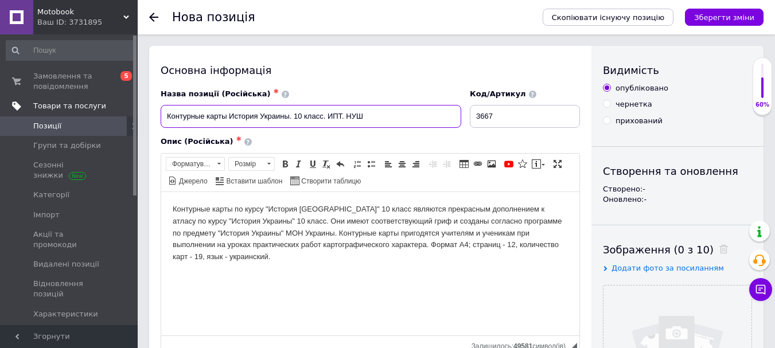
drag, startPoint x: 399, startPoint y: 113, endPoint x: 71, endPoint y: 108, distance: 328.7
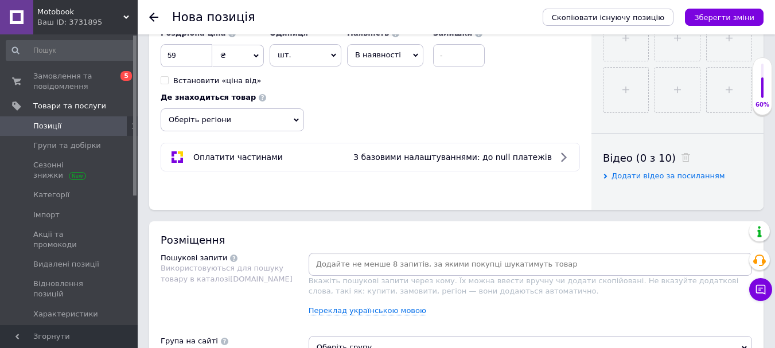
scroll to position [574, 0]
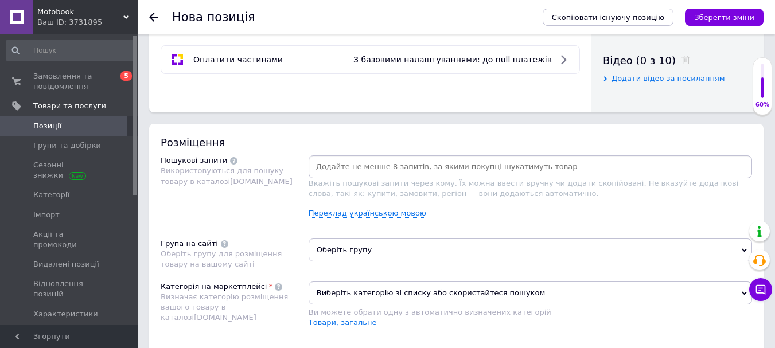
click at [417, 173] on input at bounding box center [530, 166] width 439 height 17
paste input "Контурные карты История Украины. 10 класс. ИПТ. НУШ"
type input "Контурные карты История Украины. 10 класс. ИПТ. НУШ"
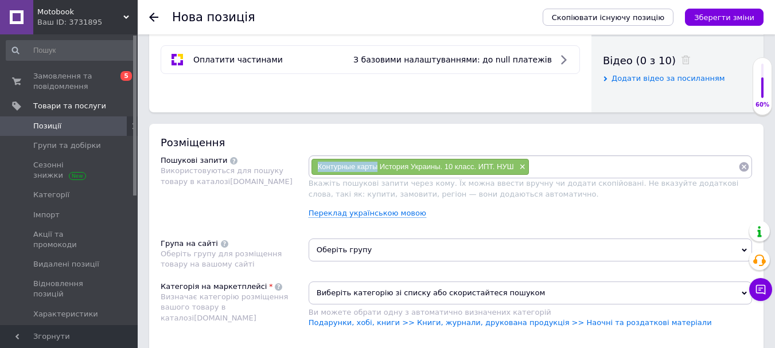
drag, startPoint x: 314, startPoint y: 162, endPoint x: 378, endPoint y: 168, distance: 63.9
click at [378, 168] on div "Контурные карты История Украины. 10 класс. ИПТ. НУШ ×" at bounding box center [419, 167] width 217 height 16
click at [568, 158] on input at bounding box center [633, 166] width 209 height 17
paste input "Контурные карты"
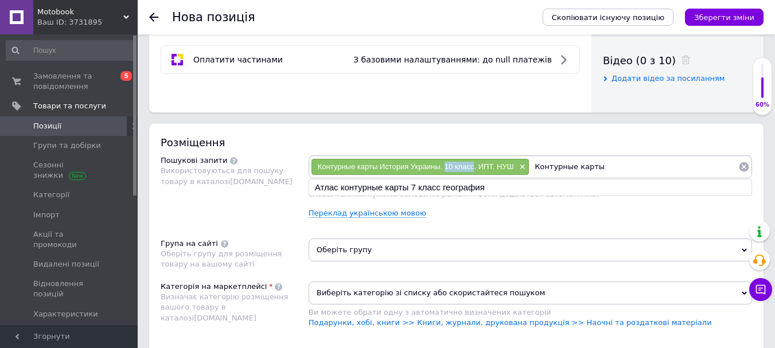
drag, startPoint x: 444, startPoint y: 166, endPoint x: 473, endPoint y: 170, distance: 28.3
click at [473, 170] on span "Контурные карты История Украины. 10 класс. ИПТ. НУШ" at bounding box center [416, 166] width 196 height 9
drag, startPoint x: 599, startPoint y: 167, endPoint x: 630, endPoint y: 167, distance: 30.4
click at [608, 167] on input "Контурные карты" at bounding box center [633, 166] width 209 height 17
paste input "10 класс"
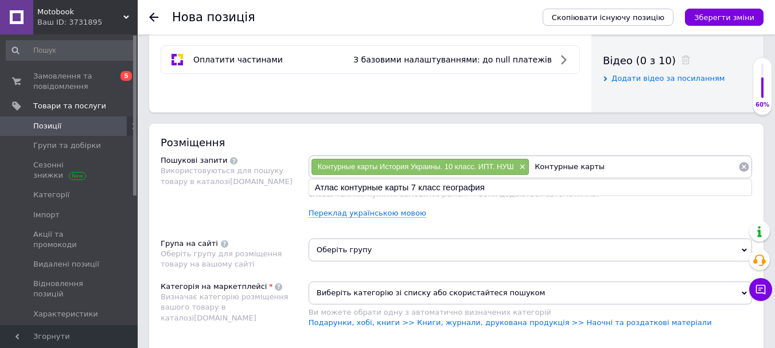
type input "Контурные карты 10 класс"
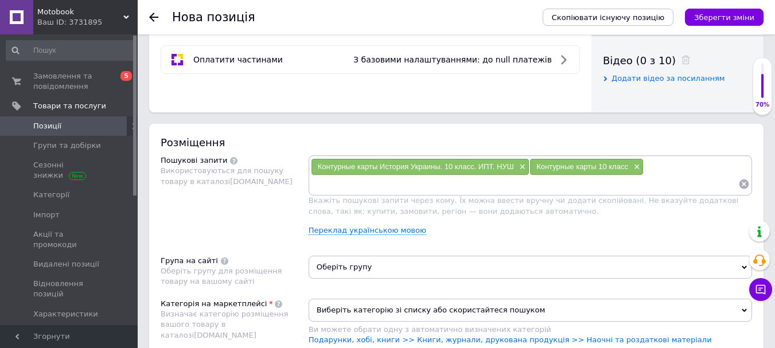
paste input "10 класс"
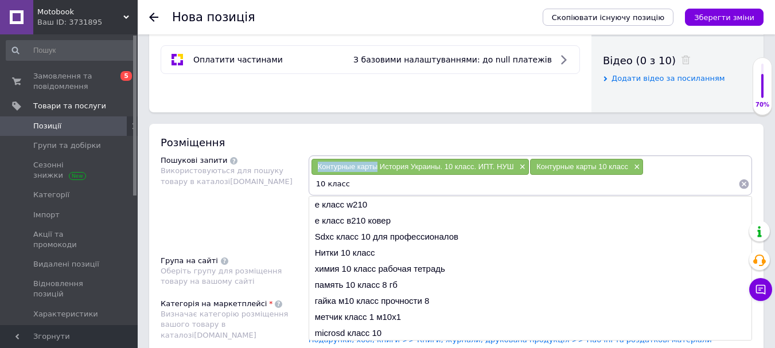
drag, startPoint x: 316, startPoint y: 166, endPoint x: 377, endPoint y: 167, distance: 61.4
click at [377, 167] on div "Контурные карты История Украины. 10 класс. ИПТ. НУШ ×" at bounding box center [419, 167] width 217 height 16
paste input "Контурные карты"
click at [377, 180] on input "10 класс" at bounding box center [524, 183] width 427 height 17
type input "10 класс Контурные карты"
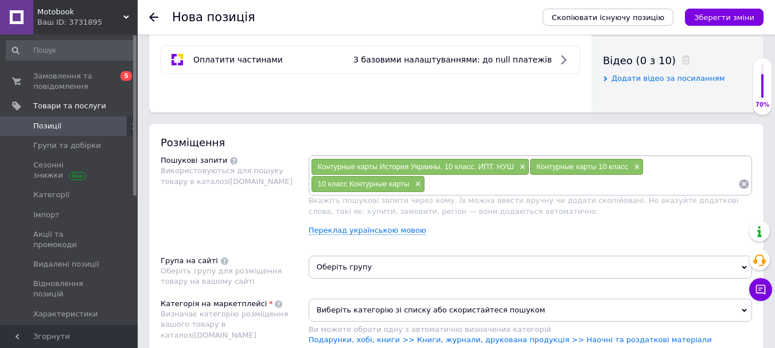
paste input "Контурные карты"
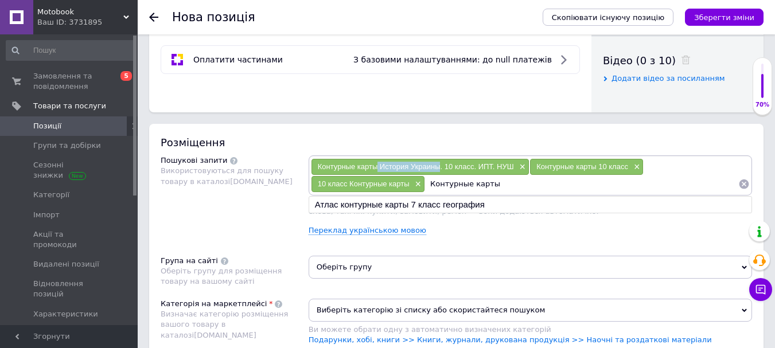
drag, startPoint x: 379, startPoint y: 164, endPoint x: 440, endPoint y: 169, distance: 61.5
click at [440, 169] on span "Контурные карты История Украины. 10 класс. ИПТ. НУШ" at bounding box center [416, 166] width 196 height 9
click at [548, 189] on input "Контурные карты" at bounding box center [581, 183] width 313 height 17
paste input "История [GEOGRAPHIC_DATA]"
type input "Контурные карты История [GEOGRAPHIC_DATA]"
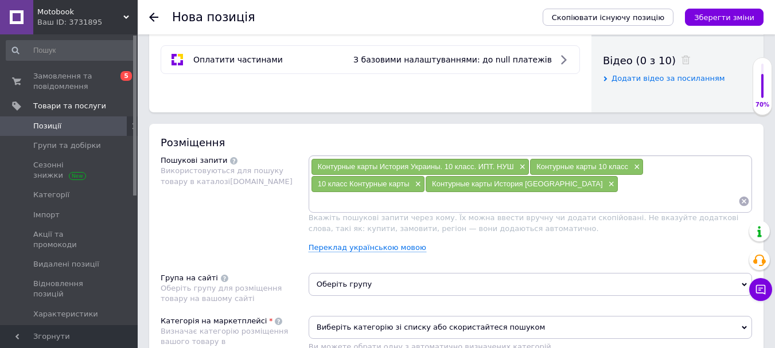
paste input "История [GEOGRAPHIC_DATA]"
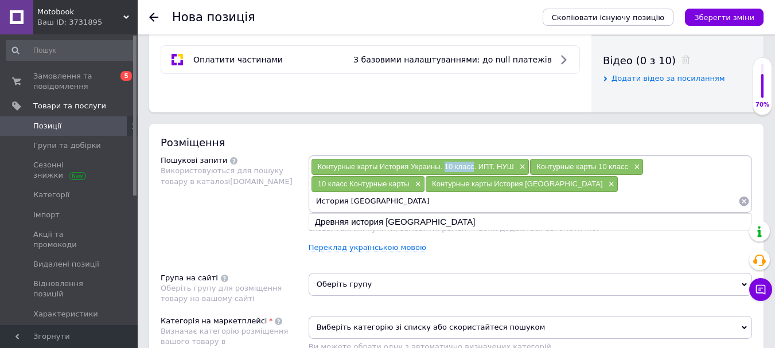
drag, startPoint x: 446, startPoint y: 165, endPoint x: 474, endPoint y: 169, distance: 28.5
click at [474, 169] on span "Контурные карты История Украины. 10 класс. ИПТ. НУШ" at bounding box center [416, 166] width 196 height 9
click at [662, 193] on input "История [GEOGRAPHIC_DATA]" at bounding box center [524, 201] width 427 height 17
paste input "10 класс"
type input "История Украины 10 класс"
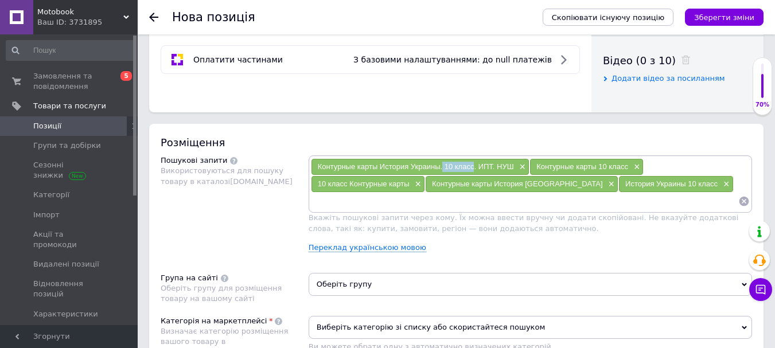
drag, startPoint x: 443, startPoint y: 163, endPoint x: 473, endPoint y: 171, distance: 30.7
click at [473, 171] on div "Контурные карты История Украины. 10 класс. ИПТ. НУШ ×" at bounding box center [419, 167] width 217 height 16
click at [424, 193] on input at bounding box center [524, 201] width 427 height 17
paste input "10 класс"
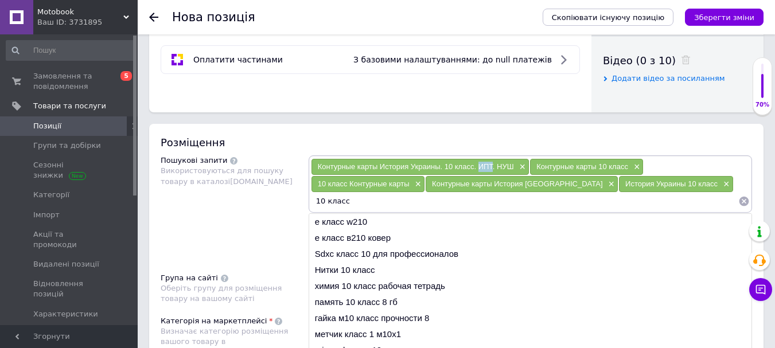
drag, startPoint x: 478, startPoint y: 164, endPoint x: 492, endPoint y: 169, distance: 14.5
click at [492, 169] on span "Контурные карты История Украины. 10 класс. ИПТ. НУШ" at bounding box center [416, 166] width 196 height 9
click at [432, 204] on input "10 класс" at bounding box center [524, 201] width 427 height 17
paste input "ИПТ"
type input "10 класс ИПТ"
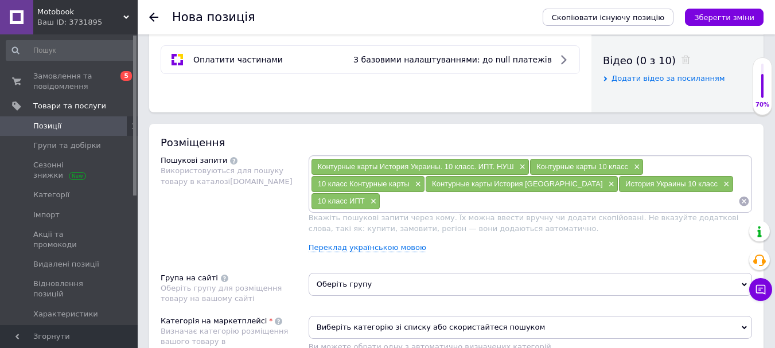
paste input "ИПТ"
drag, startPoint x: 316, startPoint y: 182, endPoint x: 347, endPoint y: 182, distance: 31.0
click at [347, 182] on div "10 класс Контурные карты ×" at bounding box center [367, 184] width 113 height 16
click at [430, 198] on input "ИПТ" at bounding box center [559, 201] width 358 height 17
paste input "10 класс"
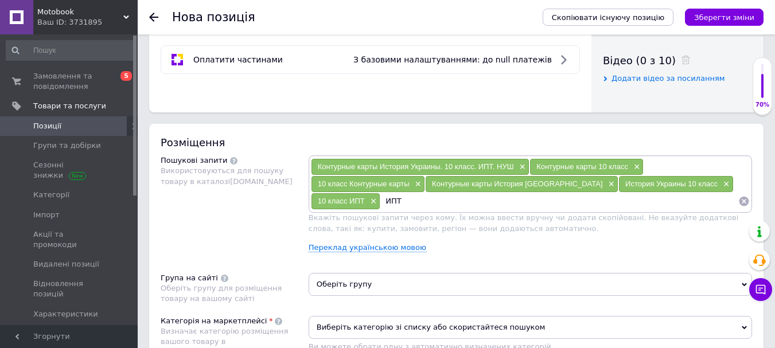
type input "ИПТ 10 класс"
drag, startPoint x: 393, startPoint y: 165, endPoint x: 440, endPoint y: 169, distance: 47.7
click at [440, 169] on span "Контурные карты История Украины. 10 класс. ИПТ. НУШ" at bounding box center [416, 166] width 196 height 9
paste input "История [GEOGRAPHIC_DATA]"
click at [486, 204] on input at bounding box center [594, 201] width 288 height 17
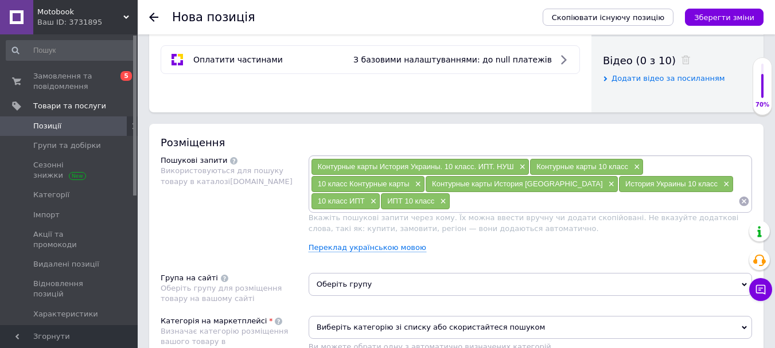
type input "История [GEOGRAPHIC_DATA]"
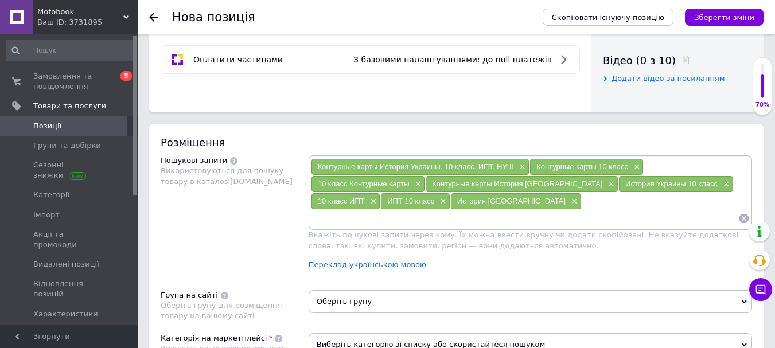
paste input "История [GEOGRAPHIC_DATA]"
type input "История Украины 10 класс ипт"
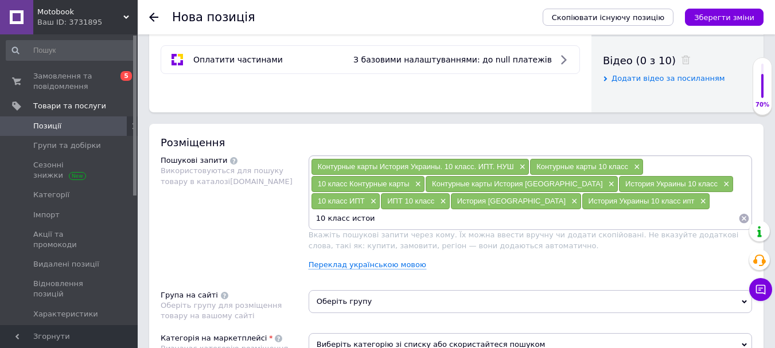
type input "10 класс истоия"
type input "10 класс история"
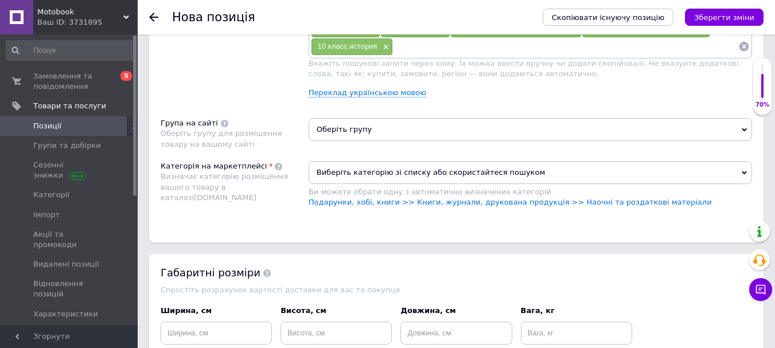
click at [397, 133] on span "Оберіть групу" at bounding box center [530, 129] width 443 height 23
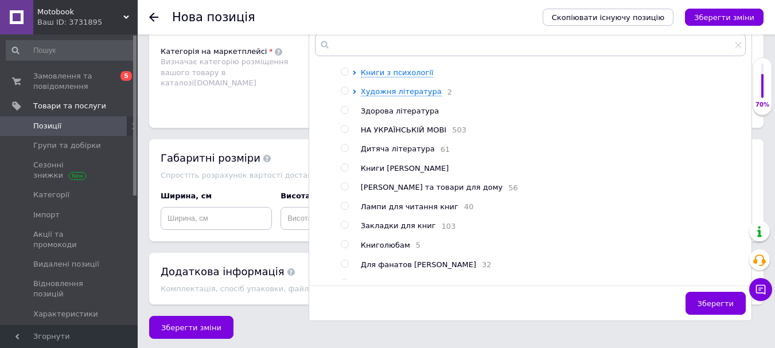
scroll to position [55, 0]
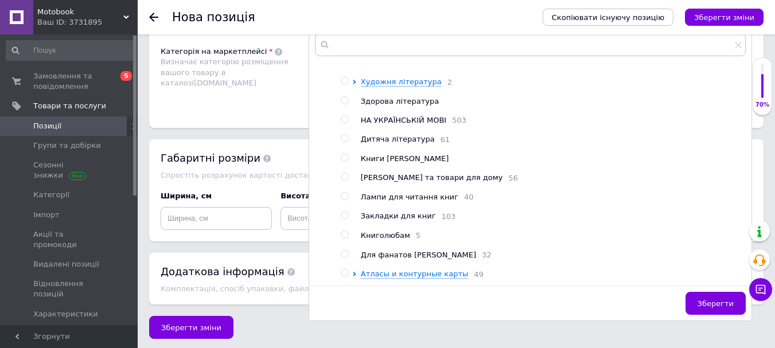
click at [344, 269] on div at bounding box center [345, 273] width 8 height 8
click at [344, 270] on input "radio" at bounding box center [344, 273] width 7 height 7
radio input "true"
click at [348, 271] on input "radio" at bounding box center [344, 273] width 7 height 7
drag, startPoint x: 717, startPoint y: 300, endPoint x: 677, endPoint y: 295, distance: 40.4
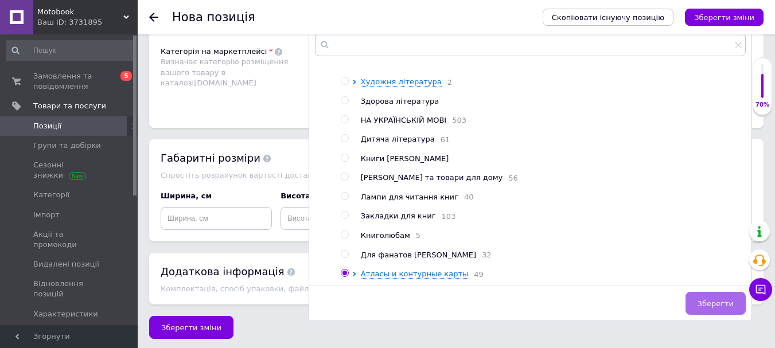
click at [718, 300] on span "Зберегти" at bounding box center [715, 303] width 36 height 9
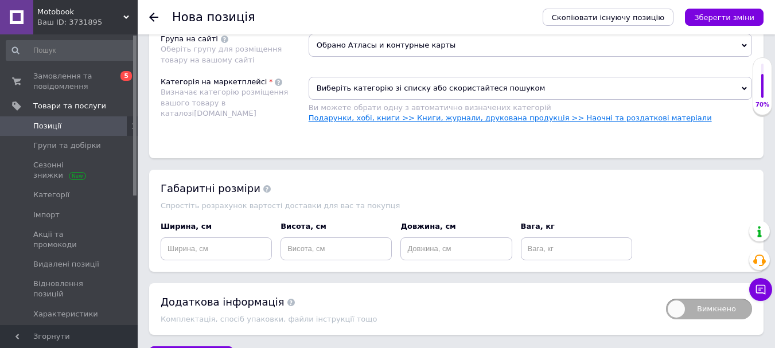
scroll to position [803, 0]
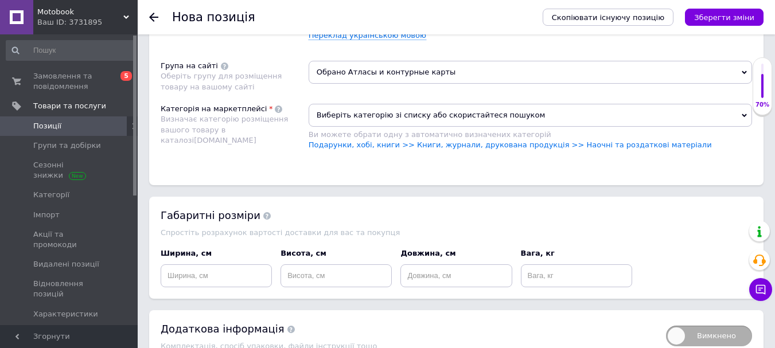
click at [435, 118] on span "Виберіть категорію зі списку або скористайтеся пошуком" at bounding box center [530, 115] width 443 height 23
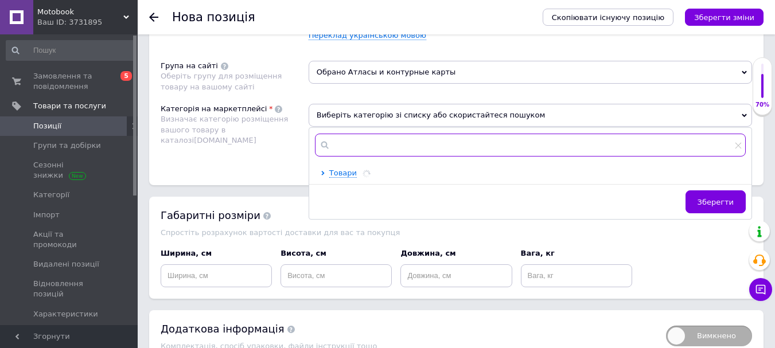
click at [385, 144] on input "text" at bounding box center [530, 145] width 431 height 23
type input "довідкова"
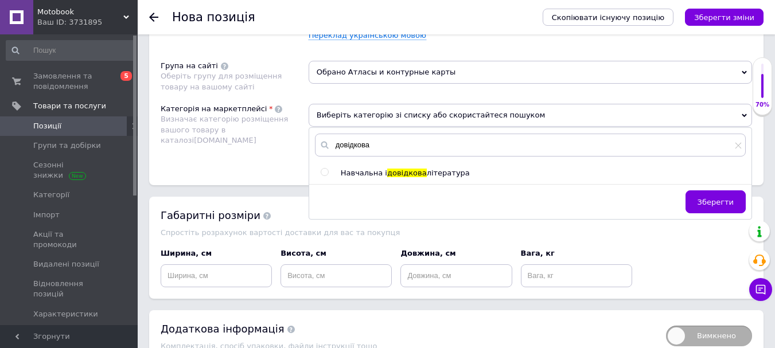
click at [327, 169] on input "radio" at bounding box center [324, 172] width 7 height 7
radio input "true"
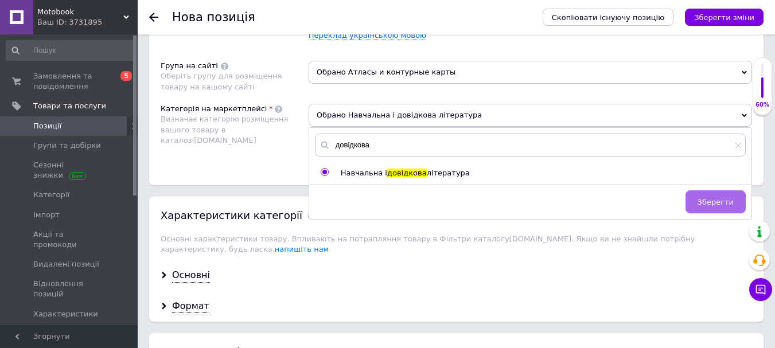
click at [711, 195] on button "Зберегти" at bounding box center [715, 201] width 60 height 23
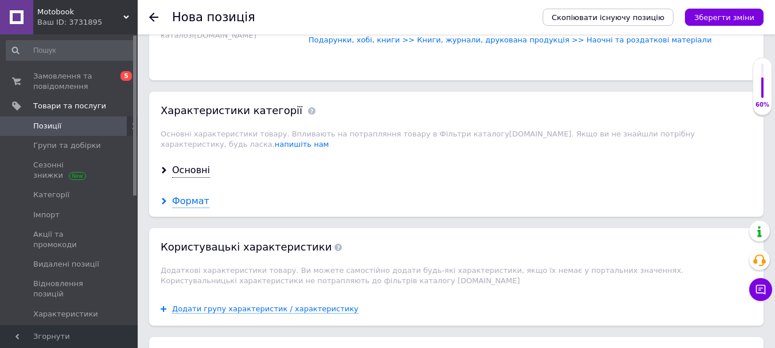
scroll to position [918, 0]
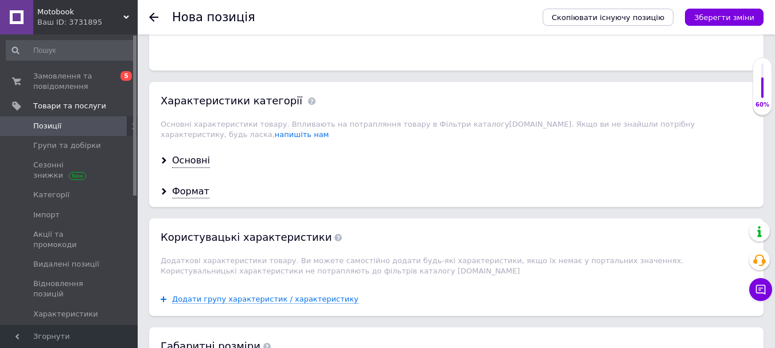
click at [195, 158] on div "Основні" at bounding box center [456, 161] width 614 height 30
click at [204, 154] on div "Основні" at bounding box center [191, 160] width 38 height 13
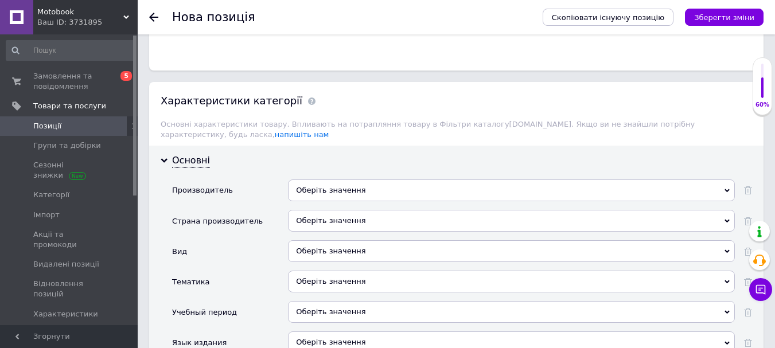
click at [290, 210] on div "Оберіть значення" at bounding box center [511, 221] width 447 height 22
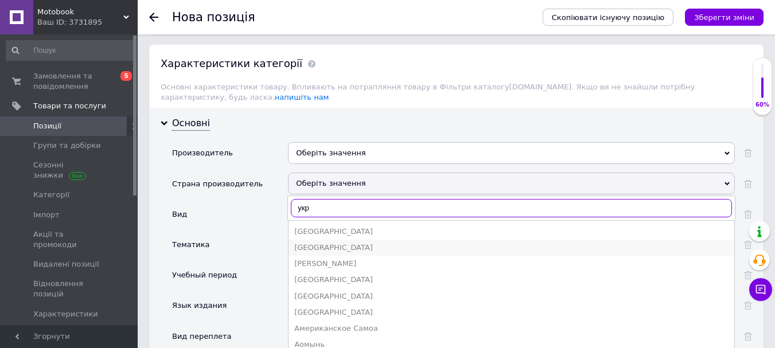
scroll to position [975, 0]
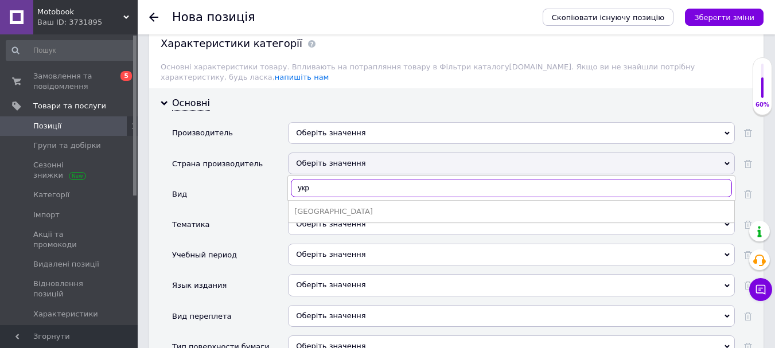
type input "укр"
click at [327, 206] on div "[GEOGRAPHIC_DATA]" at bounding box center [511, 211] width 434 height 10
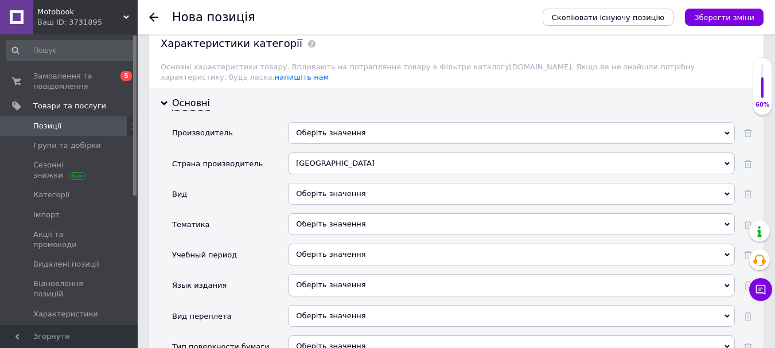
click at [323, 274] on div "Оберіть значення" at bounding box center [511, 285] width 447 height 22
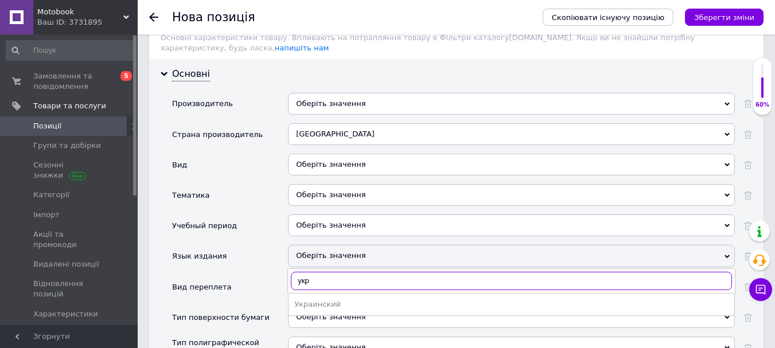
scroll to position [1032, 0]
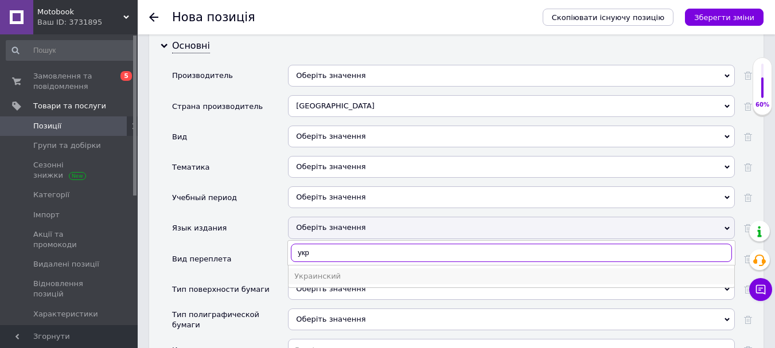
type input "укр"
click at [322, 271] on div "Украинский" at bounding box center [511, 276] width 434 height 10
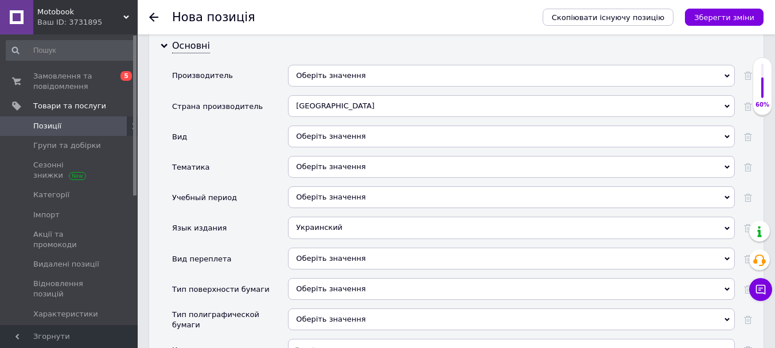
click at [326, 251] on div "Оберіть значення" at bounding box center [511, 259] width 447 height 22
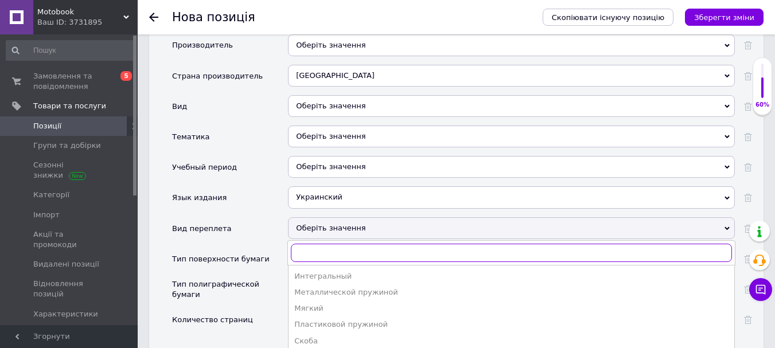
scroll to position [1090, 0]
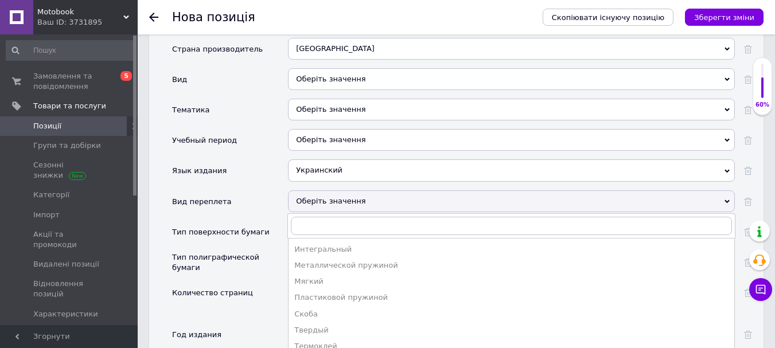
click at [278, 251] on div "Тип полиграфической бумаги" at bounding box center [230, 266] width 116 height 30
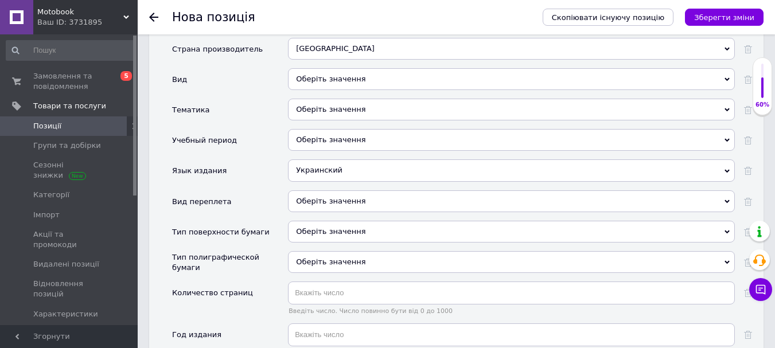
click at [307, 255] on div "Оберіть значення" at bounding box center [511, 262] width 447 height 22
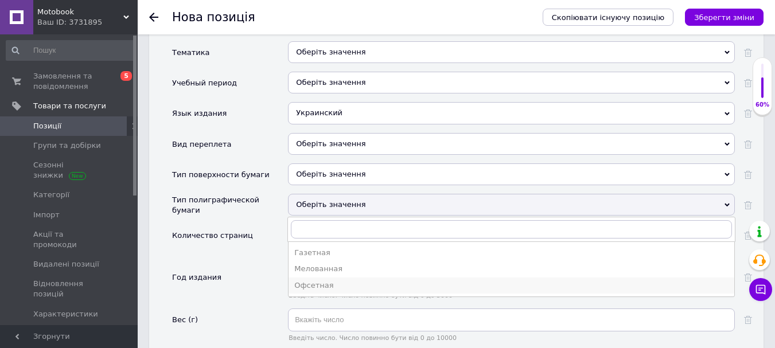
click at [317, 280] on div "Офсетная" at bounding box center [511, 285] width 434 height 10
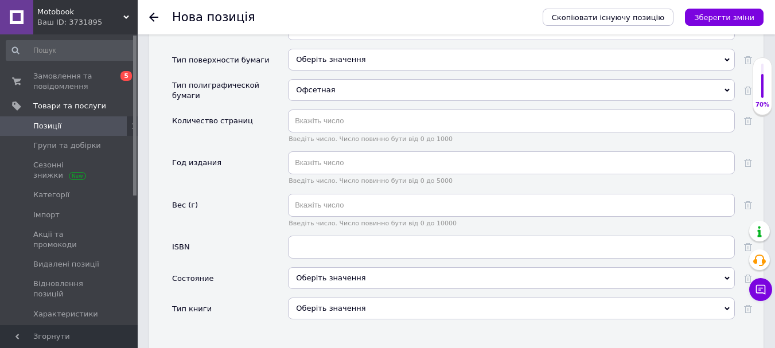
click at [316, 271] on div "Оберіть значення" at bounding box center [511, 278] width 447 height 22
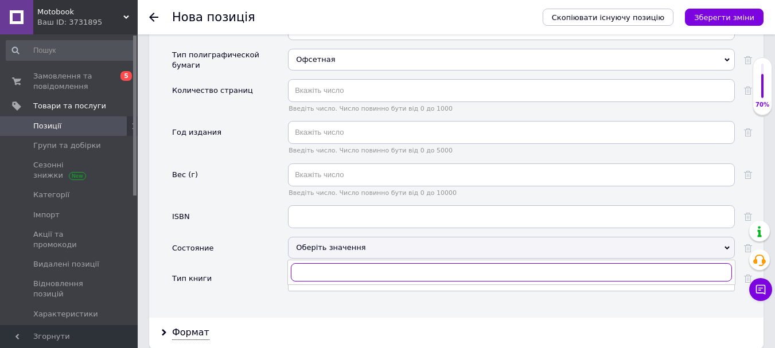
scroll to position [1319, 0]
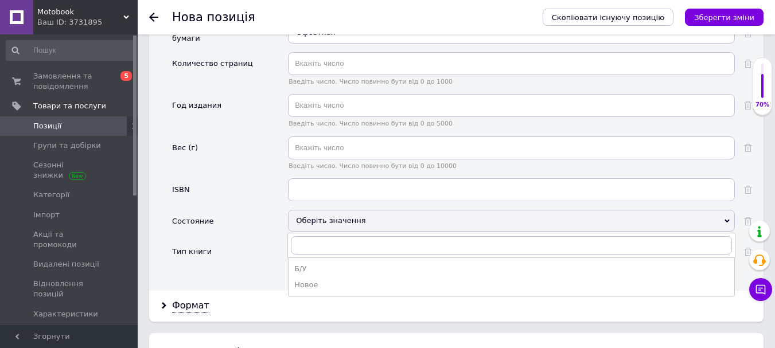
click at [308, 286] on ul "Б/У Новое" at bounding box center [511, 277] width 447 height 39
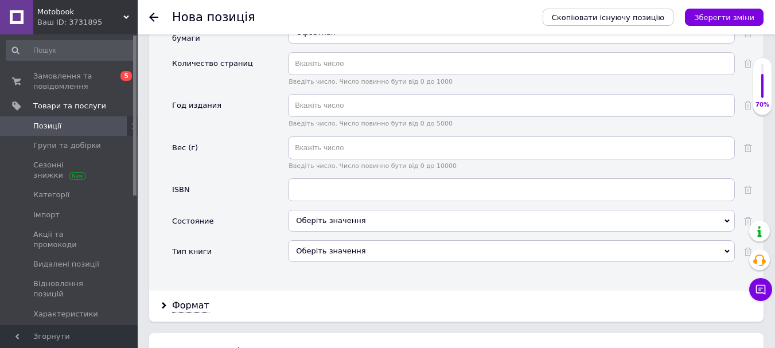
click at [310, 274] on div "Основні Производитель Оберіть значення [GEOGRAPHIC_DATA] производитель [GEOGRAP…" at bounding box center [456, 17] width 614 height 547
click at [307, 220] on div "Оберіть значення" at bounding box center [511, 221] width 447 height 22
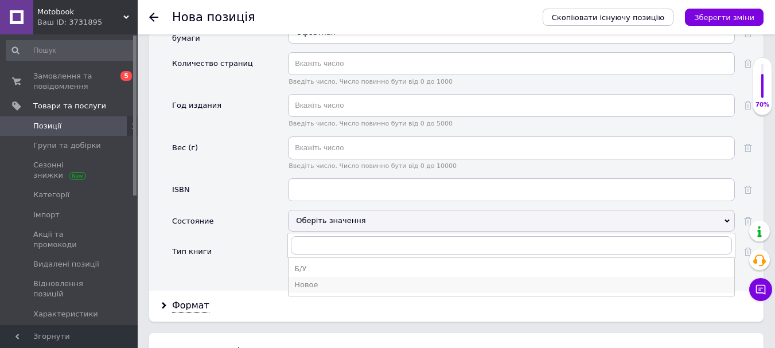
click at [307, 280] on div "Новое" at bounding box center [511, 285] width 434 height 10
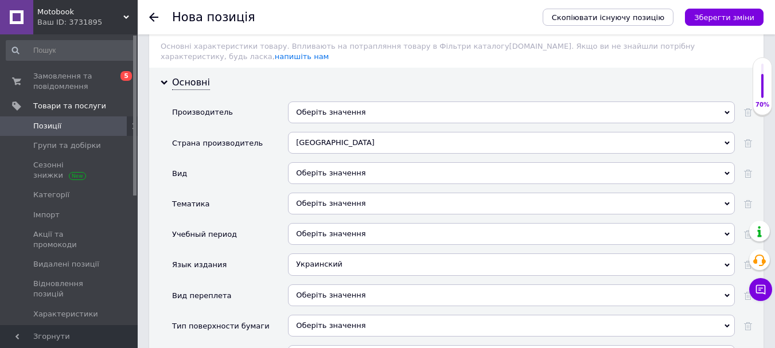
scroll to position [975, 0]
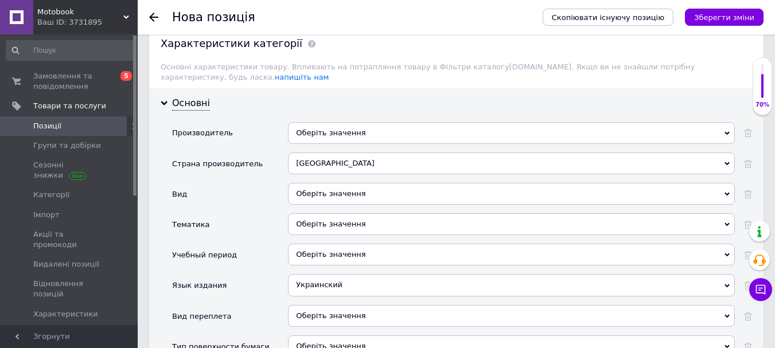
click at [354, 131] on div "Оберіть значення" at bounding box center [511, 133] width 447 height 22
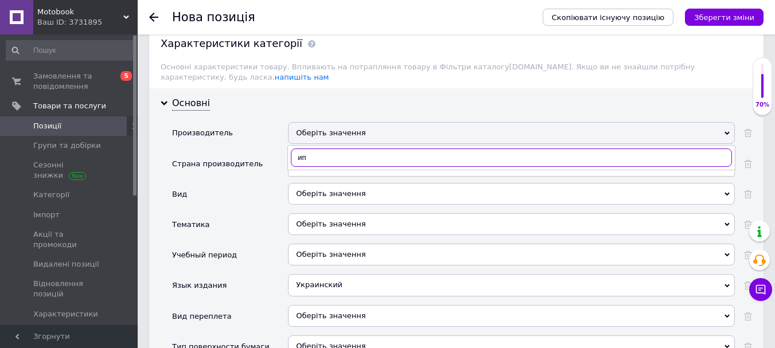
type input "ипт"
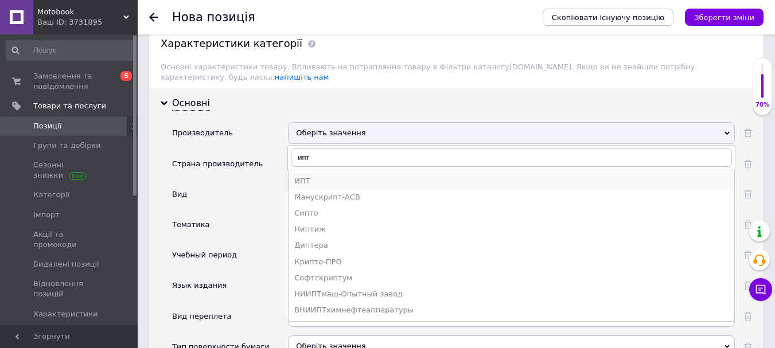
click at [323, 176] on div "ИПТ" at bounding box center [511, 181] width 434 height 10
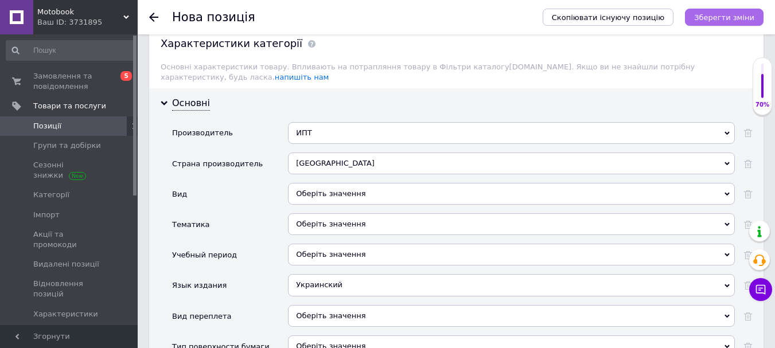
click at [734, 14] on icon "Зберегти зміни" at bounding box center [724, 17] width 60 height 9
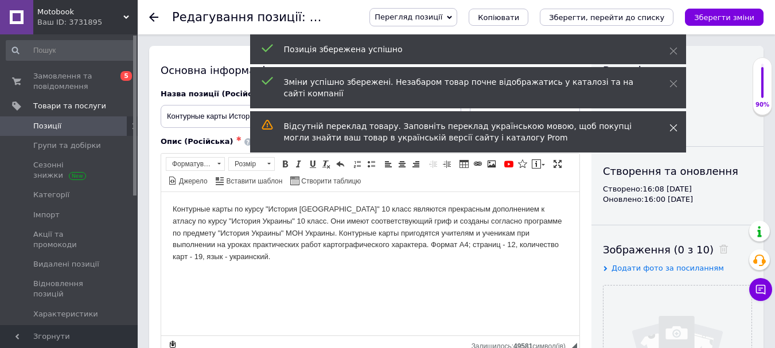
click at [673, 124] on icon at bounding box center [673, 128] width 8 height 8
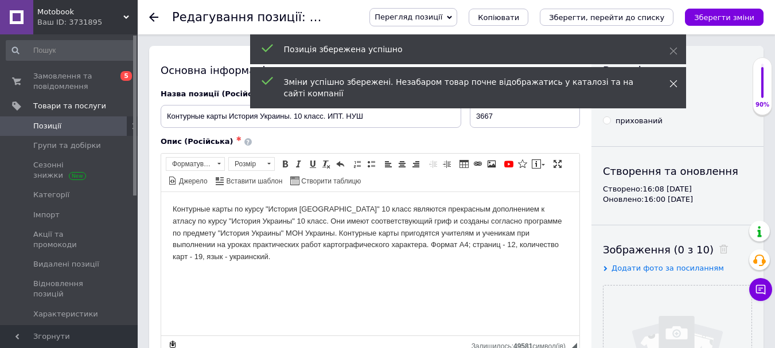
click at [670, 89] on span at bounding box center [673, 83] width 8 height 11
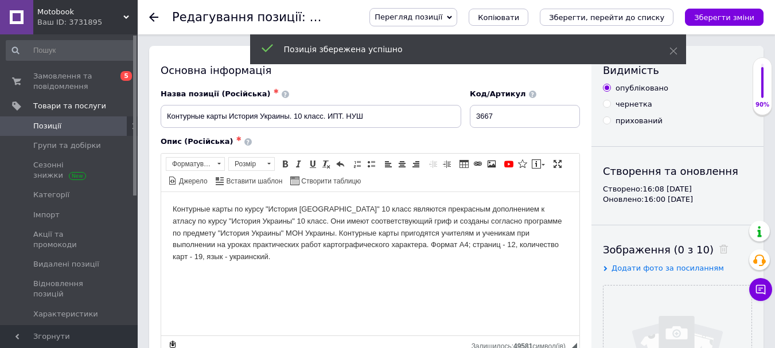
click at [670, 57] on div "Позиція збережена успішно" at bounding box center [468, 49] width 436 height 30
click at [671, 53] on use at bounding box center [672, 51] width 7 height 7
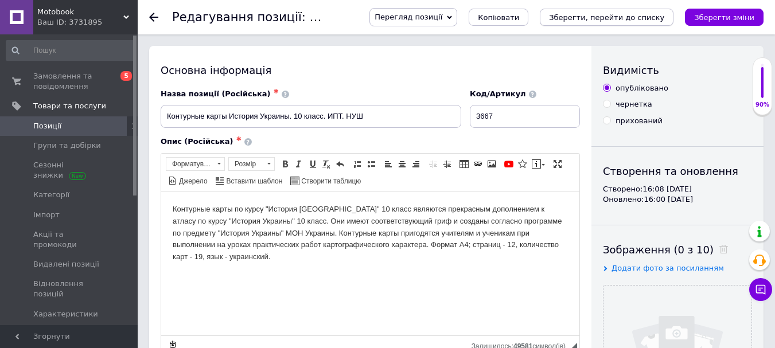
click at [661, 22] on icon "Зберегти, перейти до списку" at bounding box center [606, 17] width 115 height 9
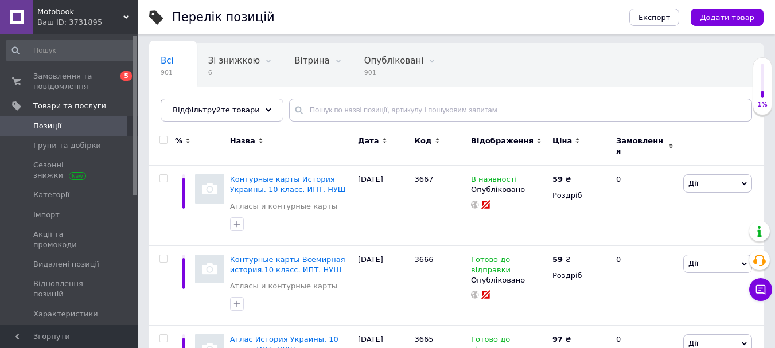
scroll to position [57, 0]
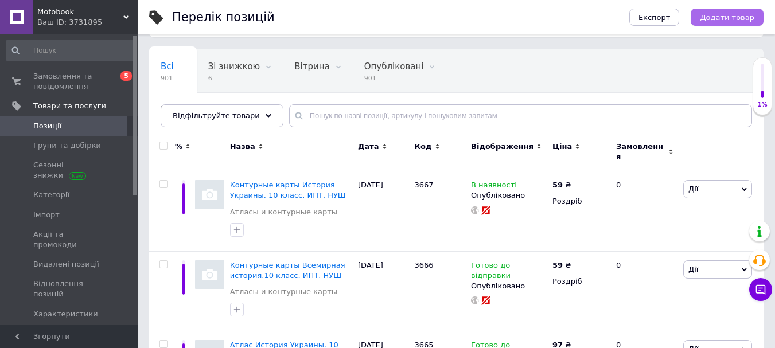
click at [709, 22] on span "Додати товар" at bounding box center [727, 17] width 54 height 9
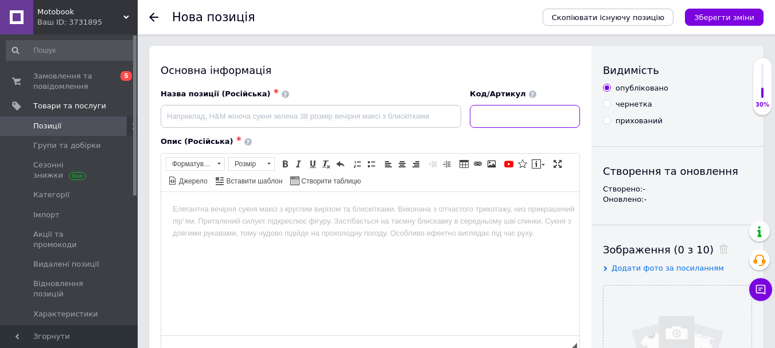
click at [512, 116] on input at bounding box center [525, 116] width 110 height 23
type input "3668"
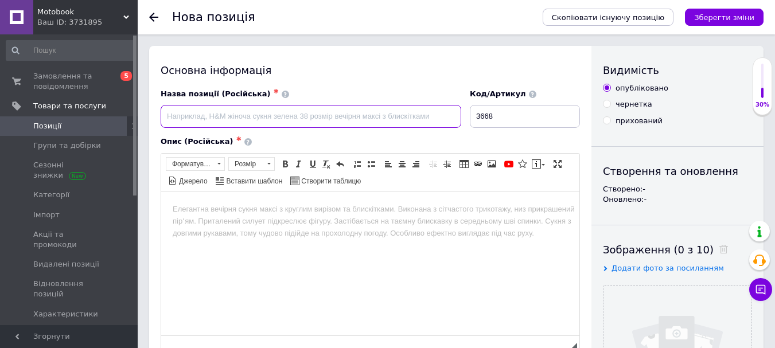
click at [228, 114] on input at bounding box center [311, 116] width 301 height 23
paste input "Комплект: ИПТ. Атлас + Контурные карты. Всемирная история. 10 класс. НУШ Подроб…"
drag, startPoint x: 319, startPoint y: 115, endPoint x: 551, endPoint y: 118, distance: 231.7
click at [551, 118] on div "Назва позиції (Російська) ✱ Комплект: ИПТ. Атлас + Контурные карты. Всемирная и…" at bounding box center [371, 109] width 428 height 48
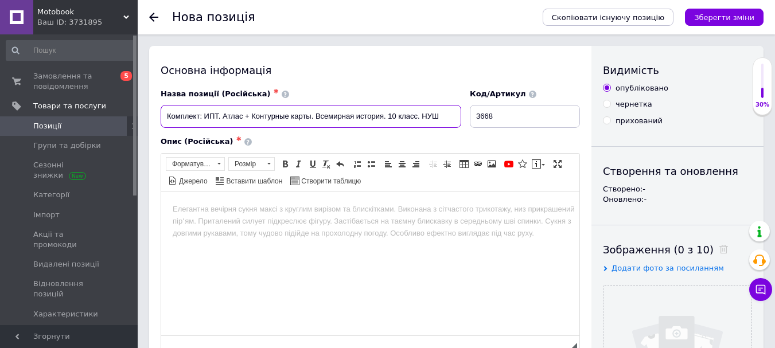
scroll to position [0, 0]
drag, startPoint x: 221, startPoint y: 114, endPoint x: 205, endPoint y: 118, distance: 17.3
click at [205, 118] on input "Комплект: ИПТ. Атлас + Контурные карты. Всемирная история. 10 класс. НУШ" at bounding box center [311, 116] width 301 height 23
click at [404, 112] on input "Комплект: Атлас + Контурные карты. Всемирная история. 10 класс. НУШ" at bounding box center [311, 116] width 301 height 23
paste input "ИПТ."
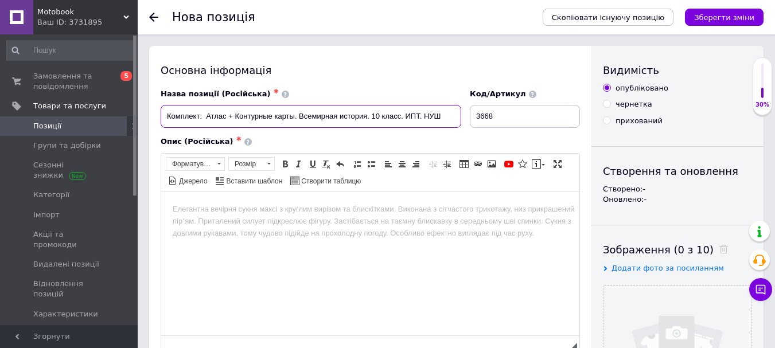
drag, startPoint x: 296, startPoint y: 116, endPoint x: 310, endPoint y: 116, distance: 14.3
click at [297, 116] on input "Комплект: Атлас + Контурные карты. Всемирная история. 10 класс. ИПТ. НУШ" at bounding box center [311, 116] width 301 height 23
type input "Комплект: Атлас + Контурные карты Всемирная история. 10 класс. ИПТ. НУШ"
drag, startPoint x: 321, startPoint y: 241, endPoint x: 327, endPoint y: 233, distance: 10.2
click at [321, 227] on html at bounding box center [370, 209] width 418 height 35
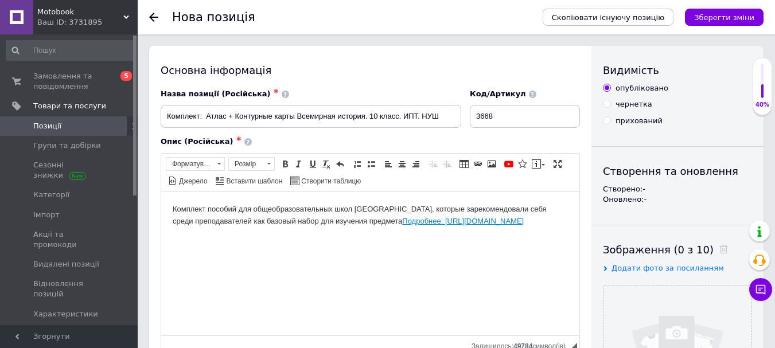
drag, startPoint x: 127, startPoint y: 236, endPoint x: 383, endPoint y: 217, distance: 256.5
click at [383, 217] on html "Комплект пособий для общеобразовательных школ [GEOGRAPHIC_DATA], которые зареко…" at bounding box center [370, 215] width 418 height 47
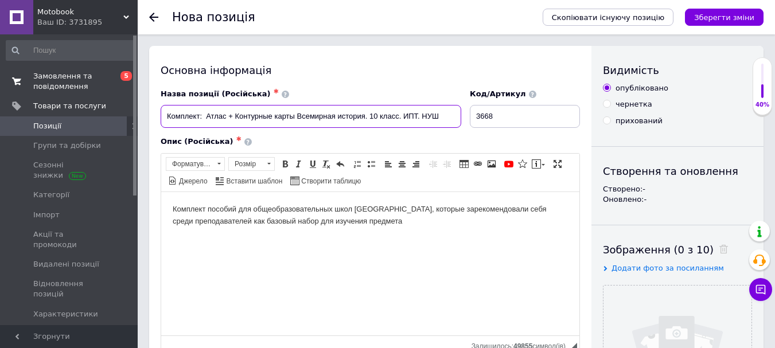
drag, startPoint x: 438, startPoint y: 114, endPoint x: 127, endPoint y: 83, distance: 311.8
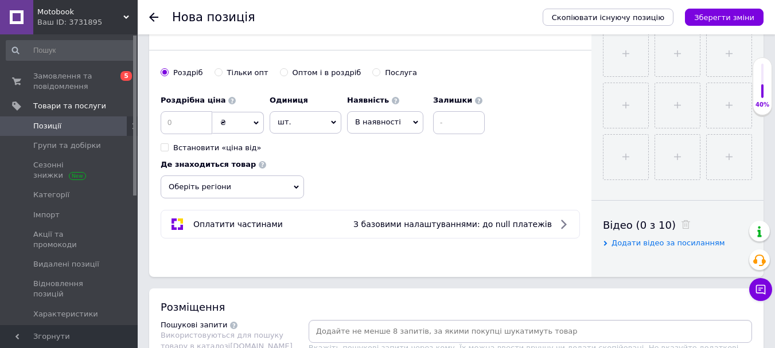
scroll to position [516, 0]
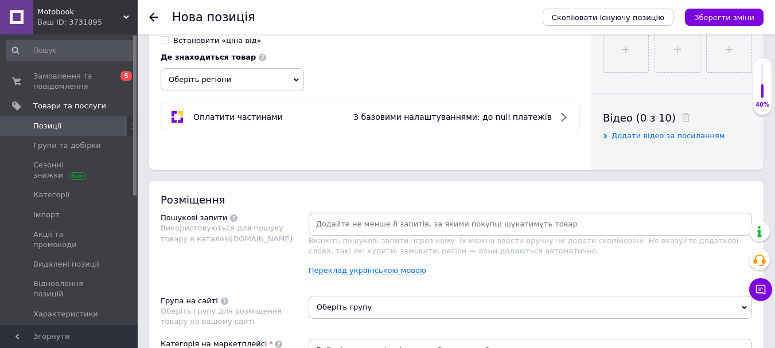
click at [416, 219] on input at bounding box center [530, 224] width 439 height 17
paste input "Комплект: Атлас + Контурные карты Всемирная история. 10 класс. ИПТ. НУШ"
type input "Комплект: Атлас + Контурные карты Всемирная история. 10 класс. ИПТ. НУШ"
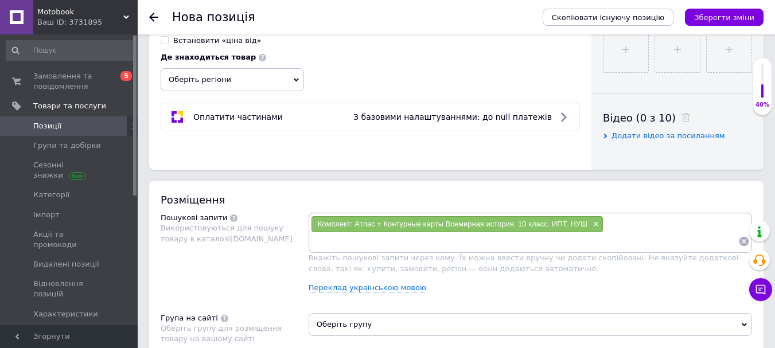
scroll to position [631, 0]
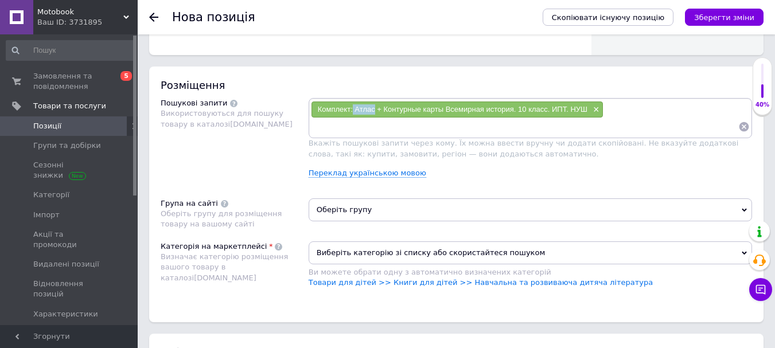
drag, startPoint x: 352, startPoint y: 108, endPoint x: 373, endPoint y: 107, distance: 21.8
click at [373, 107] on span "Комплект: Атлас + Контурные карты Всемирная история. 10 класс. ИПТ. НУШ" at bounding box center [453, 109] width 270 height 9
paste input "Атлас"
click at [370, 127] on input "Атлас" at bounding box center [524, 126] width 427 height 17
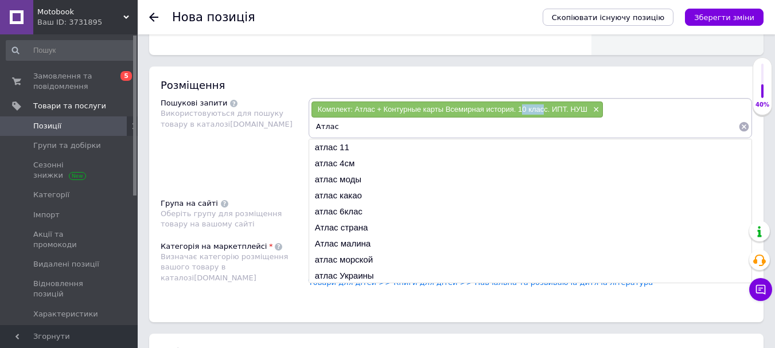
drag, startPoint x: 521, startPoint y: 109, endPoint x: 532, endPoint y: 108, distance: 10.9
click at [544, 108] on span "Комплект: Атлас + Контурные карты Всемирная история. 10 класс. ИПТ. НУШ" at bounding box center [453, 109] width 270 height 9
drag, startPoint x: 518, startPoint y: 107, endPoint x: 546, endPoint y: 112, distance: 28.7
click at [546, 112] on span "Комплект: Атлас + Контурные карты Всемирная история. 10 класс. ИПТ. НУШ" at bounding box center [453, 109] width 270 height 9
click at [448, 122] on input "Атлас" at bounding box center [524, 126] width 427 height 17
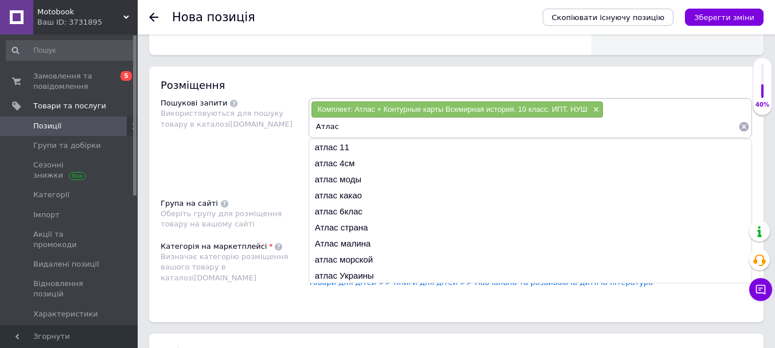
paste input "10 класс"
type input "Атлас 10 класс"
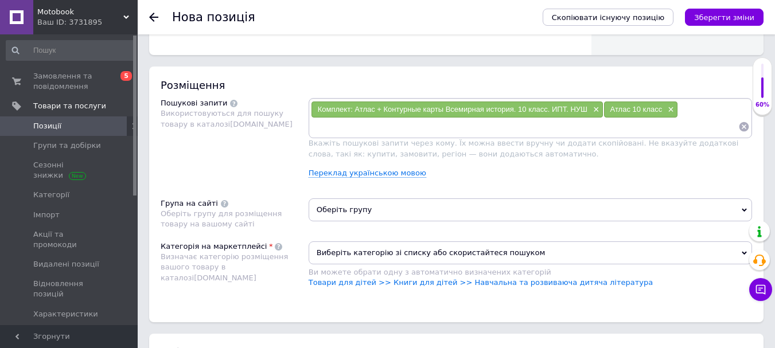
paste input "10 класс"
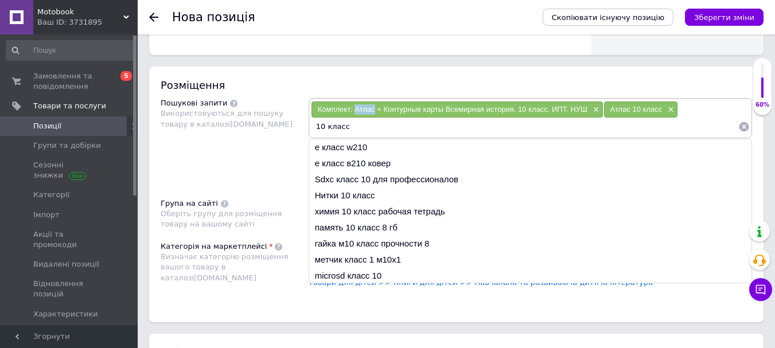
drag, startPoint x: 355, startPoint y: 109, endPoint x: 375, endPoint y: 108, distance: 20.1
click at [375, 108] on span "Комплект: Атлас + Контурные карты Всемирная история. 10 класс. ИПТ. НУШ" at bounding box center [453, 109] width 270 height 9
click at [371, 122] on input "10 класс" at bounding box center [524, 126] width 427 height 17
paste input "Атлас"
type input "10 класс Атлас"
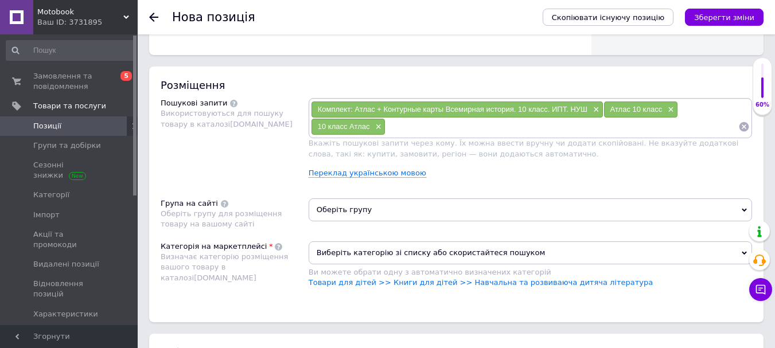
paste input "Атлас"
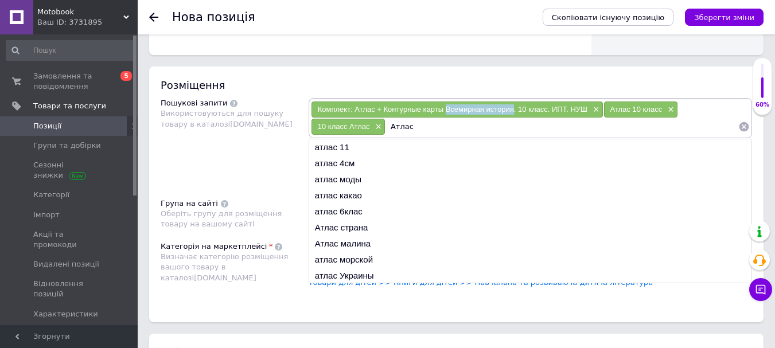
drag, startPoint x: 447, startPoint y: 108, endPoint x: 513, endPoint y: 114, distance: 65.6
click at [513, 114] on div "Комплект: Атлас + Контурные карты Всемирная история. 10 класс. ИПТ. НУШ ×" at bounding box center [456, 110] width 291 height 16
click at [468, 127] on input "Атлас" at bounding box center [561, 126] width 353 height 17
paste input "Всемирная история"
type input "Атлас Всемирная история"
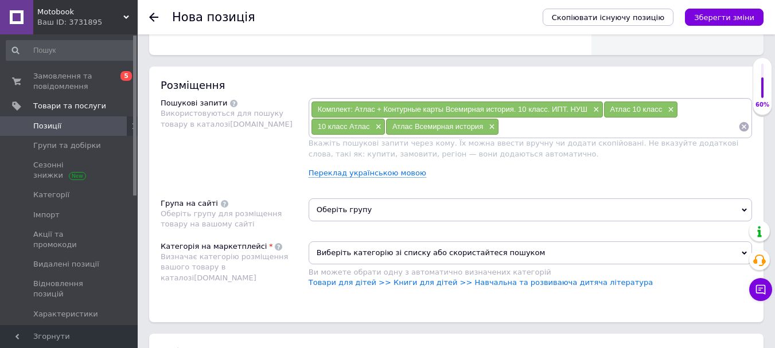
paste input "Всемирная история"
drag, startPoint x: 520, startPoint y: 108, endPoint x: 547, endPoint y: 114, distance: 28.0
click at [547, 114] on div "Комплект: Атлас + Контурные карты Всемирная история. 10 класс. ИПТ. НУШ ×" at bounding box center [456, 110] width 291 height 16
click at [611, 125] on input "Всемирная история" at bounding box center [618, 126] width 239 height 17
paste input "10 класс"
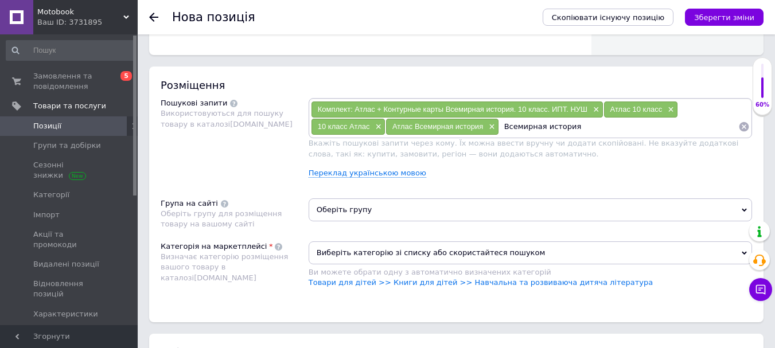
type input "Всемирная история 10 класс"
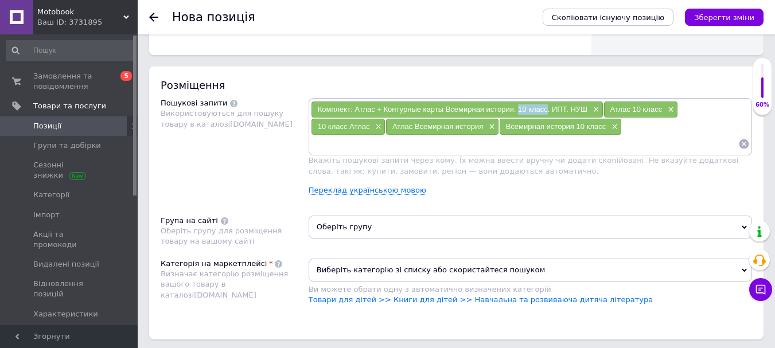
drag, startPoint x: 517, startPoint y: 106, endPoint x: 547, endPoint y: 110, distance: 29.5
click at [547, 110] on span "Комплект: Атлас + Контурные карты Всемирная история. 10 класс. ИПТ. НУШ" at bounding box center [453, 109] width 270 height 9
paste input "10 класс"
click at [474, 141] on input "10 класс" at bounding box center [524, 143] width 427 height 17
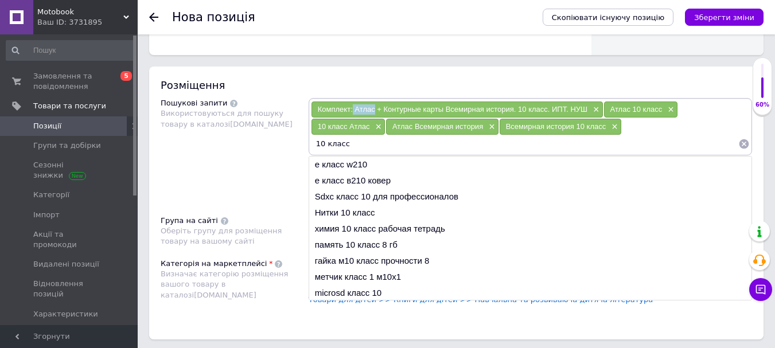
drag, startPoint x: 353, startPoint y: 106, endPoint x: 375, endPoint y: 111, distance: 23.0
click at [375, 111] on span "Комплект: Атлас + Контурные карты Всемирная история. 10 класс. ИПТ. НУШ" at bounding box center [453, 109] width 270 height 9
click at [381, 143] on input "10 класс" at bounding box center [524, 143] width 427 height 17
paste input "Атлас"
type input "10 класс Атлас"
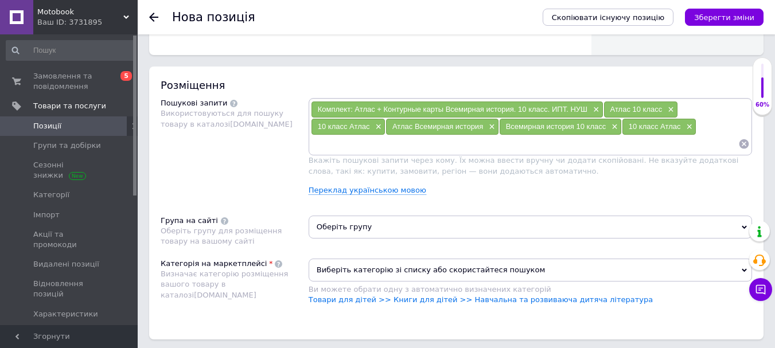
paste input "Атлас"
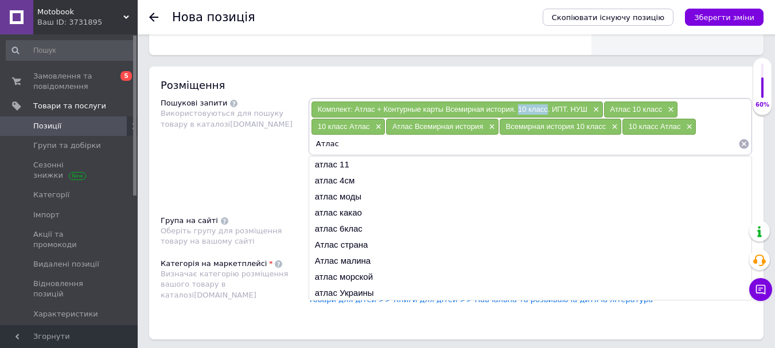
drag, startPoint x: 520, startPoint y: 111, endPoint x: 547, endPoint y: 112, distance: 27.0
click at [547, 112] on span "Комплект: Атлас + Контурные карты Всемирная история. 10 класс. ИПТ. НУШ" at bounding box center [453, 109] width 270 height 9
click at [387, 139] on input "Атлас" at bounding box center [524, 143] width 427 height 17
paste input "Атлас"
type input "Атлас Атлас"
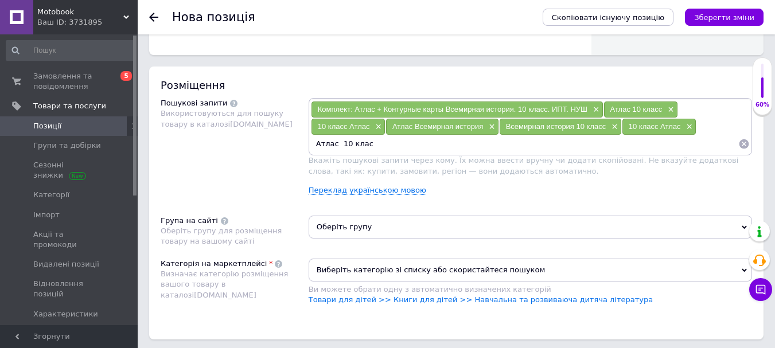
type input "Атлас 10 класс"
drag, startPoint x: 520, startPoint y: 107, endPoint x: 547, endPoint y: 111, distance: 27.2
click at [547, 111] on span "Комплект: Атлас + Контурные карты Всемирная история. 10 класс. ИПТ. НУШ" at bounding box center [453, 109] width 270 height 9
click at [497, 147] on input at bounding box center [561, 143] width 353 height 17
paste input "10 класс"
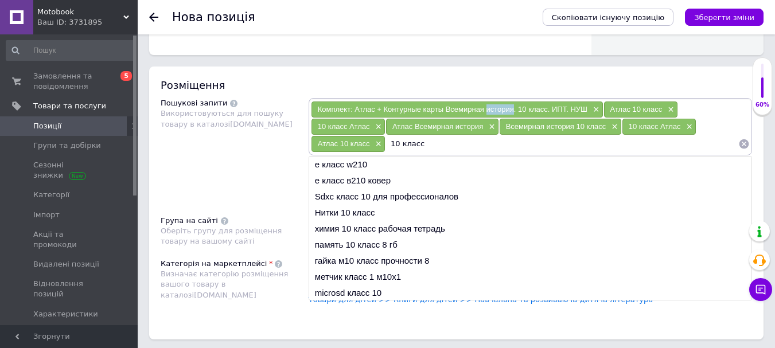
drag, startPoint x: 486, startPoint y: 111, endPoint x: 514, endPoint y: 114, distance: 28.2
click at [514, 114] on div "Комплект: Атлас + Контурные карты Всемирная история. 10 класс. ИПТ. НУШ ×" at bounding box center [456, 110] width 291 height 16
click at [478, 143] on input "10 класс" at bounding box center [561, 143] width 353 height 17
paste input "история"
type input "10 класс история"
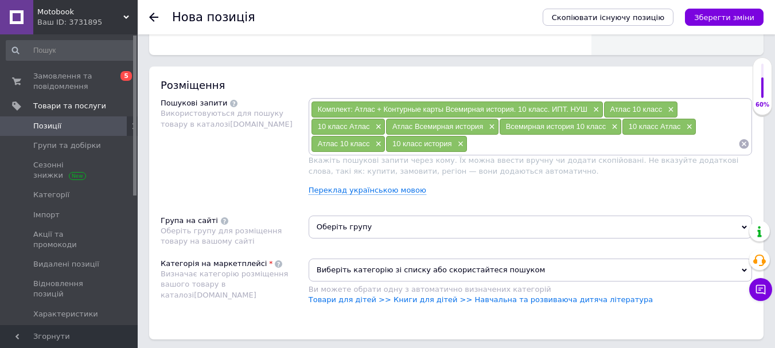
paste input "история"
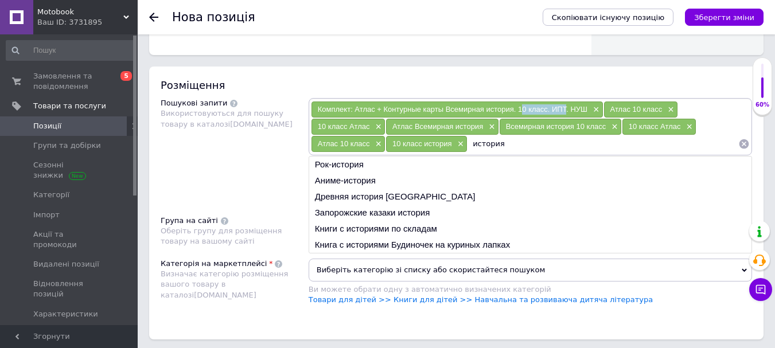
drag, startPoint x: 520, startPoint y: 107, endPoint x: 566, endPoint y: 108, distance: 45.9
click at [566, 108] on span "Комплект: Атлас + Контурные карты Всемирная история. 10 класс. ИПТ. НУШ" at bounding box center [453, 109] width 270 height 9
drag, startPoint x: 517, startPoint y: 108, endPoint x: 567, endPoint y: 113, distance: 50.1
click at [567, 113] on span "Комплект: Атлас + Контурные карты Всемирная история. 10 класс. ИПТ. НУШ" at bounding box center [453, 109] width 270 height 9
paste input "10 класс. ИПТ"
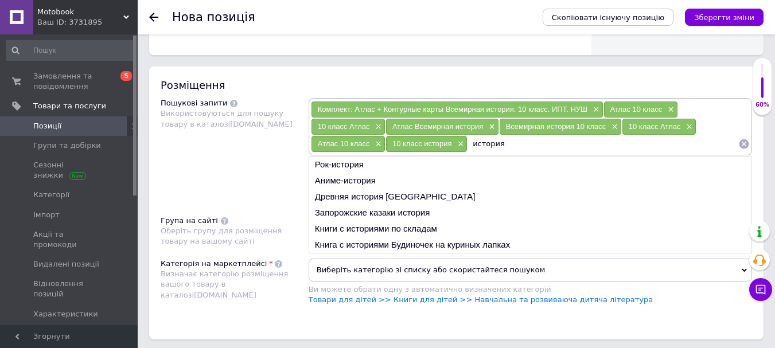
click at [517, 145] on input "история" at bounding box center [602, 143] width 271 height 17
type input "история 10 класс. ИПТ"
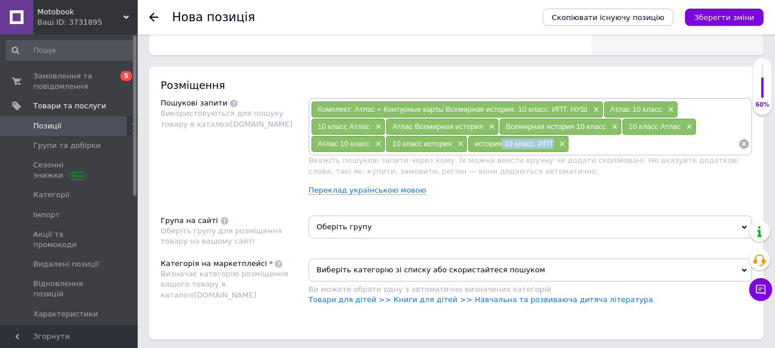
drag, startPoint x: 502, startPoint y: 143, endPoint x: 595, endPoint y: 146, distance: 93.0
click at [558, 146] on div "история 10 класс. ИПТ ×" at bounding box center [518, 144] width 100 height 16
click at [629, 146] on input at bounding box center [653, 143] width 169 height 17
paste input "10 класс. ИПТ"
type input "10 класс. ИПТ"
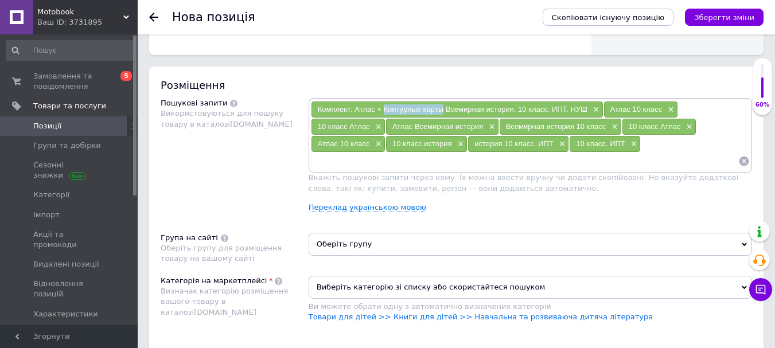
drag, startPoint x: 383, startPoint y: 106, endPoint x: 442, endPoint y: 111, distance: 59.4
click at [442, 111] on span "Комплект: Атлас + Контурные карты Всемирная история. 10 класс. ИПТ. НУШ" at bounding box center [453, 109] width 270 height 9
click at [441, 158] on input at bounding box center [524, 161] width 427 height 17
paste input "Контурные карты"
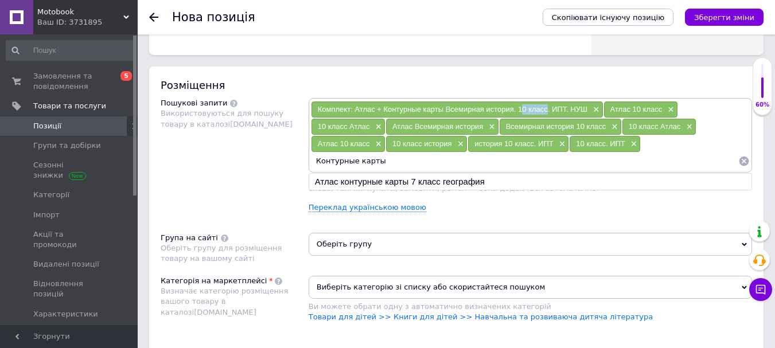
drag, startPoint x: 520, startPoint y: 107, endPoint x: 547, endPoint y: 113, distance: 27.1
click at [547, 113] on span "Комплект: Атлас + Контурные карты Всемирная история. 10 класс. ИПТ. НУШ" at bounding box center [453, 109] width 270 height 9
drag, startPoint x: 518, startPoint y: 110, endPoint x: 547, endPoint y: 113, distance: 28.3
click at [547, 113] on span "Комплект: Атлас + Контурные карты Всемирная история. 10 класс. ИПТ. НУШ" at bounding box center [453, 109] width 270 height 9
paste input "10 класс"
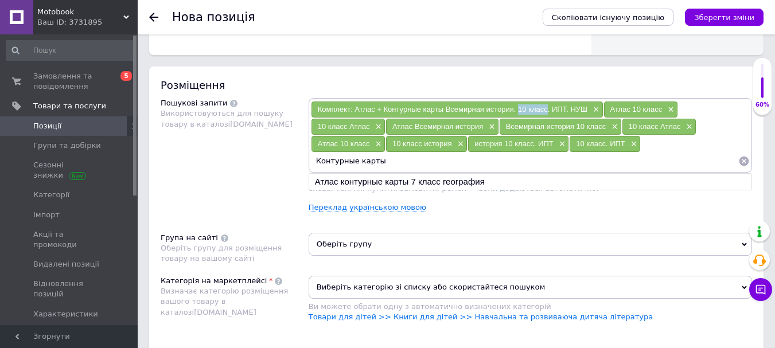
type input "Контурные карты 10 класс"
click at [457, 163] on input "Контурные карты 10 класс" at bounding box center [524, 161] width 427 height 17
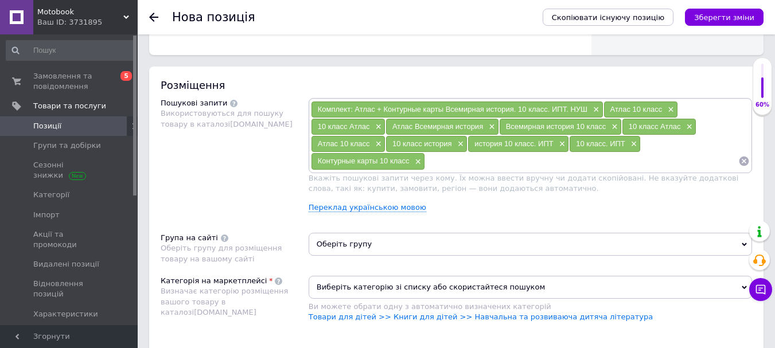
paste input "10 класс"
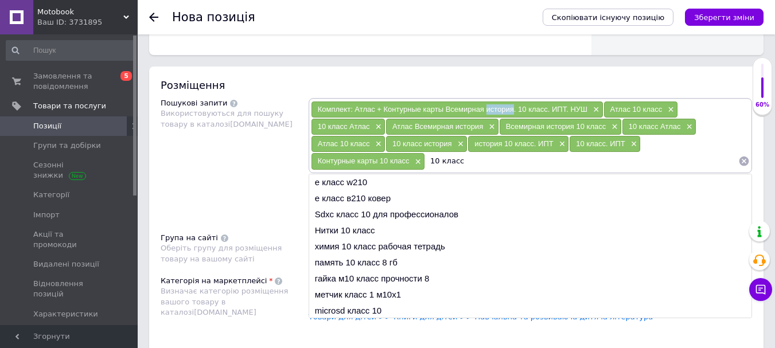
drag, startPoint x: 486, startPoint y: 110, endPoint x: 512, endPoint y: 110, distance: 26.4
click at [512, 110] on span "Комплект: Атлас + Контурные карты Всемирная история. 10 класс. ИПТ. НУШ" at bounding box center [453, 109] width 270 height 9
click at [486, 154] on input "10 класс" at bounding box center [581, 161] width 313 height 17
paste input "история"
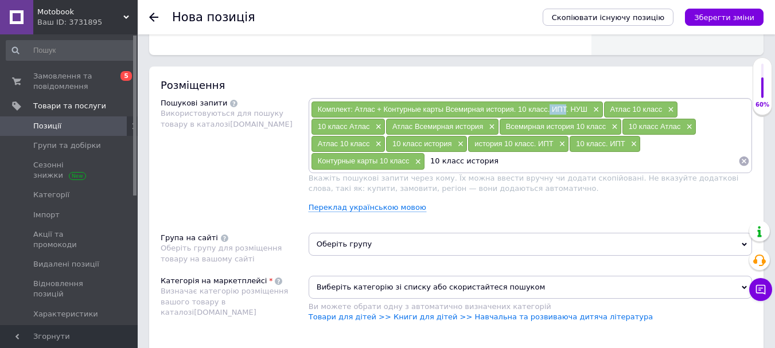
drag, startPoint x: 551, startPoint y: 107, endPoint x: 565, endPoint y: 111, distance: 15.4
click at [565, 111] on span "Комплект: Атлас + Контурные карты Всемирная история. 10 класс. ИПТ. НУШ" at bounding box center [453, 109] width 270 height 9
paste input "ИПТ"
type input "10 класс история ИПТ"
click at [500, 163] on input "10 класс история ИПТ" at bounding box center [581, 161] width 313 height 17
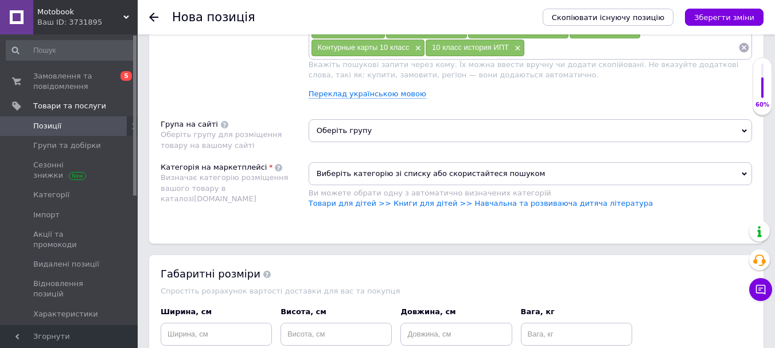
scroll to position [746, 0]
click at [336, 136] on span "Оберіть групу" at bounding box center [530, 129] width 443 height 23
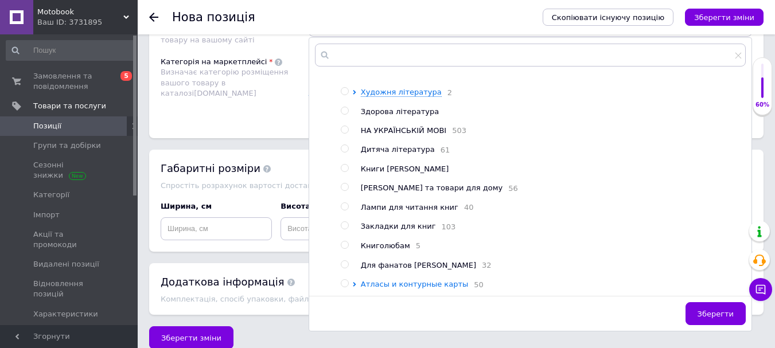
scroll to position [865, 0]
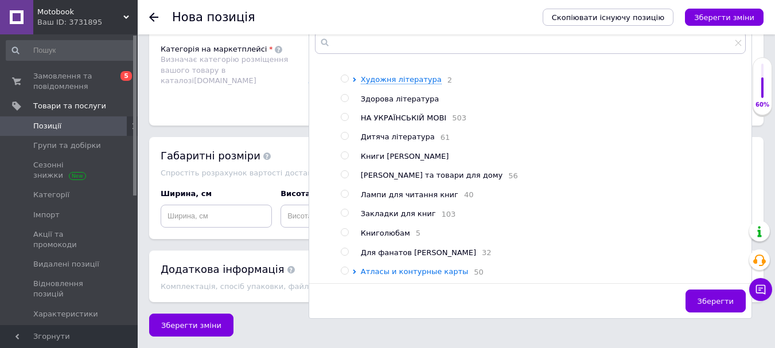
click at [361, 268] on span "Атласы и контурные карты" at bounding box center [415, 271] width 108 height 9
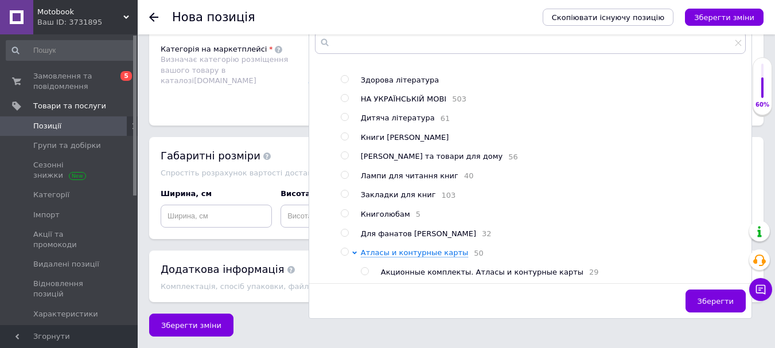
scroll to position [75, 0]
click at [362, 268] on input "radio" at bounding box center [364, 271] width 7 height 7
radio input "true"
click at [724, 299] on span "Зберегти" at bounding box center [715, 301] width 36 height 9
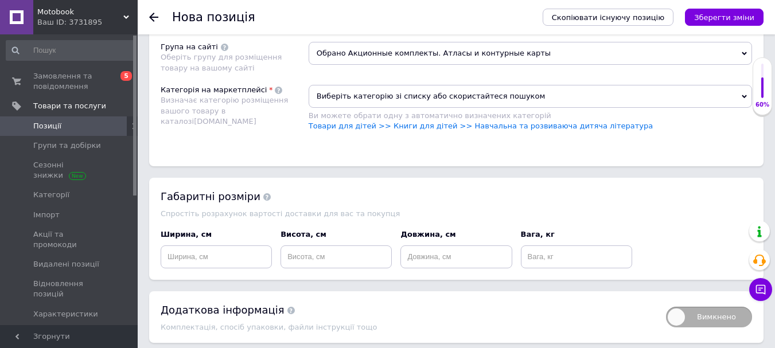
scroll to position [750, 0]
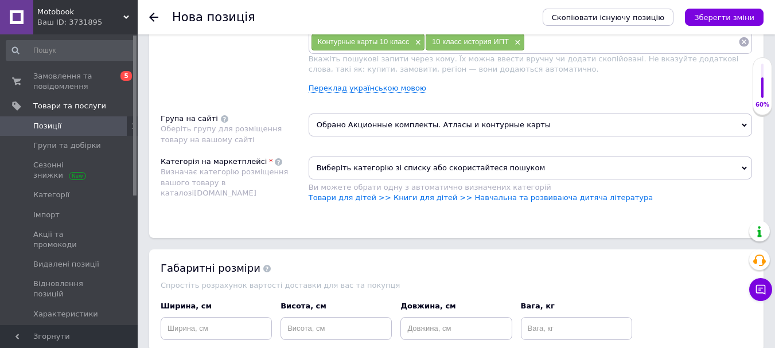
click at [436, 163] on span "Виберіть категорію зі списку або скористайтеся пошуком" at bounding box center [530, 168] width 443 height 23
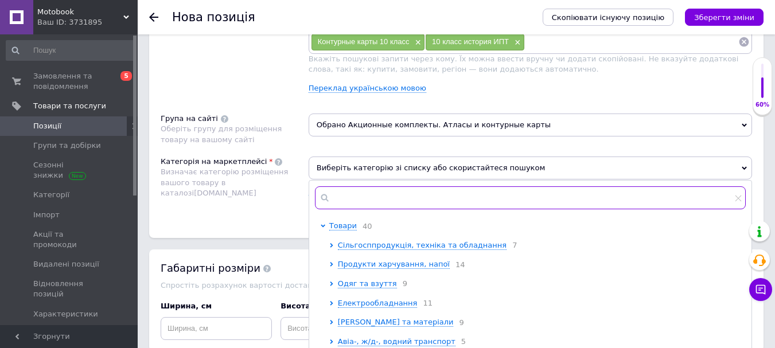
click at [372, 194] on input "text" at bounding box center [530, 197] width 431 height 23
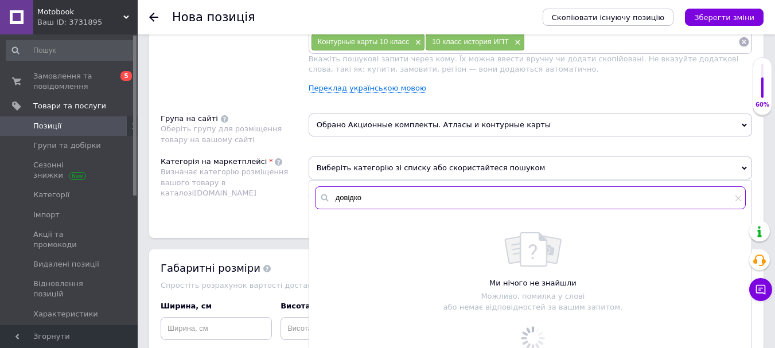
scroll to position [808, 0]
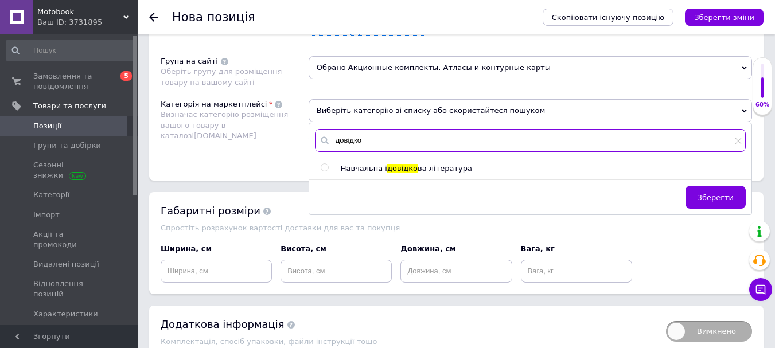
type input "довідко"
click at [325, 166] on input "radio" at bounding box center [324, 167] width 7 height 7
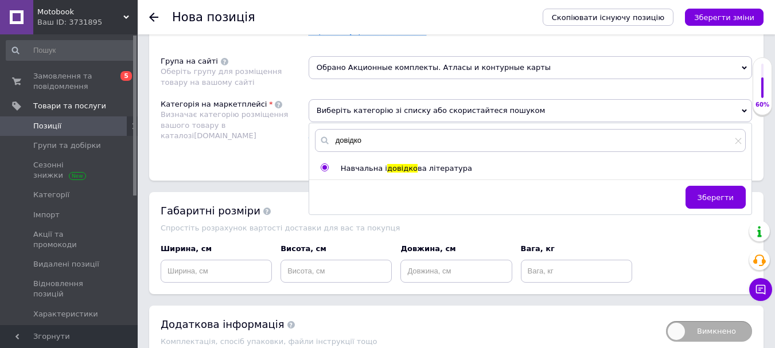
radio input "true"
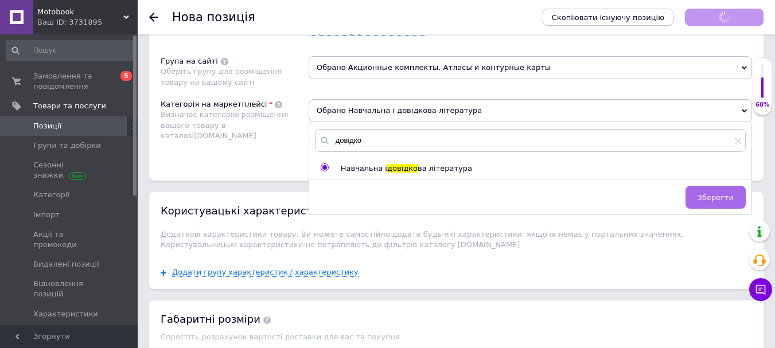
click at [726, 194] on span "Зберегти" at bounding box center [715, 197] width 36 height 9
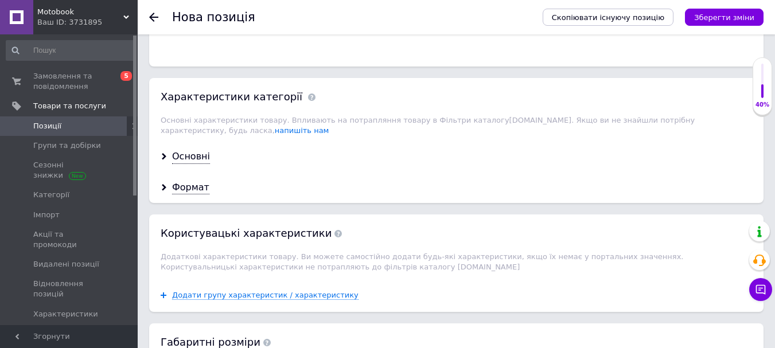
scroll to position [922, 0]
click at [184, 150] on div "Основні" at bounding box center [191, 156] width 38 height 13
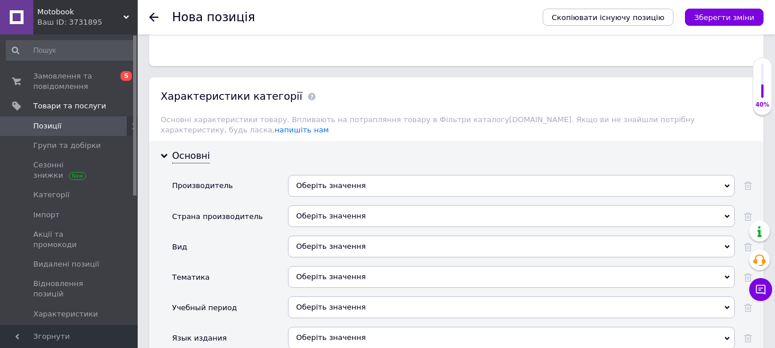
click at [336, 209] on div "Оберіть значення" at bounding box center [511, 216] width 447 height 22
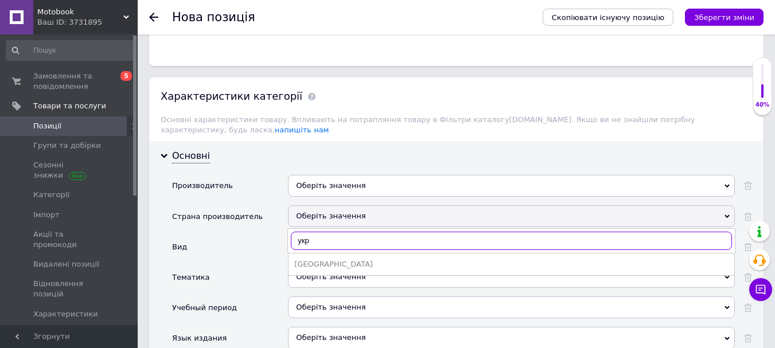
type input "укр"
click at [320, 259] on div "[GEOGRAPHIC_DATA]" at bounding box center [511, 264] width 434 height 10
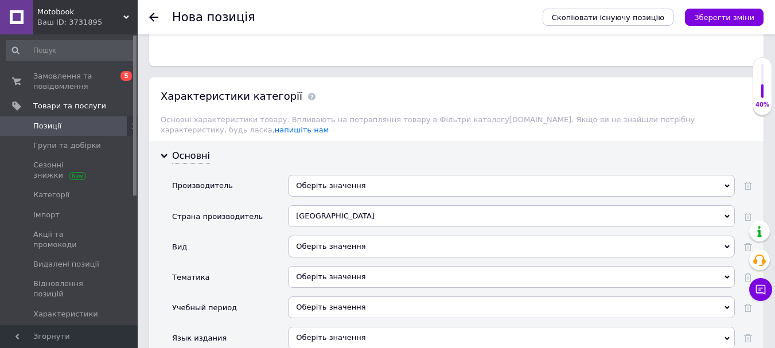
click at [318, 182] on div "Оберіть значення" at bounding box center [511, 186] width 447 height 22
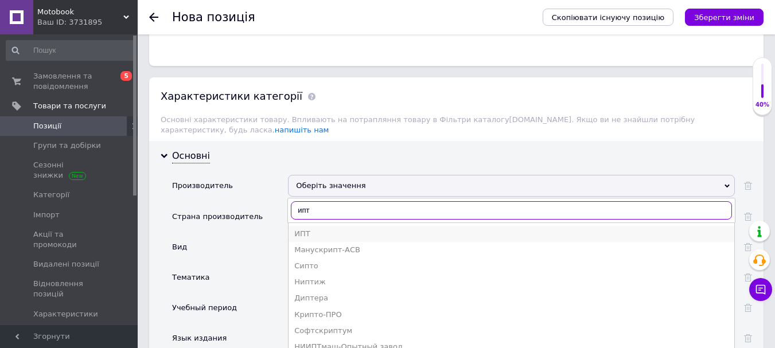
type input "ипт"
click at [319, 229] on div "ИПТ" at bounding box center [511, 234] width 434 height 10
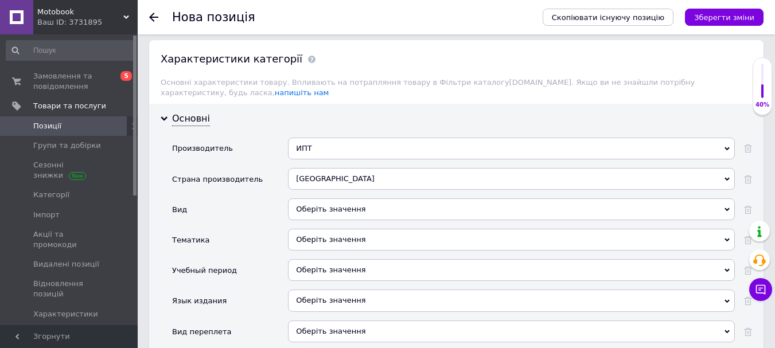
scroll to position [980, 0]
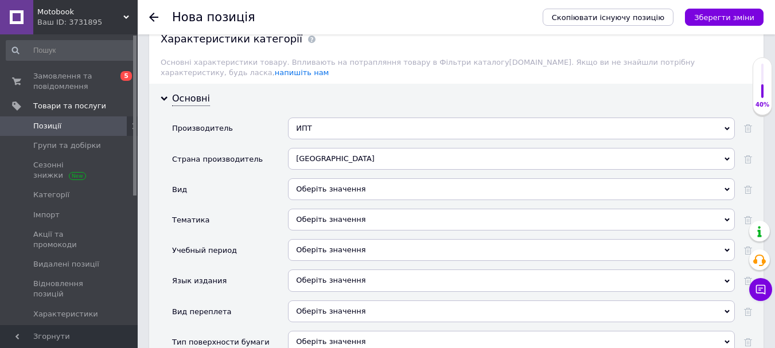
click at [319, 274] on div "Оберіть значення" at bounding box center [511, 281] width 447 height 22
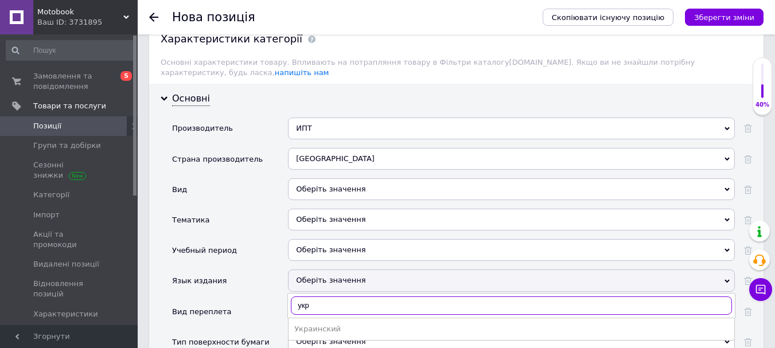
scroll to position [1037, 0]
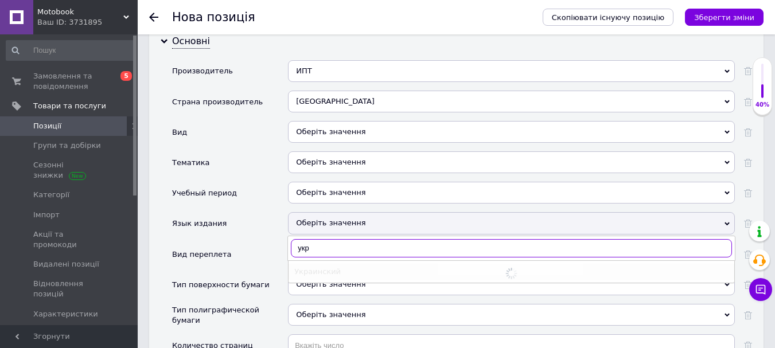
type input "укр"
click at [317, 267] on div "Украинский" at bounding box center [511, 272] width 434 height 10
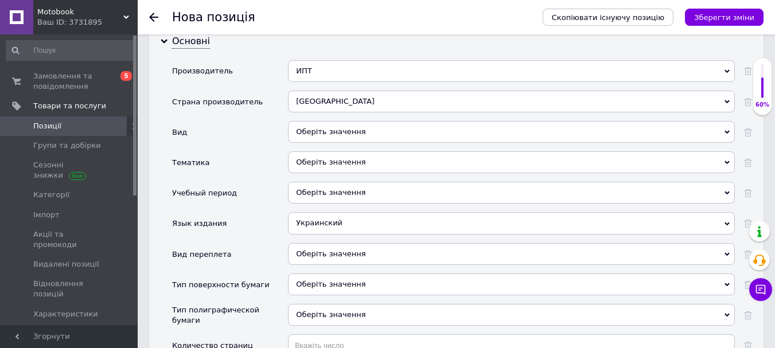
scroll to position [1094, 0]
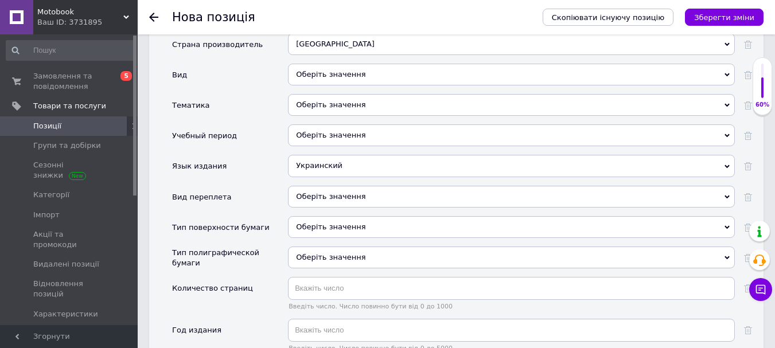
click at [323, 249] on div "Оберіть значення" at bounding box center [511, 258] width 447 height 22
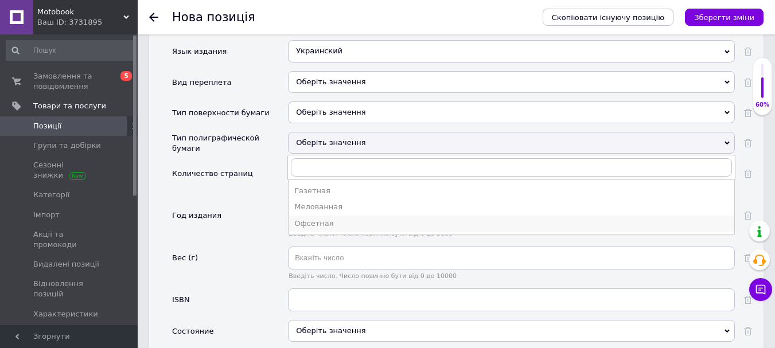
click at [309, 219] on div "Офсетная" at bounding box center [511, 224] width 434 height 10
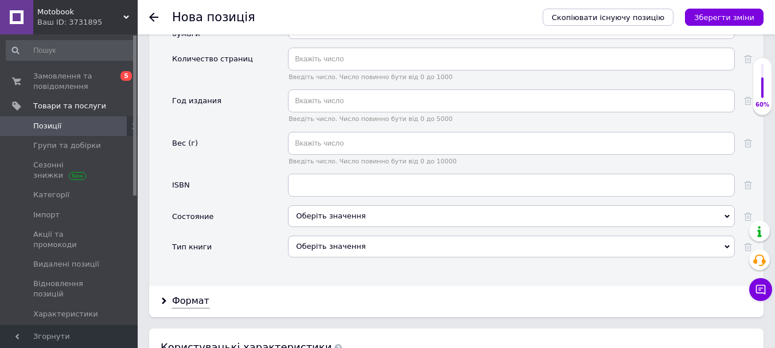
click at [316, 212] on div "Оберіть значення" at bounding box center [511, 216] width 447 height 22
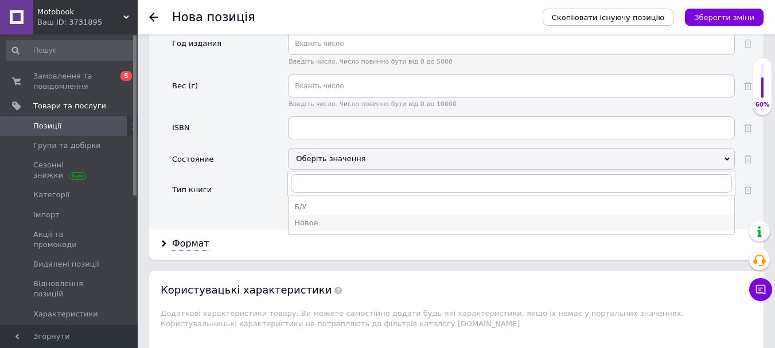
click at [309, 218] on div "Новое" at bounding box center [511, 223] width 434 height 10
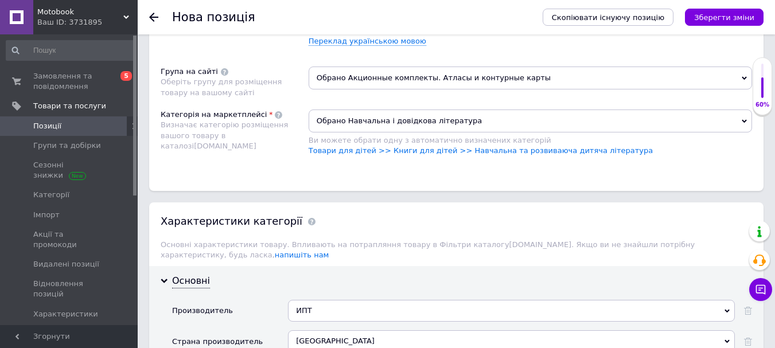
scroll to position [521, 0]
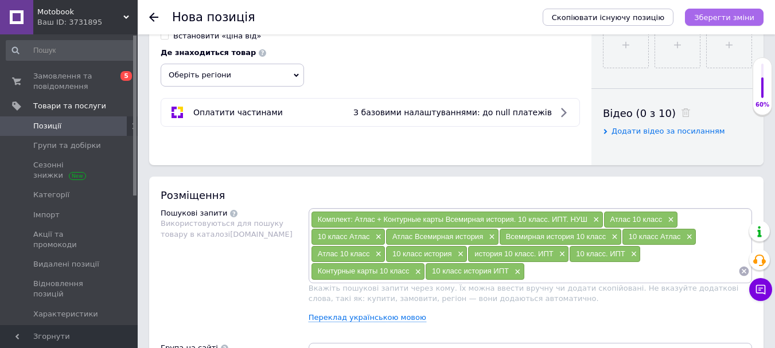
click at [725, 20] on icon "Зберегти зміни" at bounding box center [724, 17] width 60 height 9
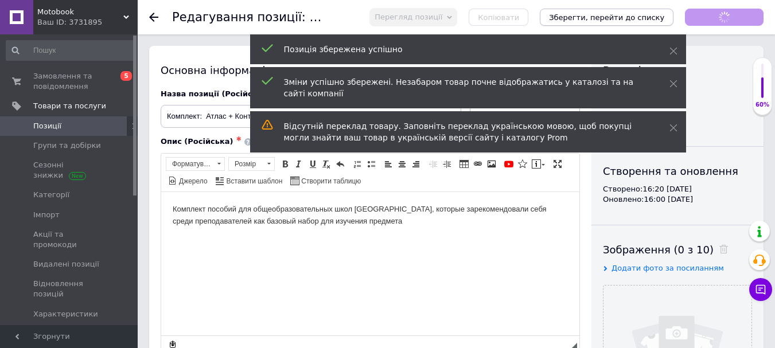
click at [658, 21] on icon "Зберегти, перейти до списку" at bounding box center [606, 17] width 115 height 9
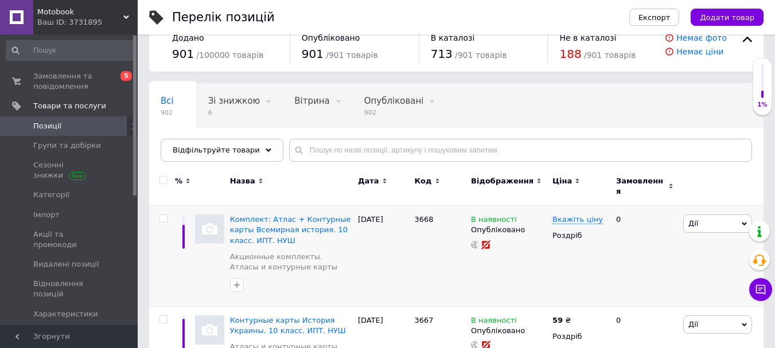
scroll to position [57, 0]
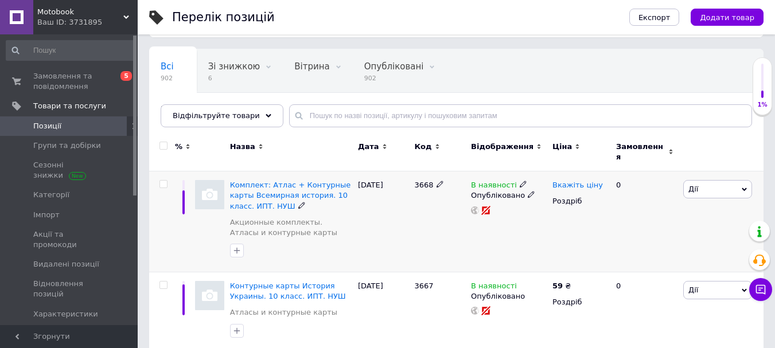
click at [570, 181] on span "Вкажіть ціну" at bounding box center [577, 185] width 50 height 9
type input "145"
click at [407, 233] on div "[DATE]" at bounding box center [383, 221] width 57 height 101
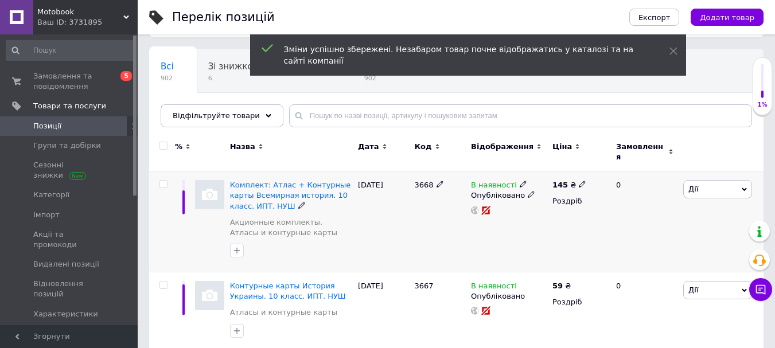
click at [502, 182] on span "В наявності" at bounding box center [494, 187] width 46 height 12
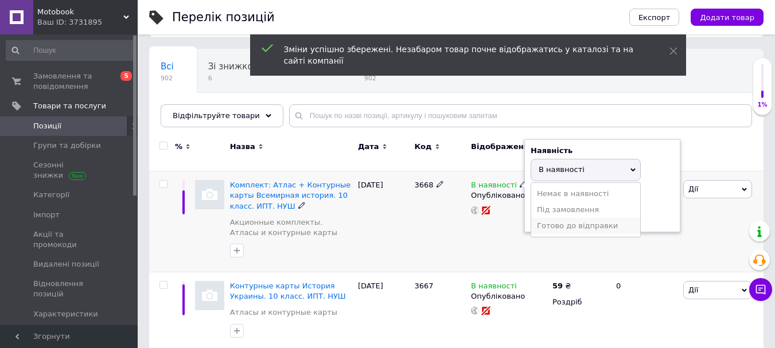
click at [537, 218] on li "Готово до відправки" at bounding box center [585, 226] width 109 height 16
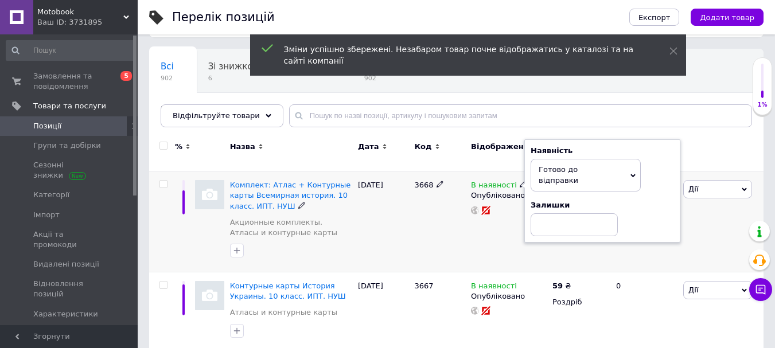
click at [361, 217] on div "[DATE]" at bounding box center [383, 221] width 57 height 101
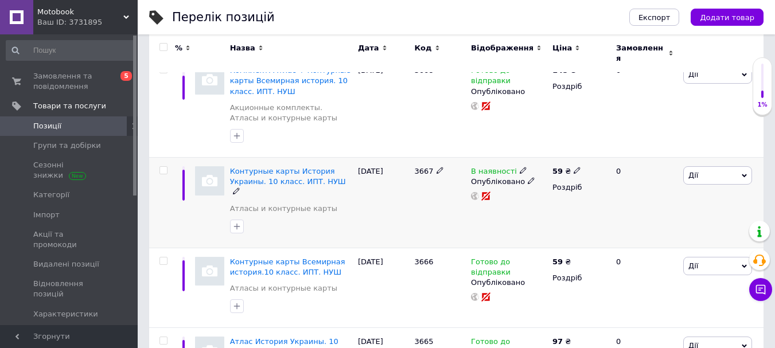
click at [494, 167] on span "В наявності" at bounding box center [494, 173] width 46 height 12
click at [578, 208] on li "Готово до відправки" at bounding box center [585, 212] width 109 height 16
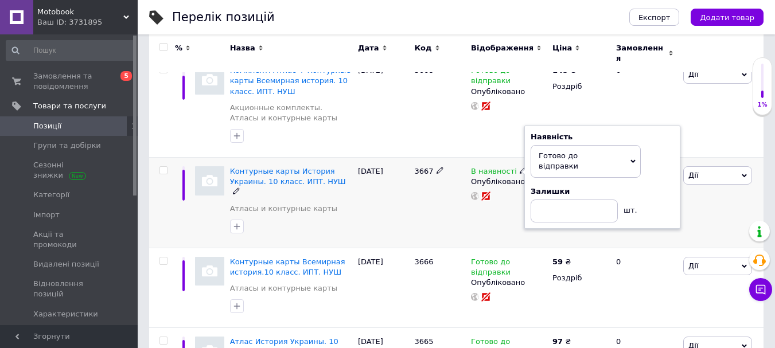
click at [457, 210] on div "3667" at bounding box center [439, 203] width 57 height 91
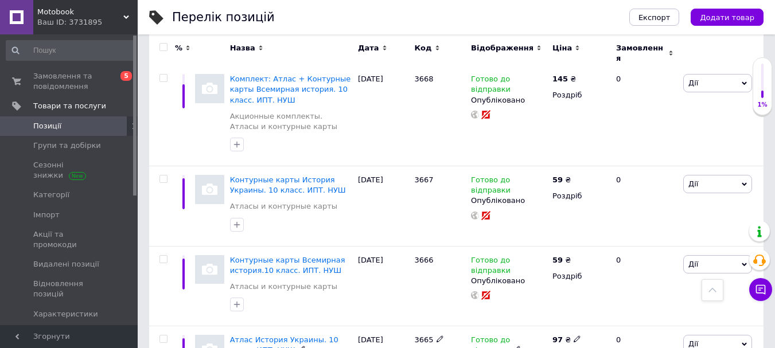
scroll to position [0, 0]
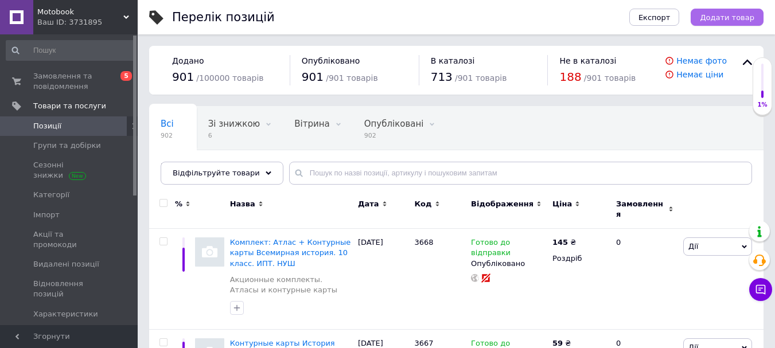
click at [725, 16] on span "Додати товар" at bounding box center [727, 17] width 54 height 9
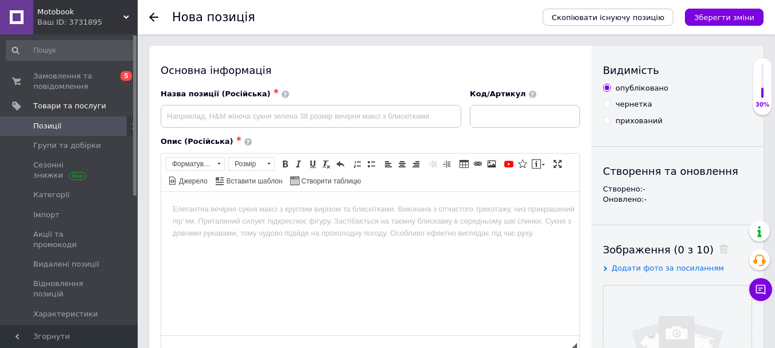
click at [543, 102] on div "Код/Артикул" at bounding box center [525, 108] width 110 height 39
click at [544, 113] on input at bounding box center [525, 116] width 110 height 23
type input "3669"
click at [389, 120] on input at bounding box center [311, 116] width 301 height 23
paste input "Комплект: ИПТ. Атлас + Контурные карты. История Украины. 10 класс. НУШ Подробне…"
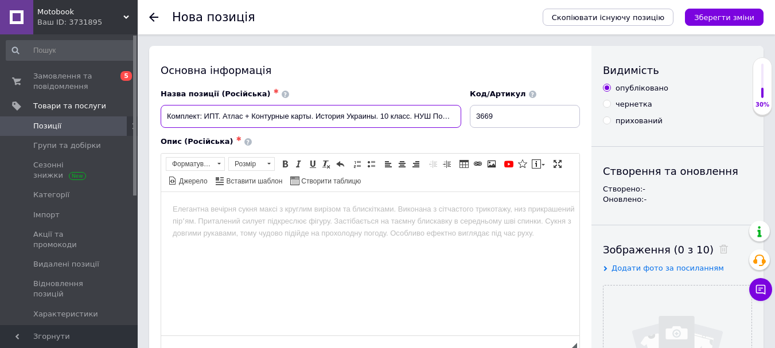
scroll to position [0, 124]
drag, startPoint x: 310, startPoint y: 112, endPoint x: 520, endPoint y: 125, distance: 210.3
click at [520, 125] on div "Назва позиції (Російська) ✱ Комплект: ИПТ. Атлас + Контурные карты. История Укр…" at bounding box center [371, 109] width 428 height 48
drag, startPoint x: 204, startPoint y: 116, endPoint x: 220, endPoint y: 115, distance: 16.1
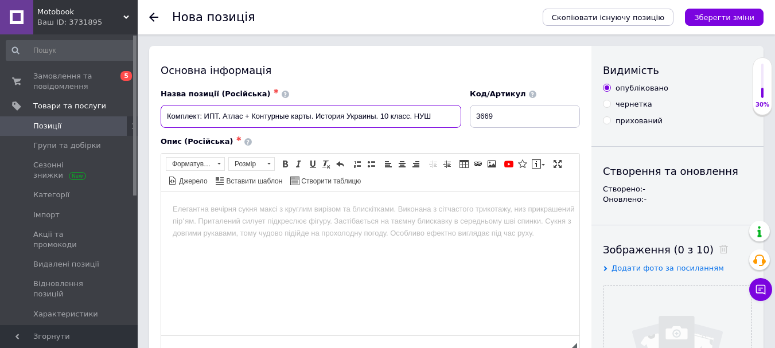
click at [220, 115] on input "Комплект: ИПТ. Атлас + Контурные карты. История Украины. 10 класс. НУШ" at bounding box center [311, 116] width 301 height 23
click at [392, 114] on input "Комплект: Атлас + Контурные карты. История Украины. 10 класс. НУШ" at bounding box center [311, 116] width 301 height 23
paste input "ПТ."
drag, startPoint x: 294, startPoint y: 116, endPoint x: 365, endPoint y: 142, distance: 75.7
click at [294, 116] on input "Комплект: Атлас + Контурные карты. История Украины. 10 класс. ИПТ. НУШ" at bounding box center [311, 116] width 301 height 23
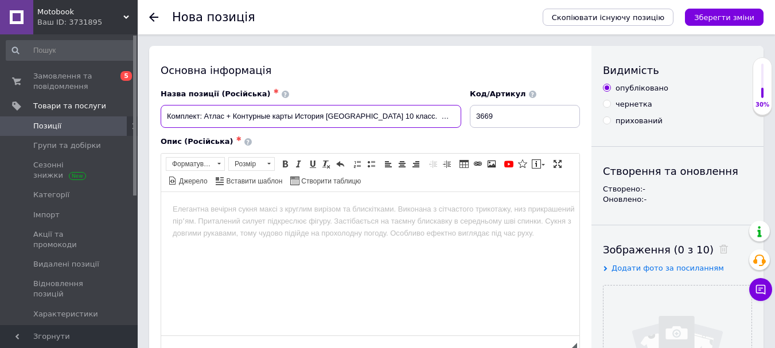
type input "Комплект: Атлас + Контурные карты История [GEOGRAPHIC_DATA] 10 класс. ИПТ. НУШ"
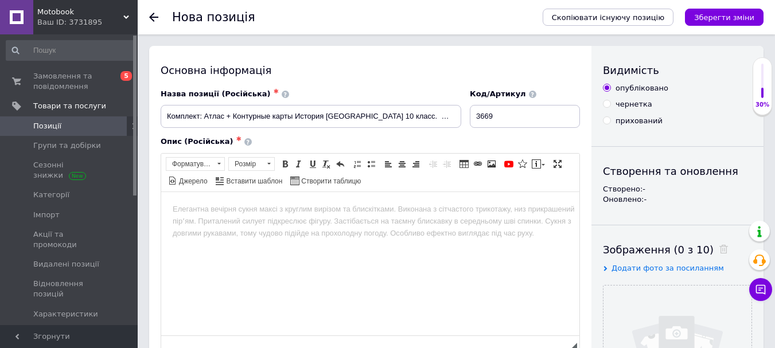
click at [354, 227] on html at bounding box center [370, 209] width 418 height 35
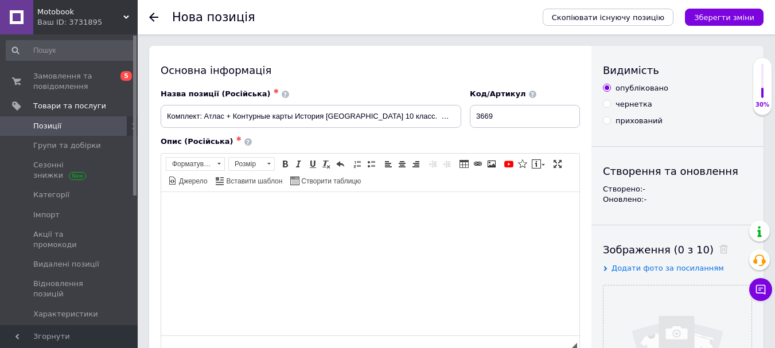
paste body "Редактор, 01FB05A0-080A-4E0A-B0A1-1F9FD74850AC"
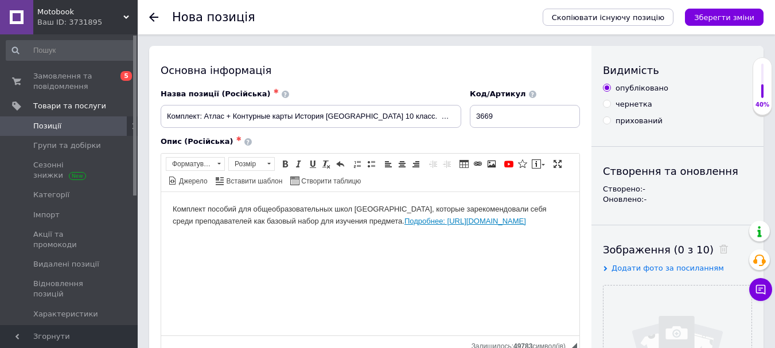
drag, startPoint x: 234, startPoint y: 229, endPoint x: 385, endPoint y: 222, distance: 151.0
click at [385, 222] on body "Комплект пособий для общеобразовательных школ [GEOGRAPHIC_DATA], которые зареко…" at bounding box center [370, 215] width 395 height 24
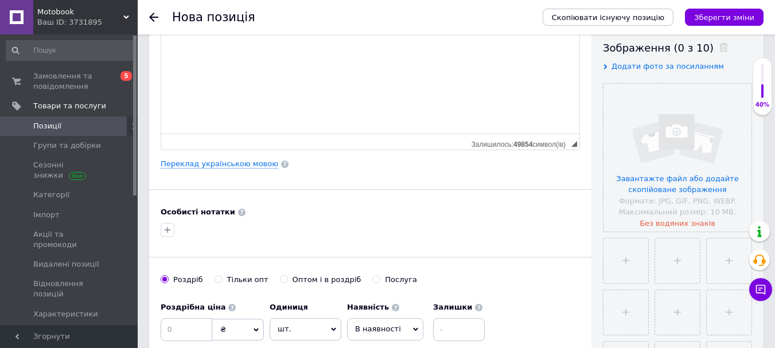
scroll to position [344, 0]
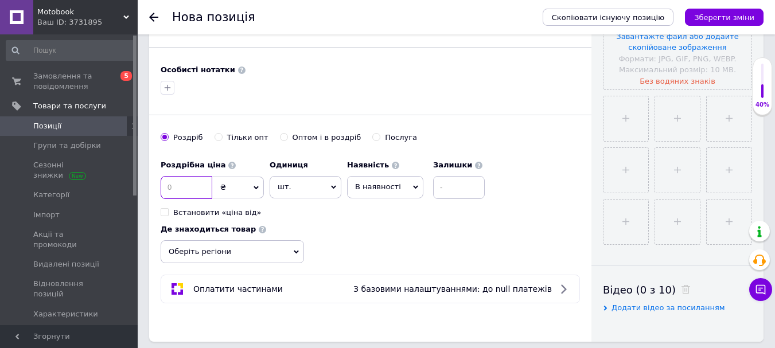
click at [189, 188] on input at bounding box center [187, 187] width 52 height 23
type input "145"
click at [392, 180] on span "В наявності" at bounding box center [385, 187] width 76 height 22
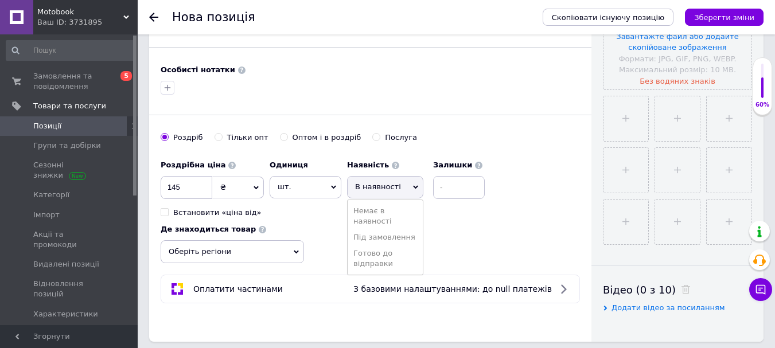
click at [387, 254] on li "Готово до відправки" at bounding box center [385, 258] width 75 height 26
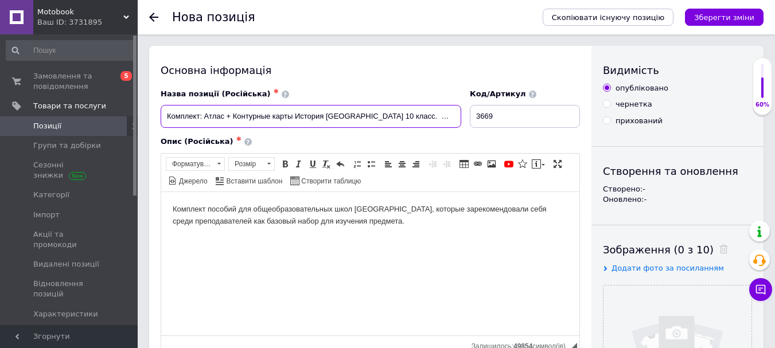
drag, startPoint x: 163, startPoint y: 116, endPoint x: 518, endPoint y: 113, distance: 355.6
click at [518, 113] on div "Назва позиції (Російська) ✱ Комплект: Атлас + Контурные карты История [GEOGRAPH…" at bounding box center [371, 109] width 428 height 48
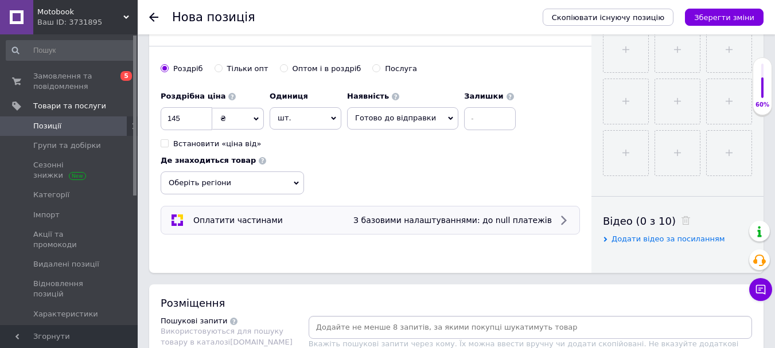
scroll to position [574, 0]
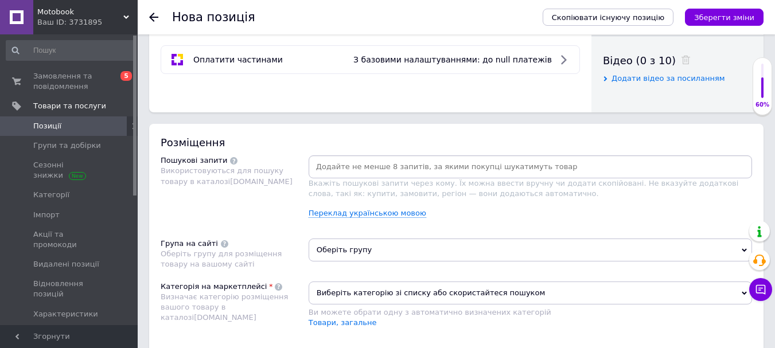
click at [451, 159] on input at bounding box center [530, 166] width 439 height 17
paste input "Комплект: Атлас + Контурные карты История [GEOGRAPHIC_DATA] 10 класс. ИПТ. НУШ"
type input "Комплект: Атлас + Контурные карты История [GEOGRAPHIC_DATA] 10 класс. ИПТ. НУШ"
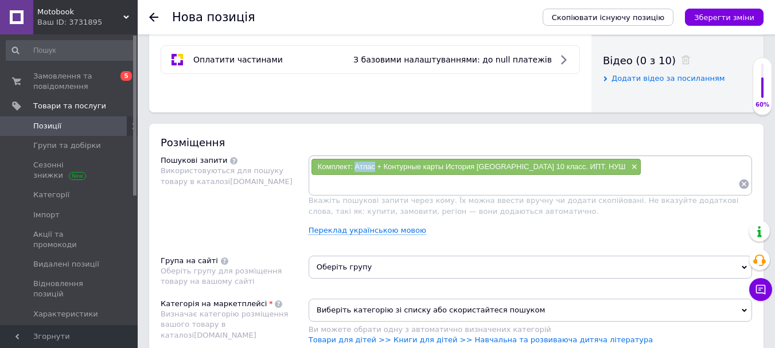
drag, startPoint x: 356, startPoint y: 164, endPoint x: 375, endPoint y: 167, distance: 19.1
click at [375, 167] on span "Комплект: Атлас + Контурные карты История [GEOGRAPHIC_DATA] 10 класс. ИПТ. НУШ" at bounding box center [472, 166] width 308 height 9
click at [374, 183] on input at bounding box center [524, 183] width 427 height 17
paste input "Атлас"
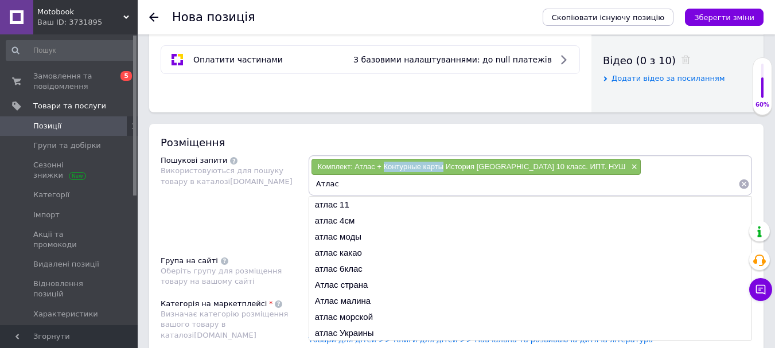
drag, startPoint x: 383, startPoint y: 166, endPoint x: 442, endPoint y: 166, distance: 58.5
click at [442, 166] on span "Комплект: Атлас + Контурные карты История [GEOGRAPHIC_DATA] 10 класс. ИПТ. НУШ" at bounding box center [472, 166] width 308 height 9
click at [410, 185] on input "Атлас" at bounding box center [524, 183] width 427 height 17
paste input "Контурные карты"
type input "Атлас Контурные карты"
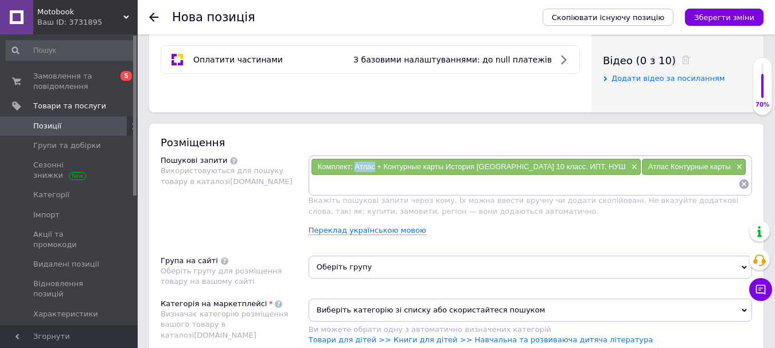
drag, startPoint x: 355, startPoint y: 166, endPoint x: 375, endPoint y: 168, distance: 19.6
click at [375, 168] on span "Комплект: Атлас + Контурные карты История [GEOGRAPHIC_DATA] 10 класс. ИПТ. НУШ" at bounding box center [472, 166] width 308 height 9
click at [375, 182] on input at bounding box center [524, 183] width 427 height 17
paste input "Атлас"
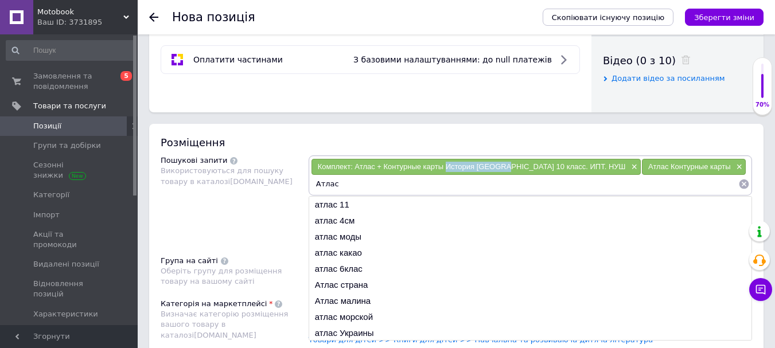
drag, startPoint x: 446, startPoint y: 168, endPoint x: 504, endPoint y: 168, distance: 58.5
click at [504, 168] on span "Комплект: Атлас + Контурные карты История [GEOGRAPHIC_DATA] 10 класс. ИПТ. НУШ" at bounding box center [472, 166] width 308 height 9
paste input "История [GEOGRAPHIC_DATA]"
click at [429, 178] on input "Атлас" at bounding box center [524, 183] width 427 height 17
type input "Атлас История [GEOGRAPHIC_DATA]"
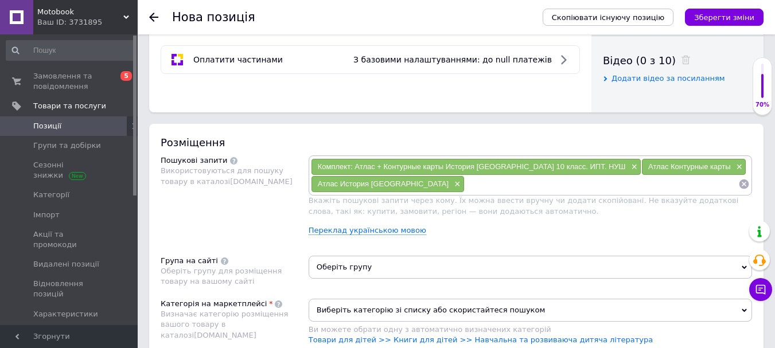
paste input "История [GEOGRAPHIC_DATA]"
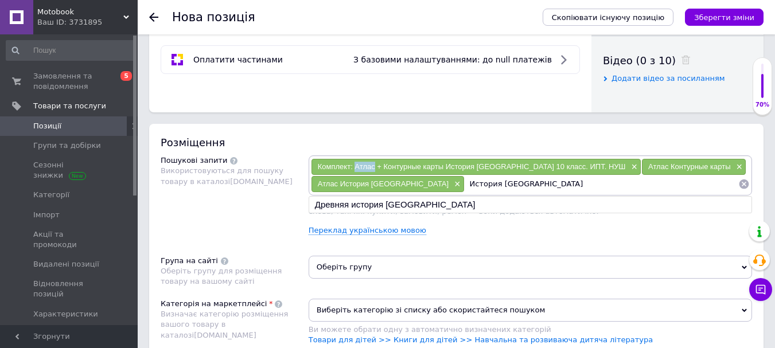
drag, startPoint x: 358, startPoint y: 164, endPoint x: 373, endPoint y: 166, distance: 15.7
click at [373, 166] on span "Комплект: Атлас + Контурные карты История [GEOGRAPHIC_DATA] 10 класс. ИПТ. НУШ" at bounding box center [472, 166] width 308 height 9
click at [555, 182] on input "История [GEOGRAPHIC_DATA]" at bounding box center [602, 183] width 274 height 17
paste input "Атлас"
type input "История Украины Атлас"
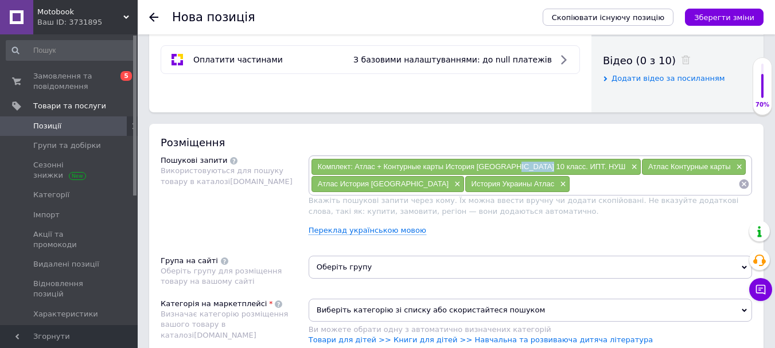
drag, startPoint x: 524, startPoint y: 168, endPoint x: 539, endPoint y: 168, distance: 14.3
click at [539, 168] on span "Комплект: Атлас + Контурные карты История [GEOGRAPHIC_DATA] 10 класс. ИПТ. НУШ" at bounding box center [472, 166] width 308 height 9
paste input "10 класс"
click at [570, 186] on input "10 класс" at bounding box center [654, 183] width 168 height 17
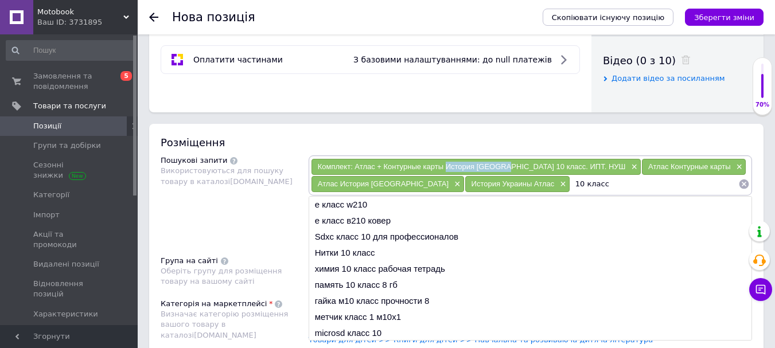
drag, startPoint x: 446, startPoint y: 165, endPoint x: 505, endPoint y: 166, distance: 58.5
click at [505, 166] on span "Комплект: Атлас + Контурные карты История [GEOGRAPHIC_DATA] 10 класс. ИПТ. НУШ" at bounding box center [472, 166] width 308 height 9
click at [642, 175] on div "Атлас Контурные карты ×" at bounding box center [694, 167] width 104 height 16
click at [615, 182] on input "10 класс" at bounding box center [654, 183] width 168 height 17
paste input "История [GEOGRAPHIC_DATA]"
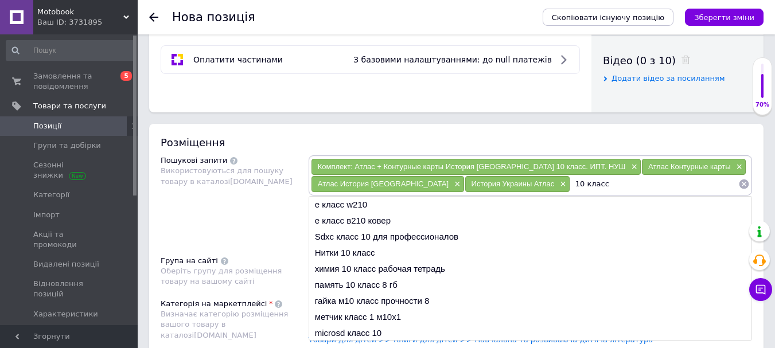
type input "10 класс История [GEOGRAPHIC_DATA]"
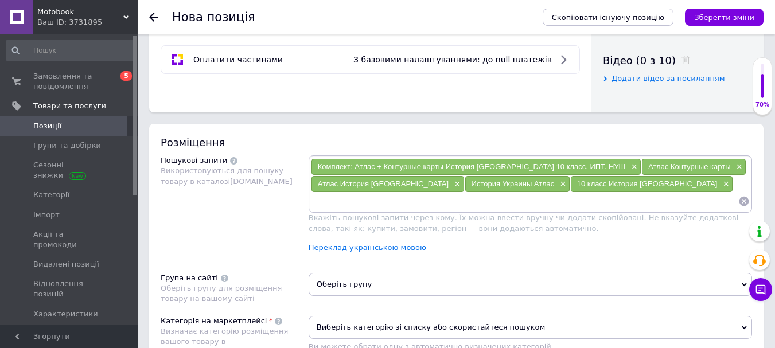
paste input "История [GEOGRAPHIC_DATA]"
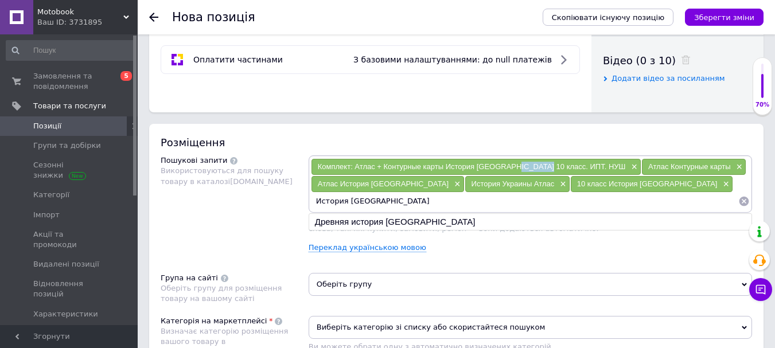
drag, startPoint x: 517, startPoint y: 164, endPoint x: 539, endPoint y: 167, distance: 22.1
click at [539, 167] on span "Комплект: Атлас + Контурные карты История [GEOGRAPHIC_DATA] 10 класс. ИПТ. НУШ" at bounding box center [472, 166] width 308 height 9
click at [457, 197] on input "История [GEOGRAPHIC_DATA]" at bounding box center [524, 201] width 427 height 17
paste input "10 класс"
type input "История Украины 10 класс"
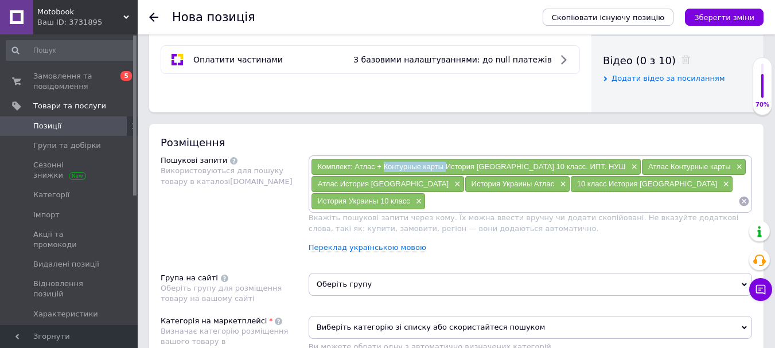
drag, startPoint x: 383, startPoint y: 165, endPoint x: 446, endPoint y: 164, distance: 63.1
click at [446, 164] on span "Комплект: Атлас + Контурные карты История [GEOGRAPHIC_DATA] 10 класс. ИПТ. НУШ" at bounding box center [472, 166] width 308 height 9
click at [486, 199] on input at bounding box center [582, 201] width 313 height 17
paste input "Контурные карты"
type input "Контурные карты"
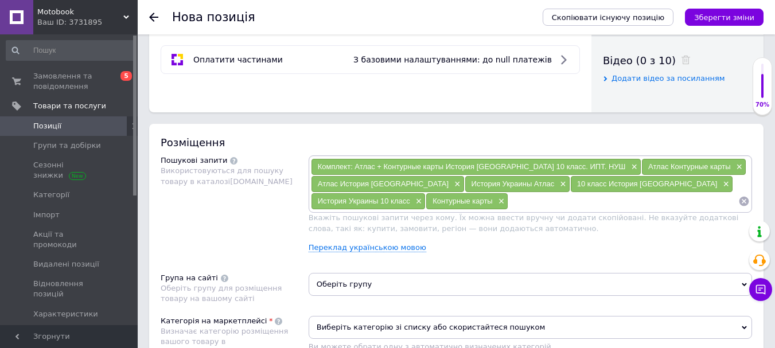
paste input "Контурные карты"
type input "Контурные карты 10 класс"
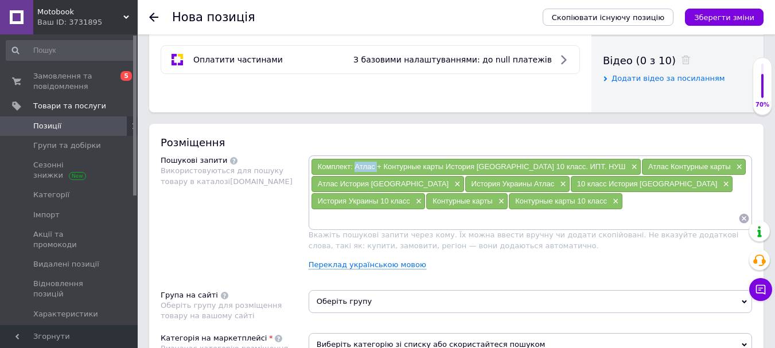
drag, startPoint x: 354, startPoint y: 165, endPoint x: 376, endPoint y: 170, distance: 22.4
click at [376, 170] on span "Комплект: Атлас + Контурные карты История [GEOGRAPHIC_DATA] 10 класс. ИПТ. НУШ" at bounding box center [472, 166] width 308 height 9
click at [420, 217] on input at bounding box center [524, 218] width 427 height 17
paste
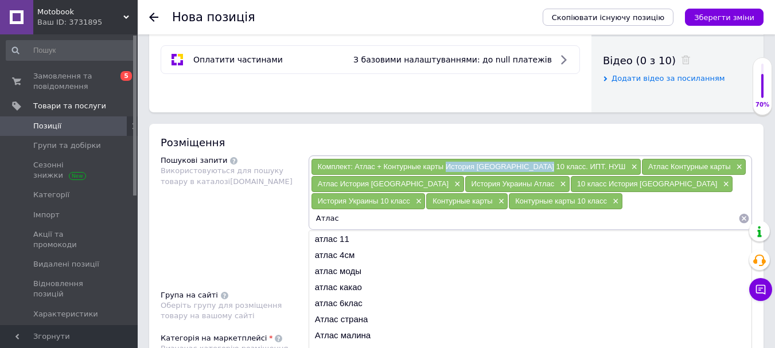
drag, startPoint x: 447, startPoint y: 165, endPoint x: 541, endPoint y: 169, distance: 94.1
click at [541, 169] on span "Комплект: Атлас + Контурные карты История [GEOGRAPHIC_DATA] 10 класс. ИПТ. НУШ" at bounding box center [472, 166] width 308 height 9
click at [432, 212] on input "Атлас" at bounding box center [524, 218] width 427 height 17
type input "Атлас История Украины. 10 класс"
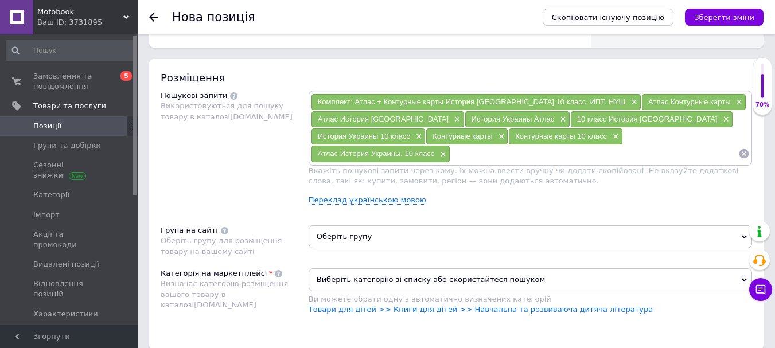
scroll to position [688, 0]
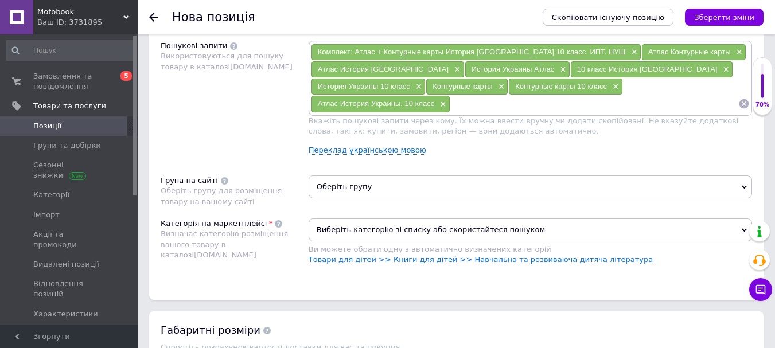
click at [373, 186] on span "Оберіть групу" at bounding box center [530, 186] width 443 height 23
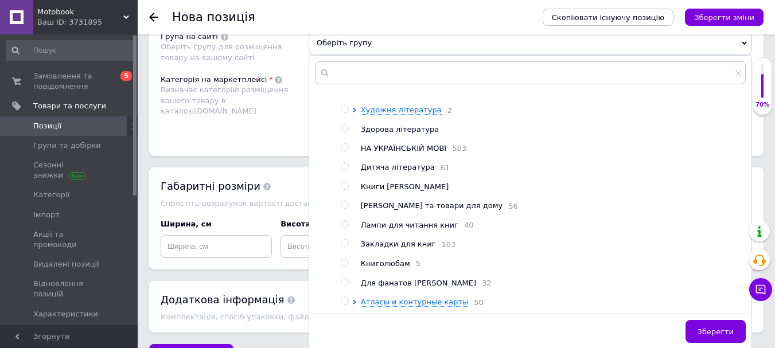
scroll to position [860, 0]
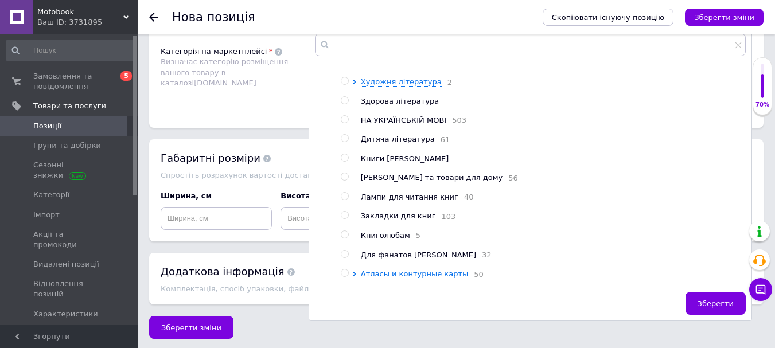
click at [353, 272] on icon at bounding box center [354, 274] width 5 height 5
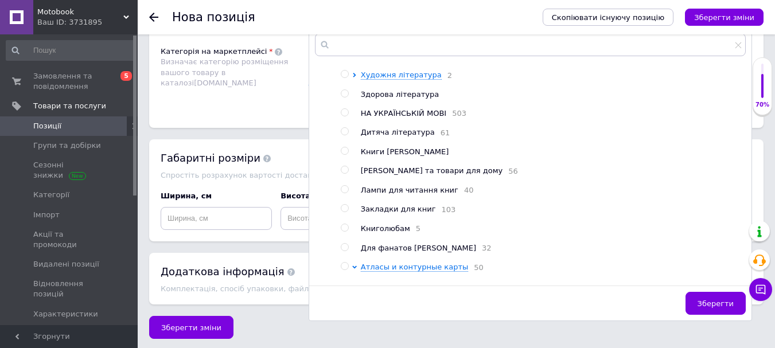
scroll to position [75, 0]
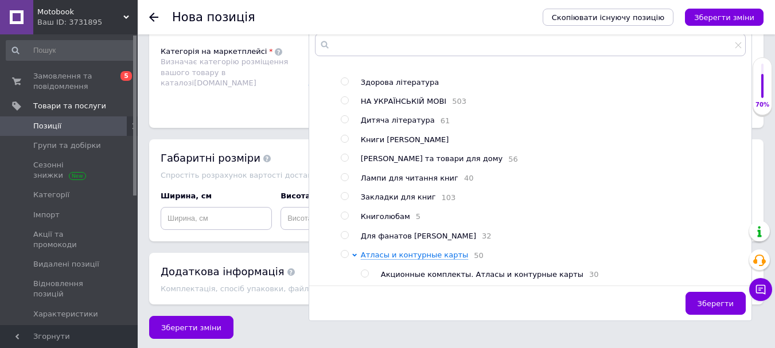
click at [366, 275] on input "radio" at bounding box center [364, 273] width 7 height 7
radio input "true"
click at [707, 299] on span "Зберегти" at bounding box center [715, 303] width 36 height 9
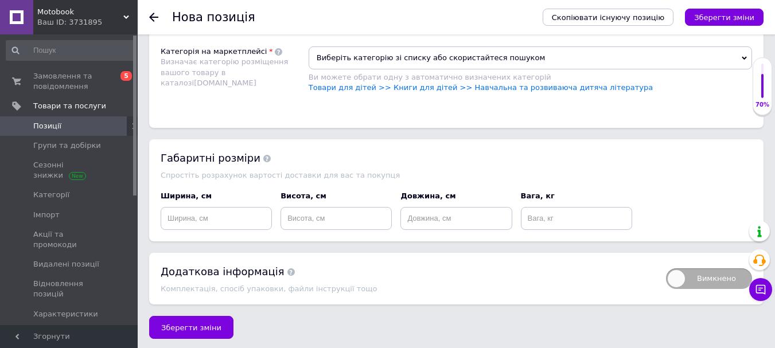
scroll to position [803, 0]
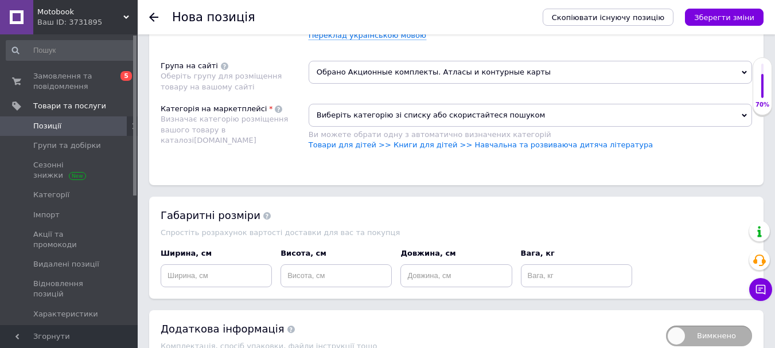
click at [422, 109] on span "Виберіть категорію зі списку або скористайтеся пошуком" at bounding box center [530, 115] width 443 height 23
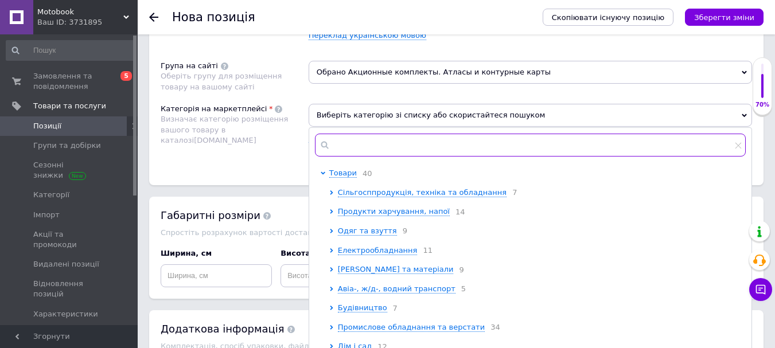
click at [391, 144] on input "text" at bounding box center [530, 145] width 431 height 23
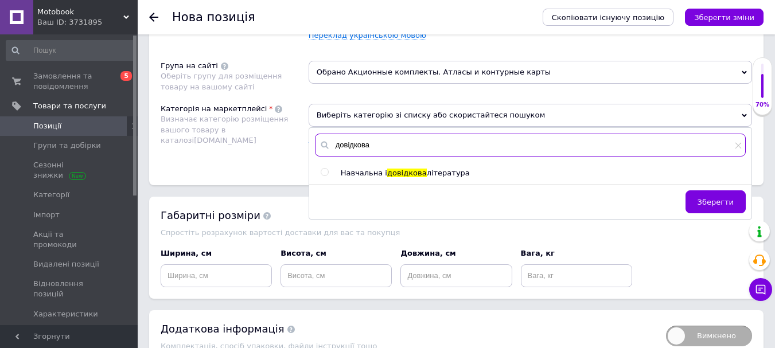
type input "довідкова"
click at [326, 175] on input "radio" at bounding box center [324, 172] width 7 height 7
radio input "true"
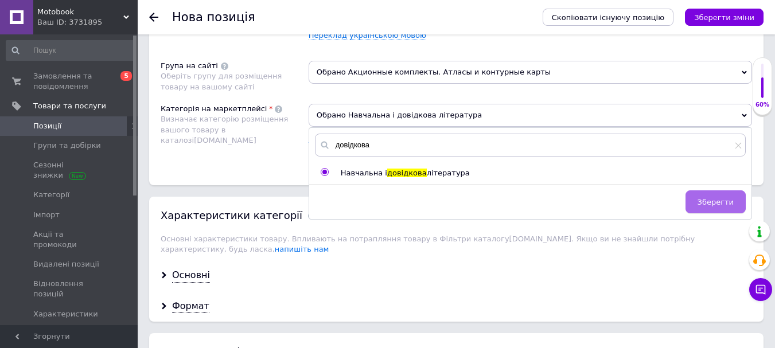
click at [717, 205] on span "Зберегти" at bounding box center [715, 202] width 36 height 9
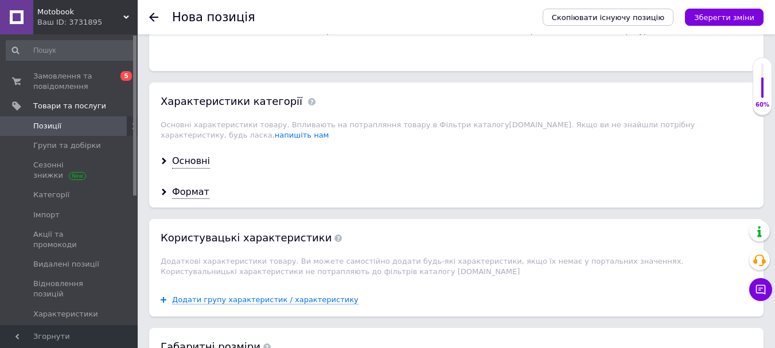
scroll to position [918, 0]
click at [196, 158] on div "Основні" at bounding box center [456, 161] width 614 height 30
click at [194, 154] on div "Основні" at bounding box center [191, 160] width 38 height 13
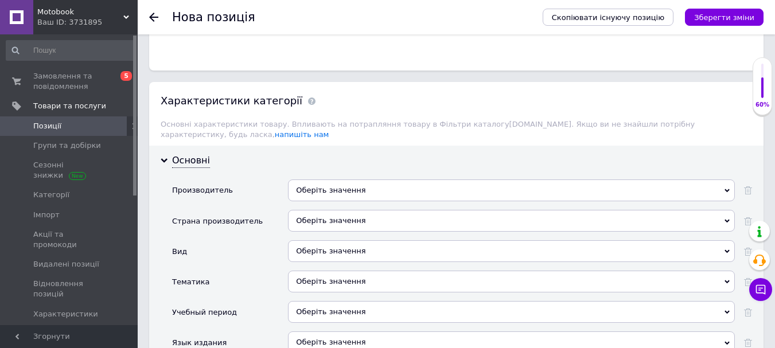
click at [318, 213] on div "Оберіть значення" at bounding box center [511, 221] width 447 height 22
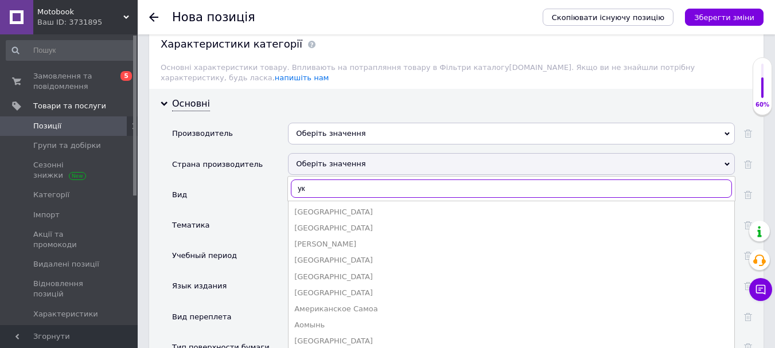
scroll to position [975, 0]
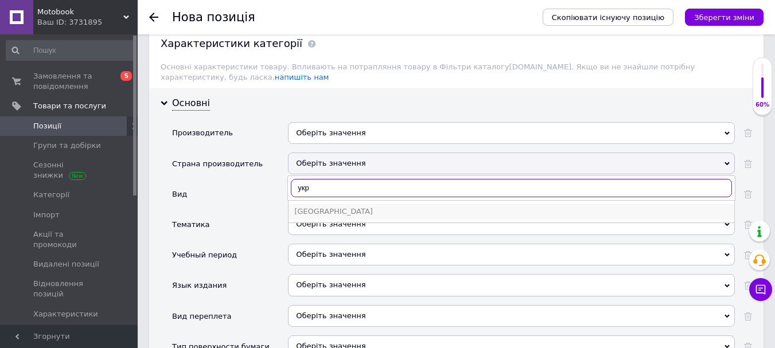
type input "укр"
click at [320, 206] on div "[GEOGRAPHIC_DATA]" at bounding box center [511, 211] width 434 height 10
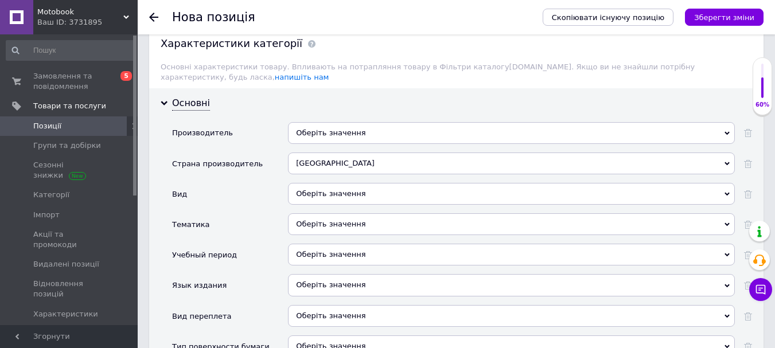
click at [322, 274] on div "Оберіть значення" at bounding box center [511, 285] width 447 height 22
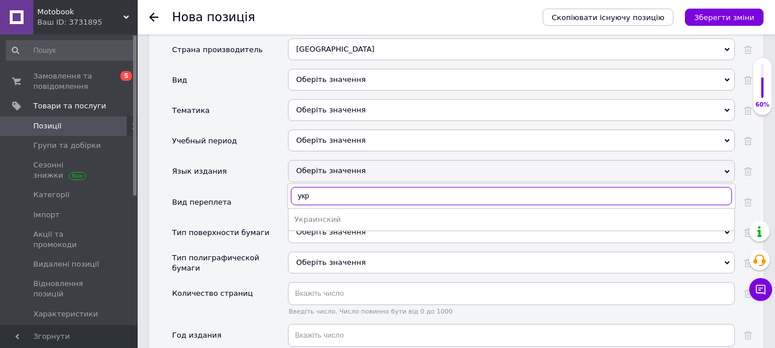
scroll to position [1090, 0]
type input "укр"
click at [326, 214] on div "Украинский" at bounding box center [511, 219] width 434 height 10
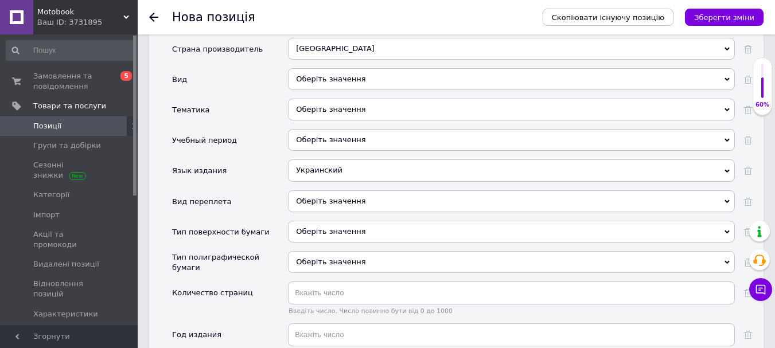
click at [325, 239] on div "Оберіть значення" at bounding box center [511, 236] width 447 height 30
click at [323, 251] on div "Оберіть значення" at bounding box center [511, 262] width 447 height 22
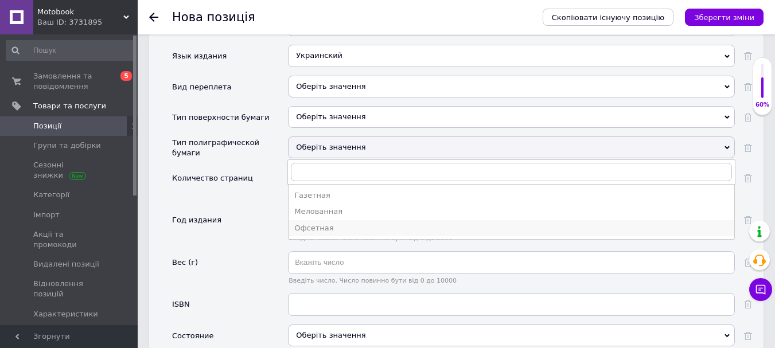
click at [315, 223] on div "Офсетная" at bounding box center [511, 228] width 434 height 10
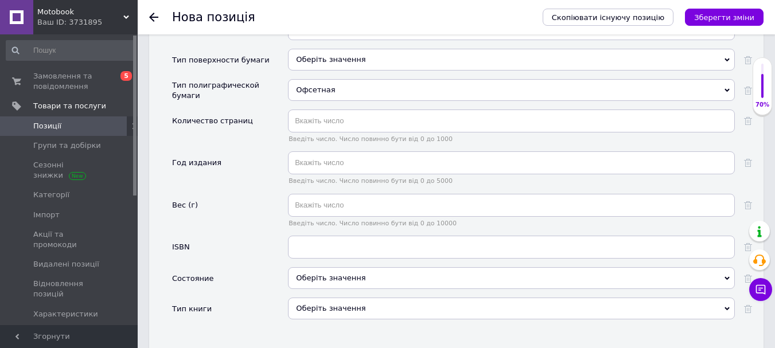
click at [318, 271] on div "Оберіть значення" at bounding box center [511, 278] width 447 height 22
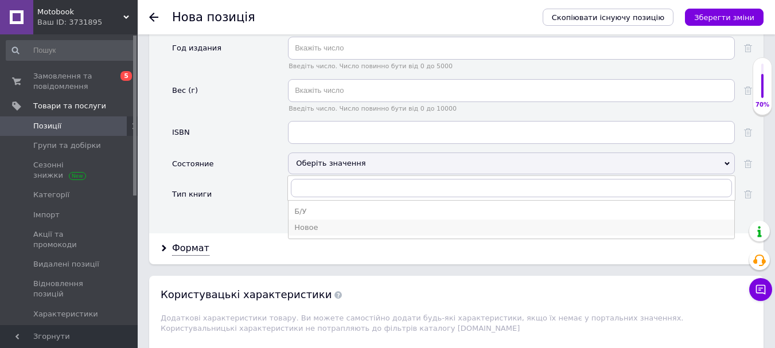
click at [318, 223] on div "Новое" at bounding box center [511, 228] width 434 height 10
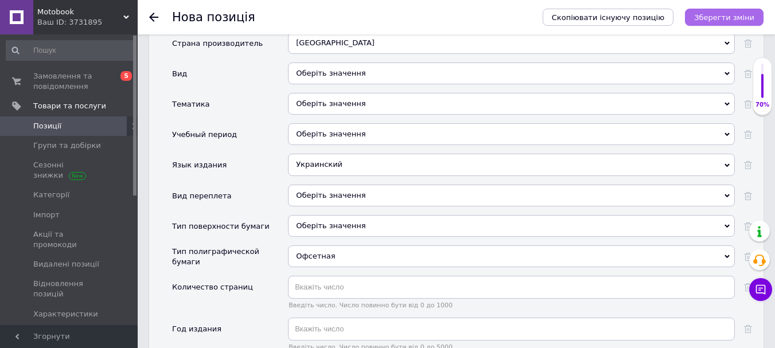
scroll to position [975, 0]
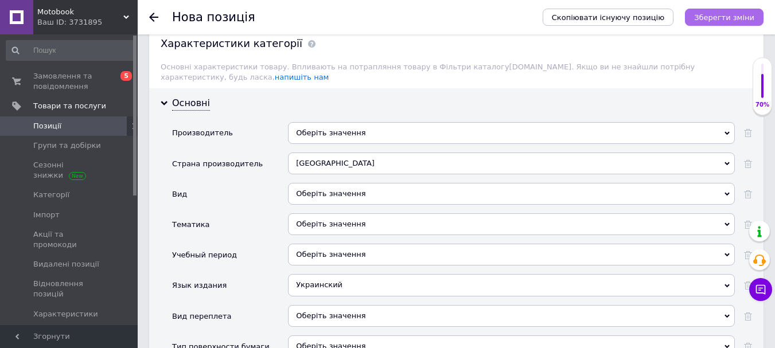
click at [730, 17] on icon "Зберегти зміни" at bounding box center [724, 17] width 60 height 9
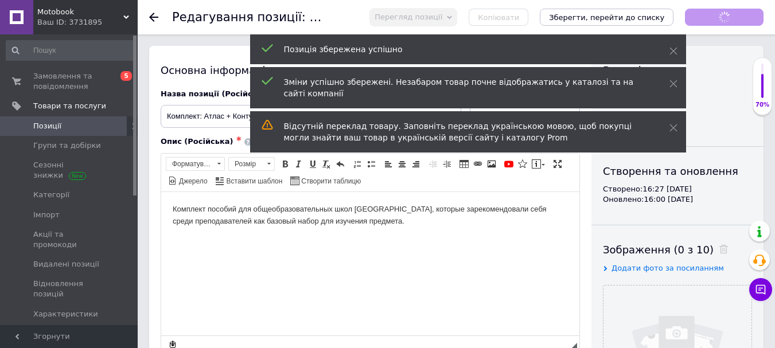
click at [633, 21] on icon "Зберегти, перейти до списку" at bounding box center [606, 17] width 115 height 9
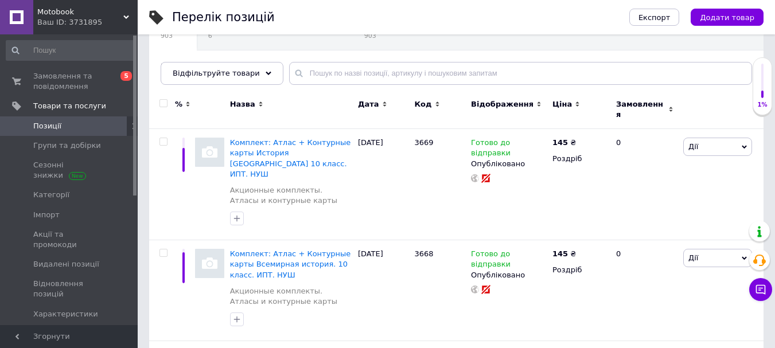
scroll to position [115, 0]
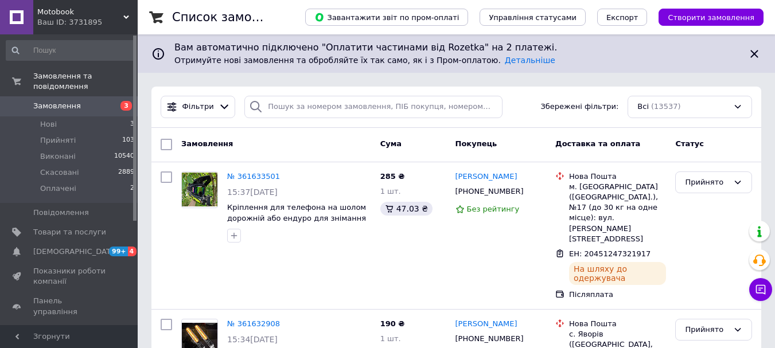
click at [91, 96] on link "Замовлення 3" at bounding box center [70, 105] width 141 height 19
